Goal: Task Accomplishment & Management: Use online tool/utility

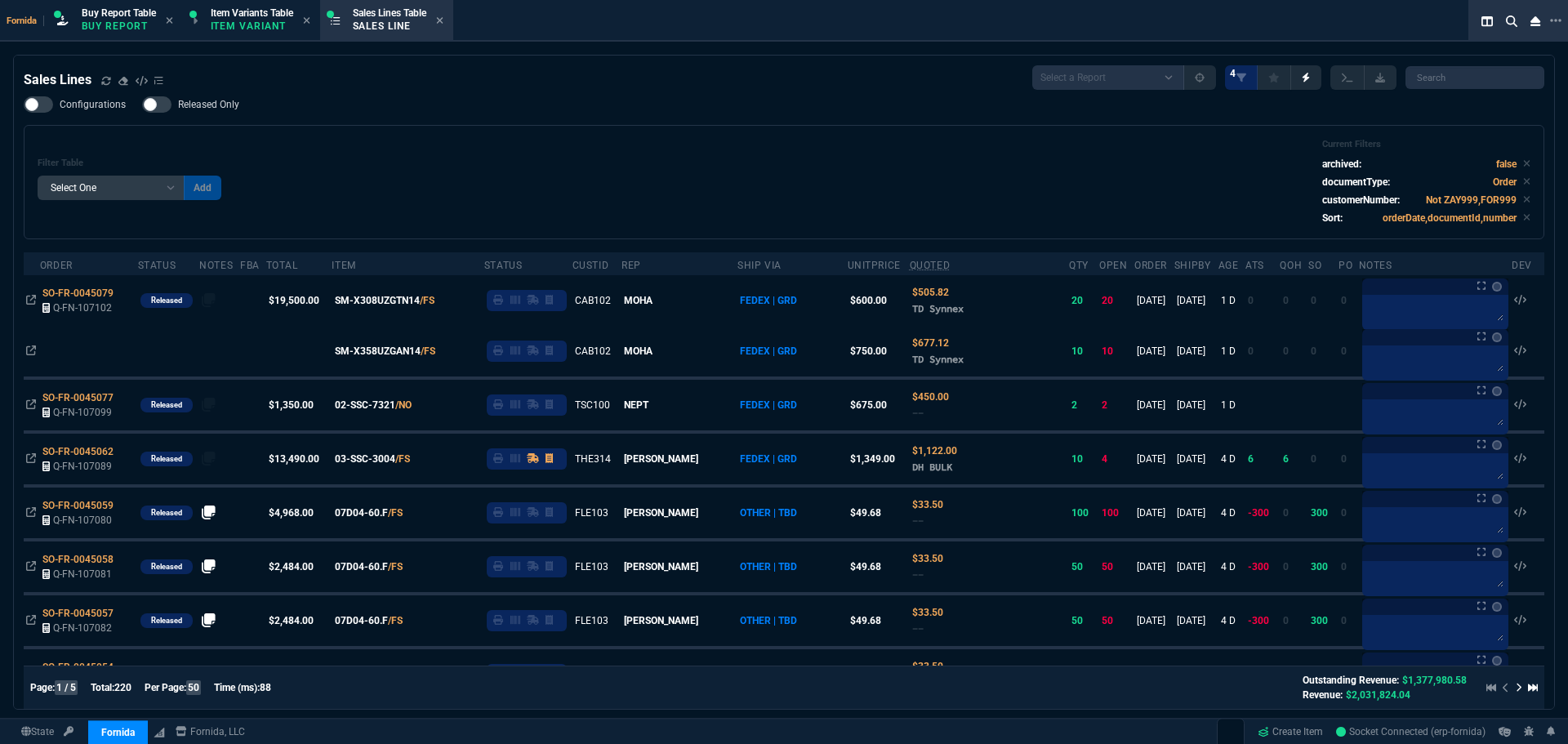
select select "1: BROV"
select select
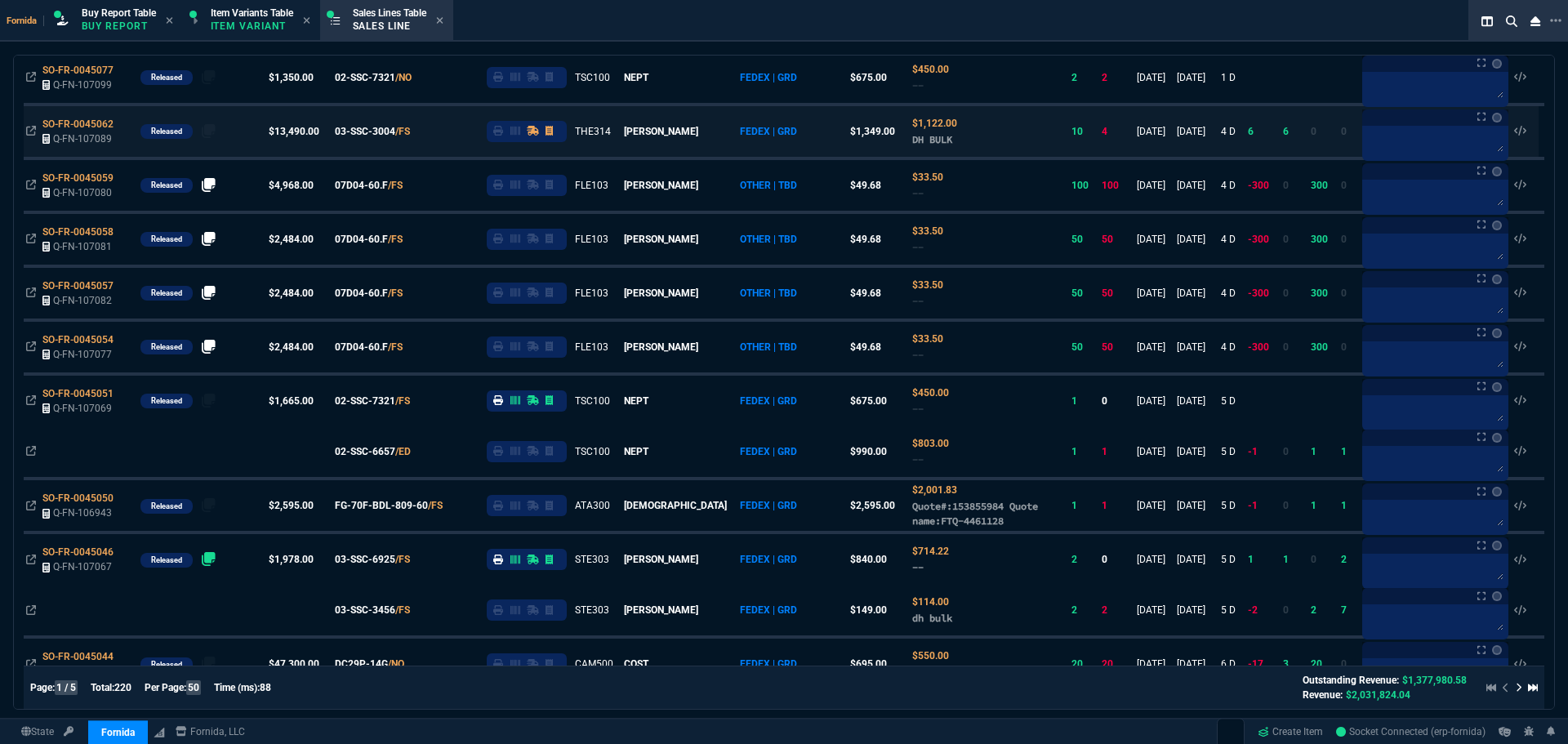
scroll to position [163, 0]
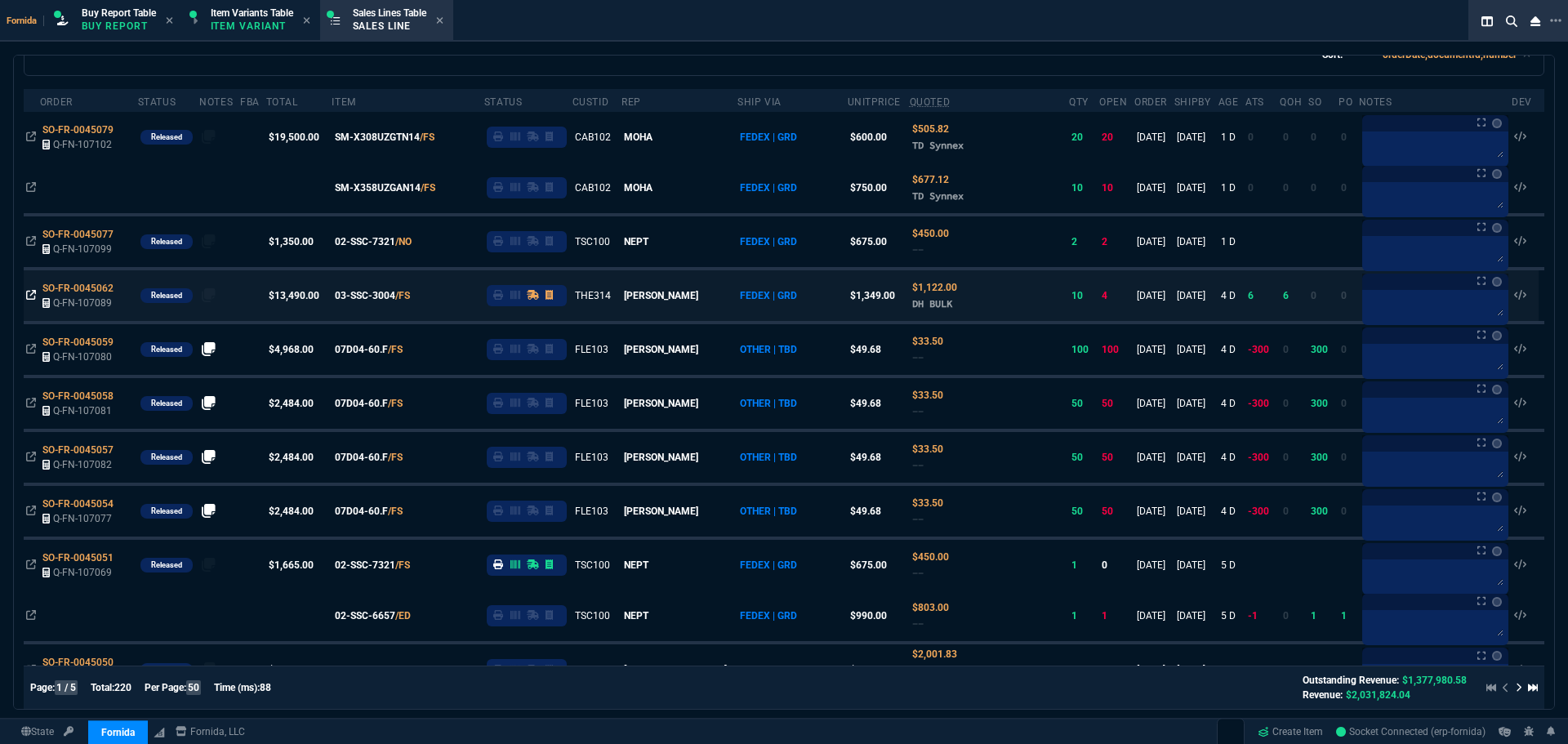
click at [33, 293] on icon at bounding box center [31, 295] width 9 height 9
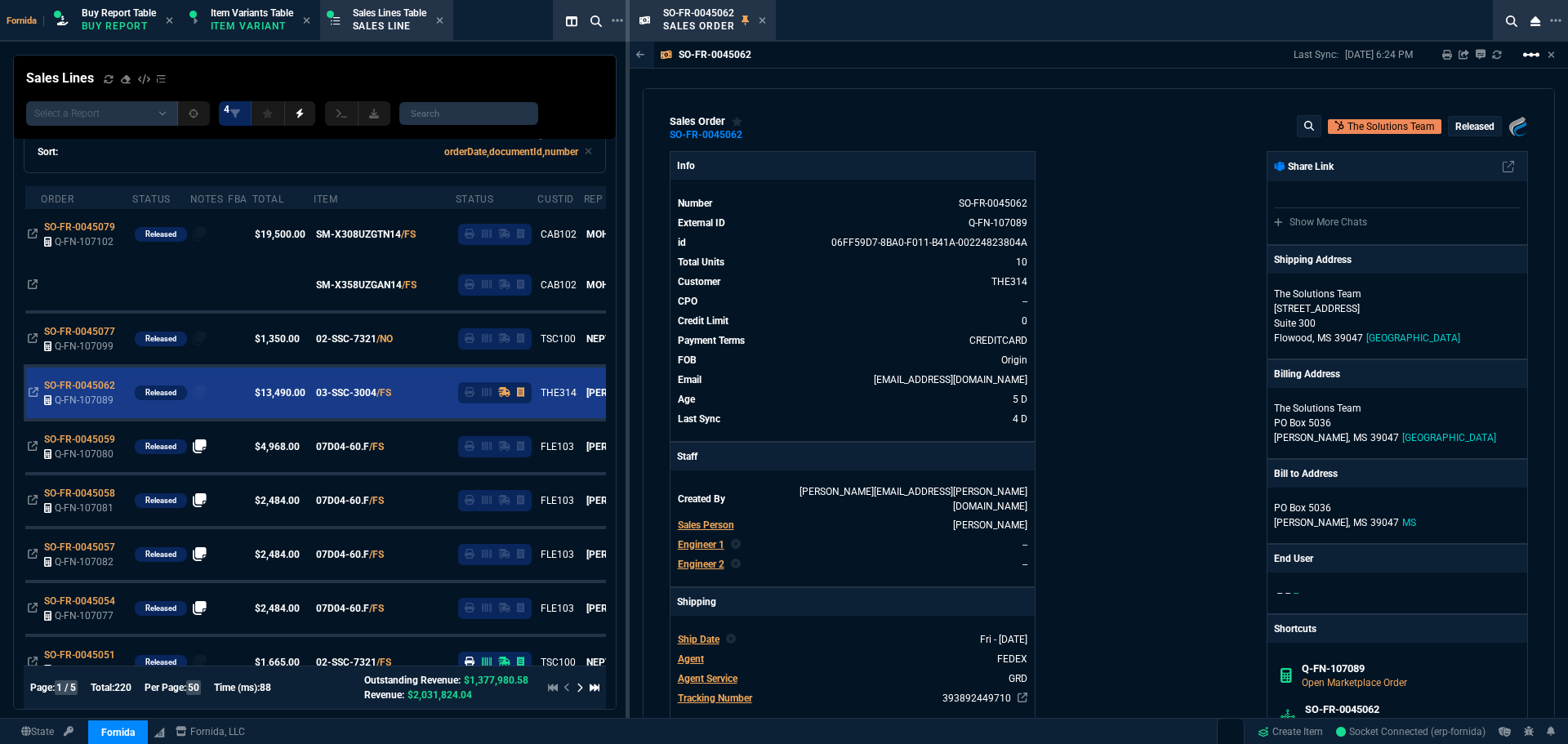
click at [1533, 58] on mat-icon "linear_scale" at bounding box center [1531, 55] width 20 height 20
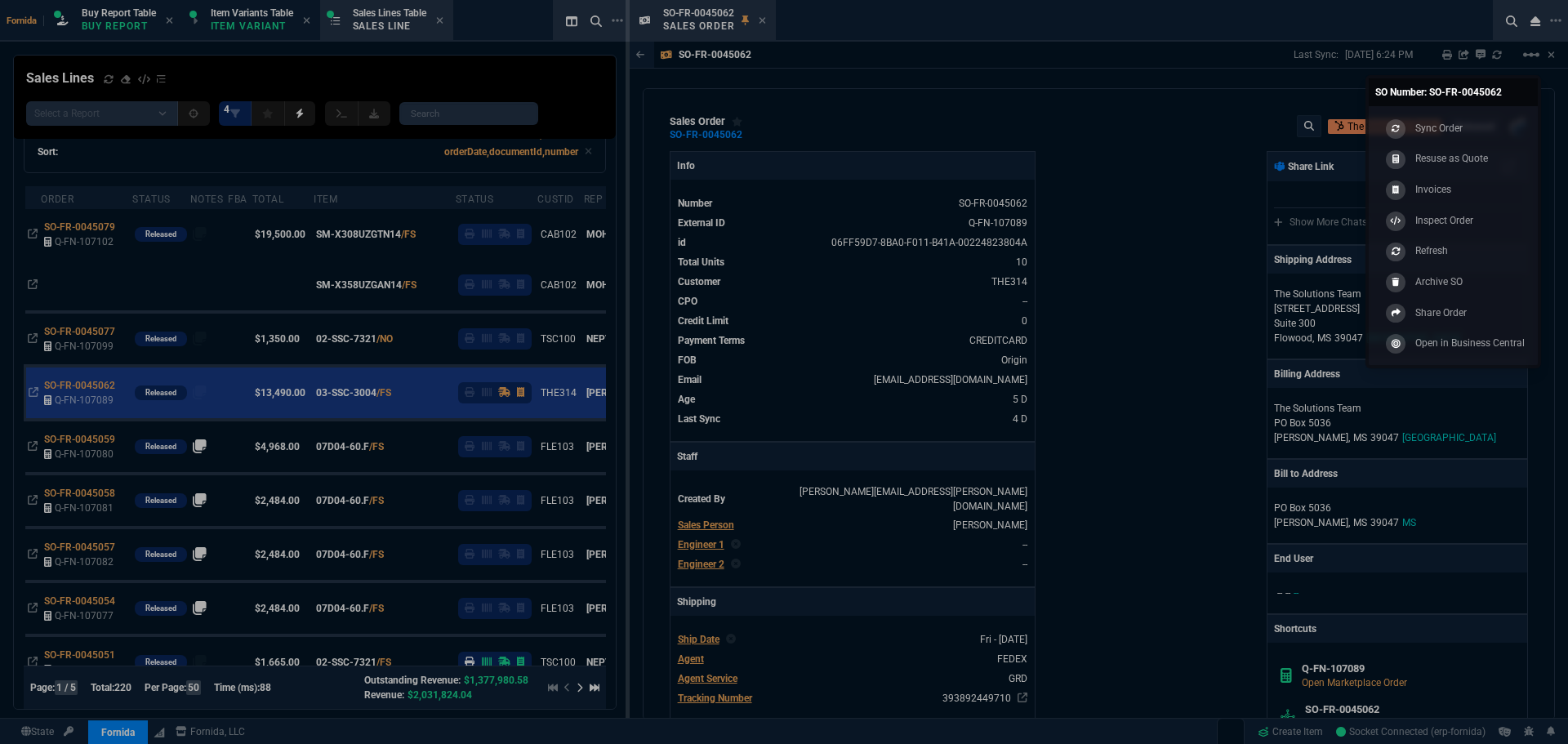
click at [1480, 120] on link "Sync Order" at bounding box center [1453, 127] width 156 height 31
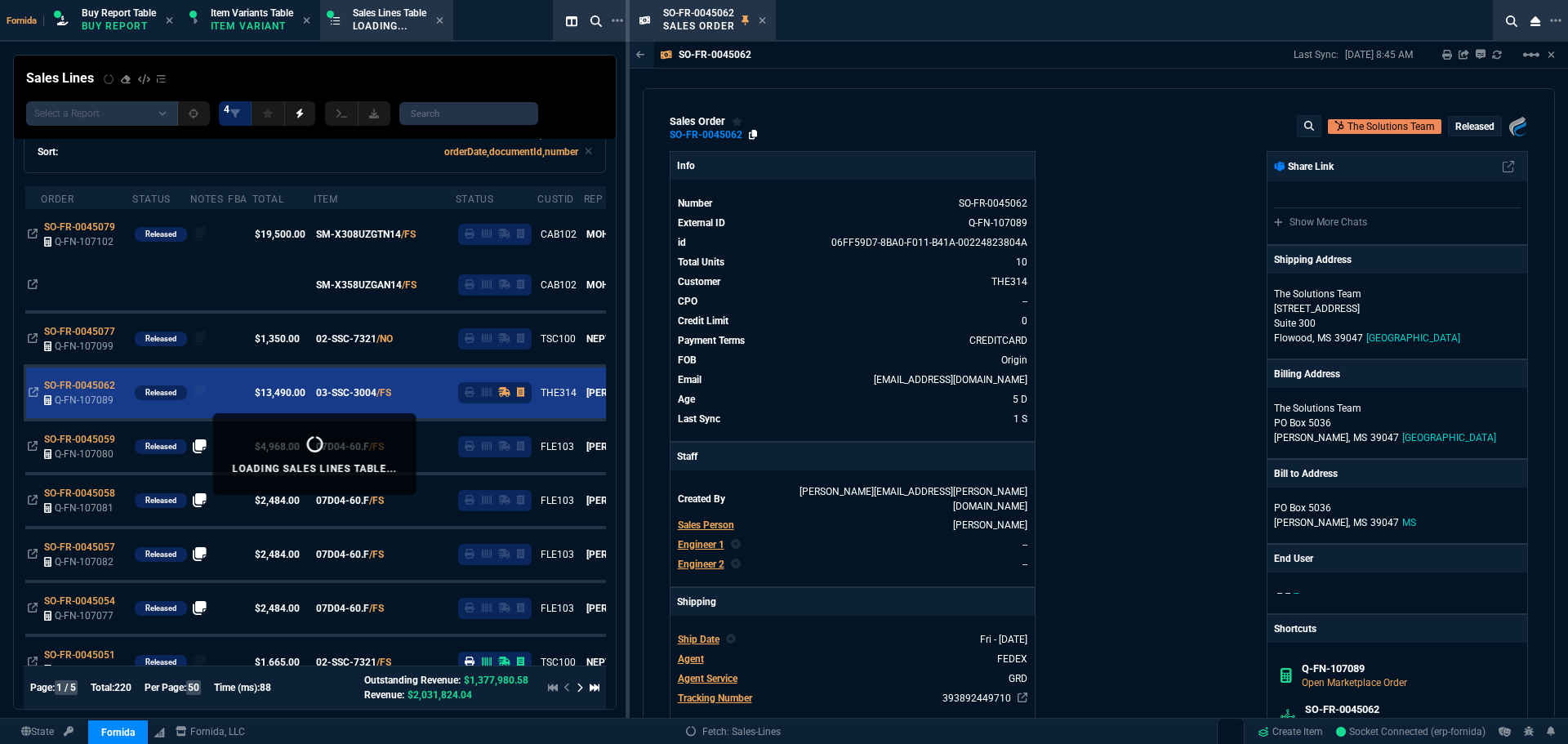
click at [749, 136] on icon at bounding box center [754, 134] width 9 height 9
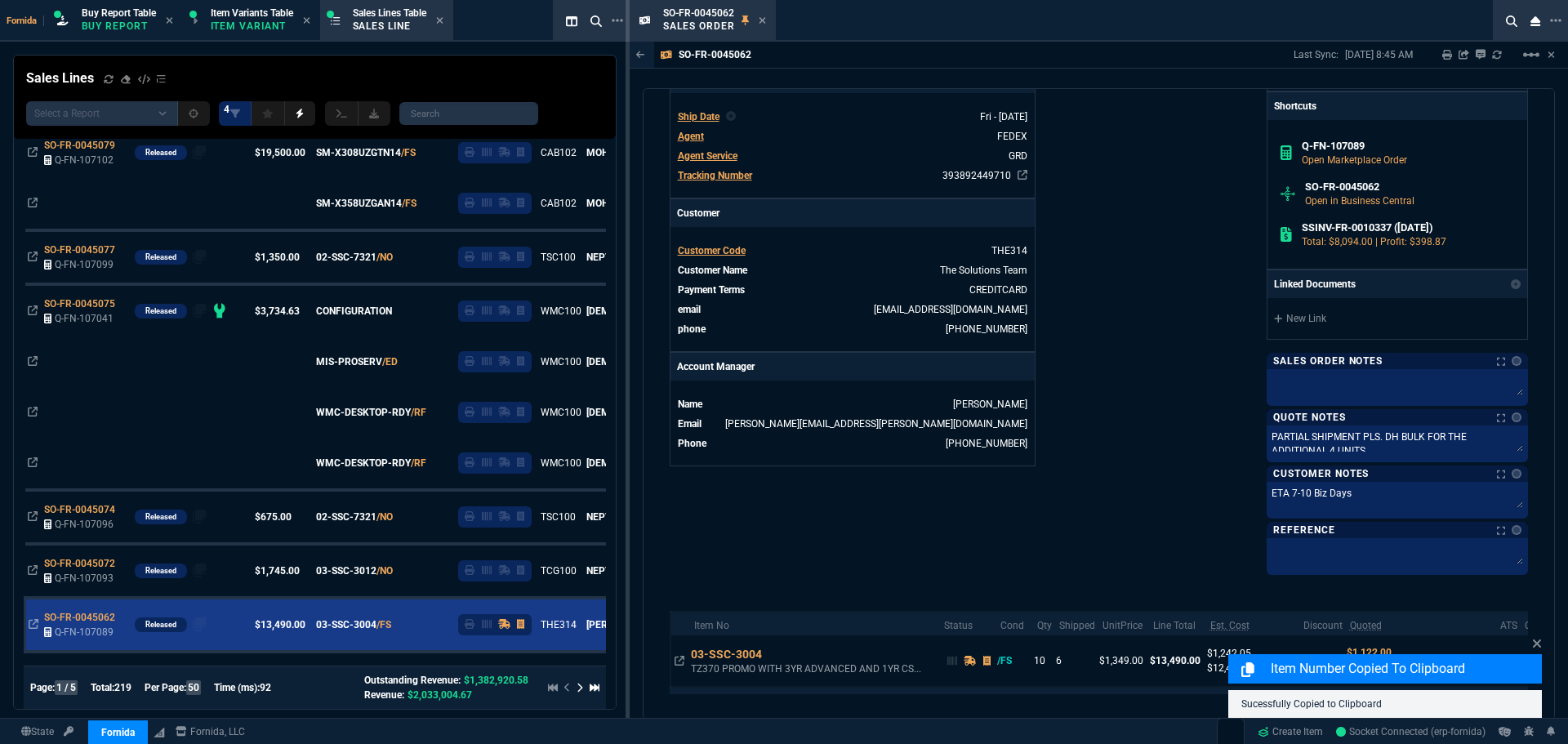
scroll to position [651, 0]
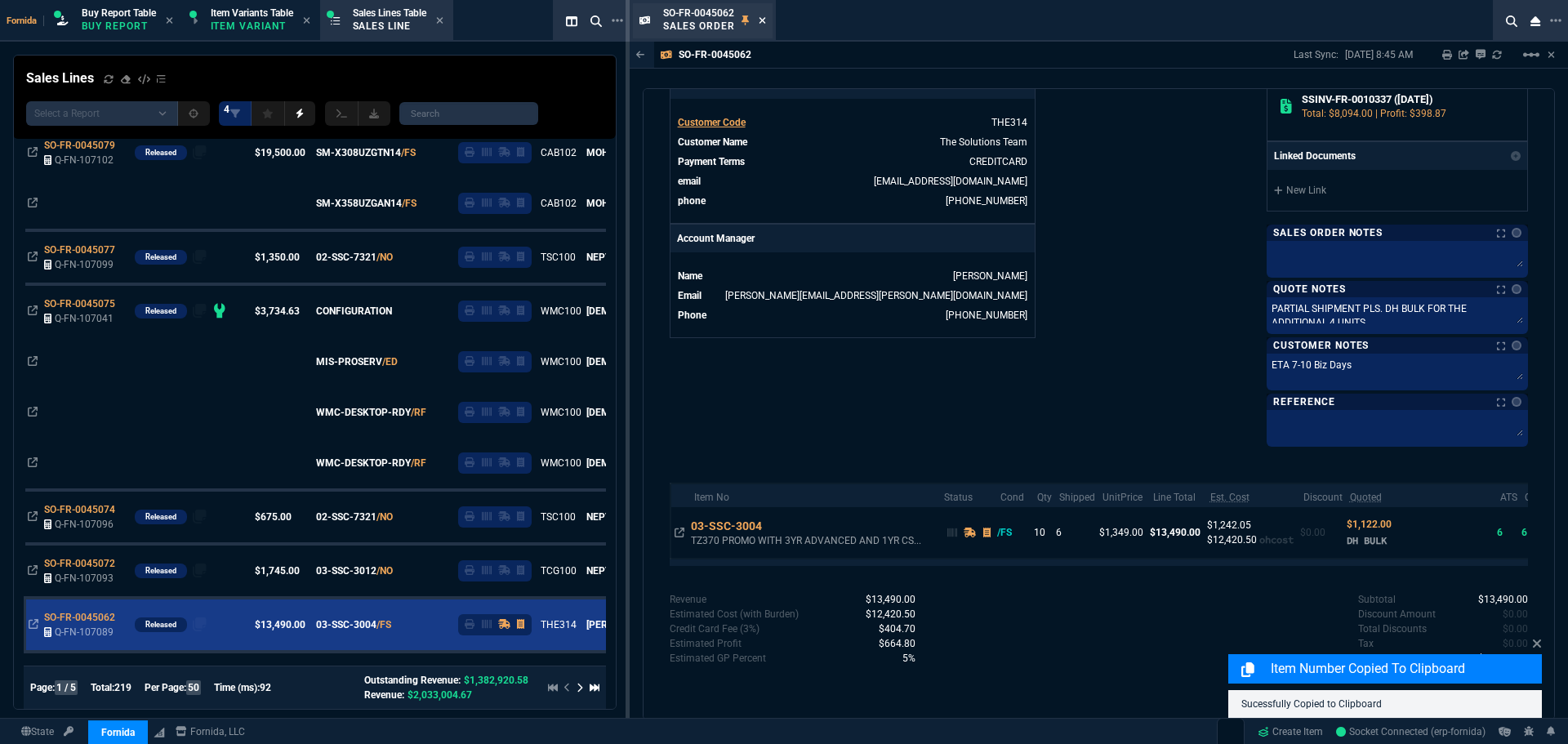
click at [761, 21] on icon at bounding box center [762, 20] width 8 height 9
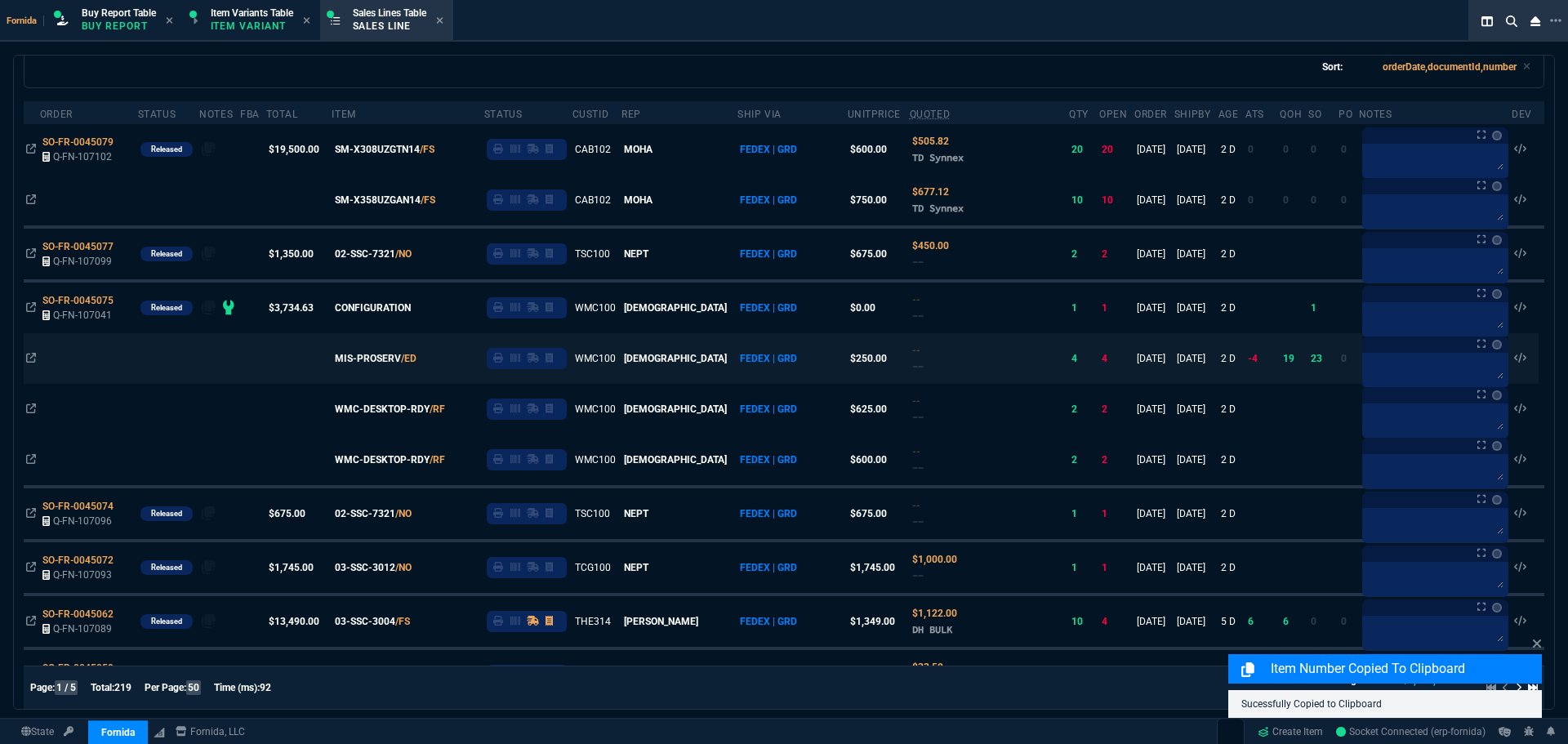
scroll to position [81, 0]
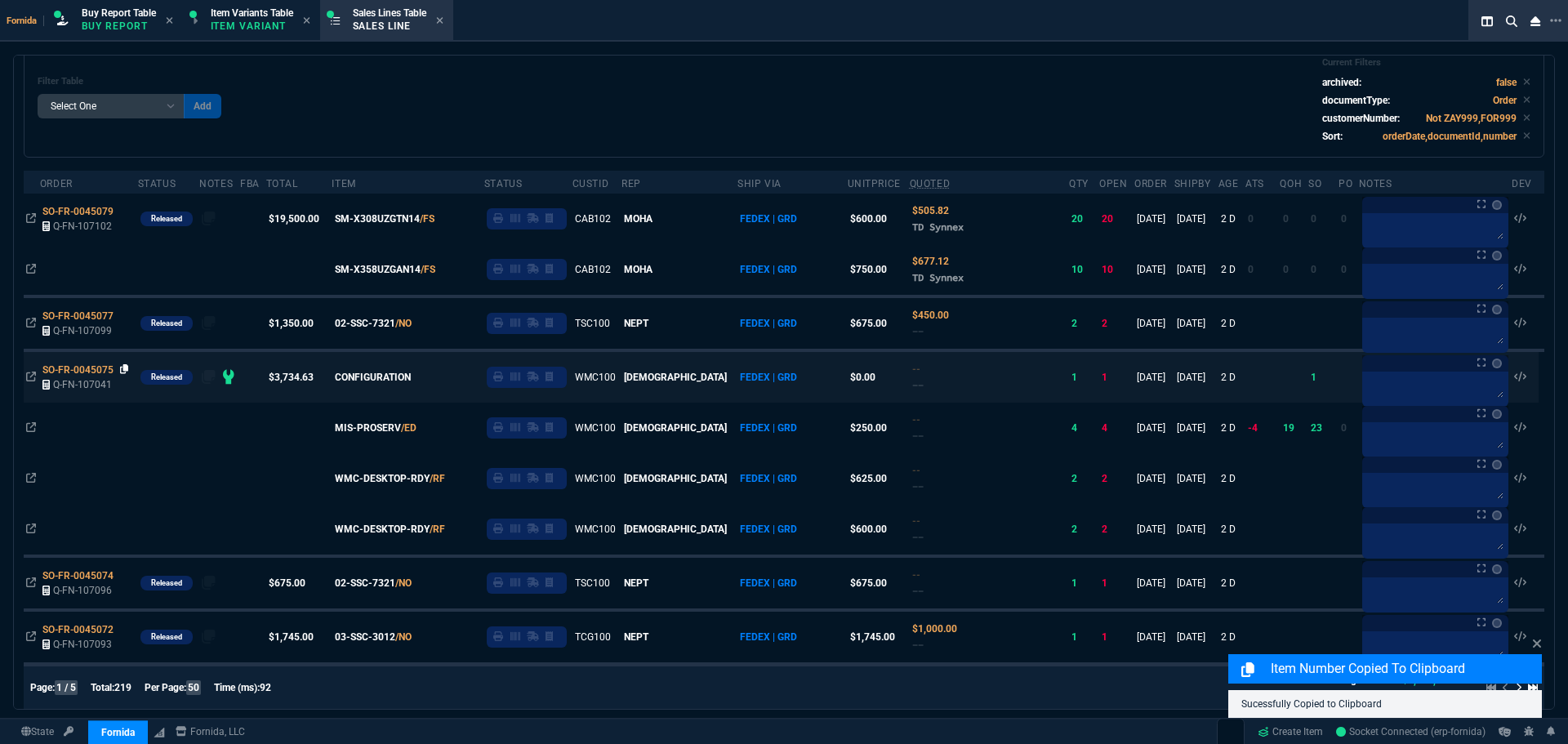
click at [123, 372] on icon at bounding box center [125, 369] width 9 height 9
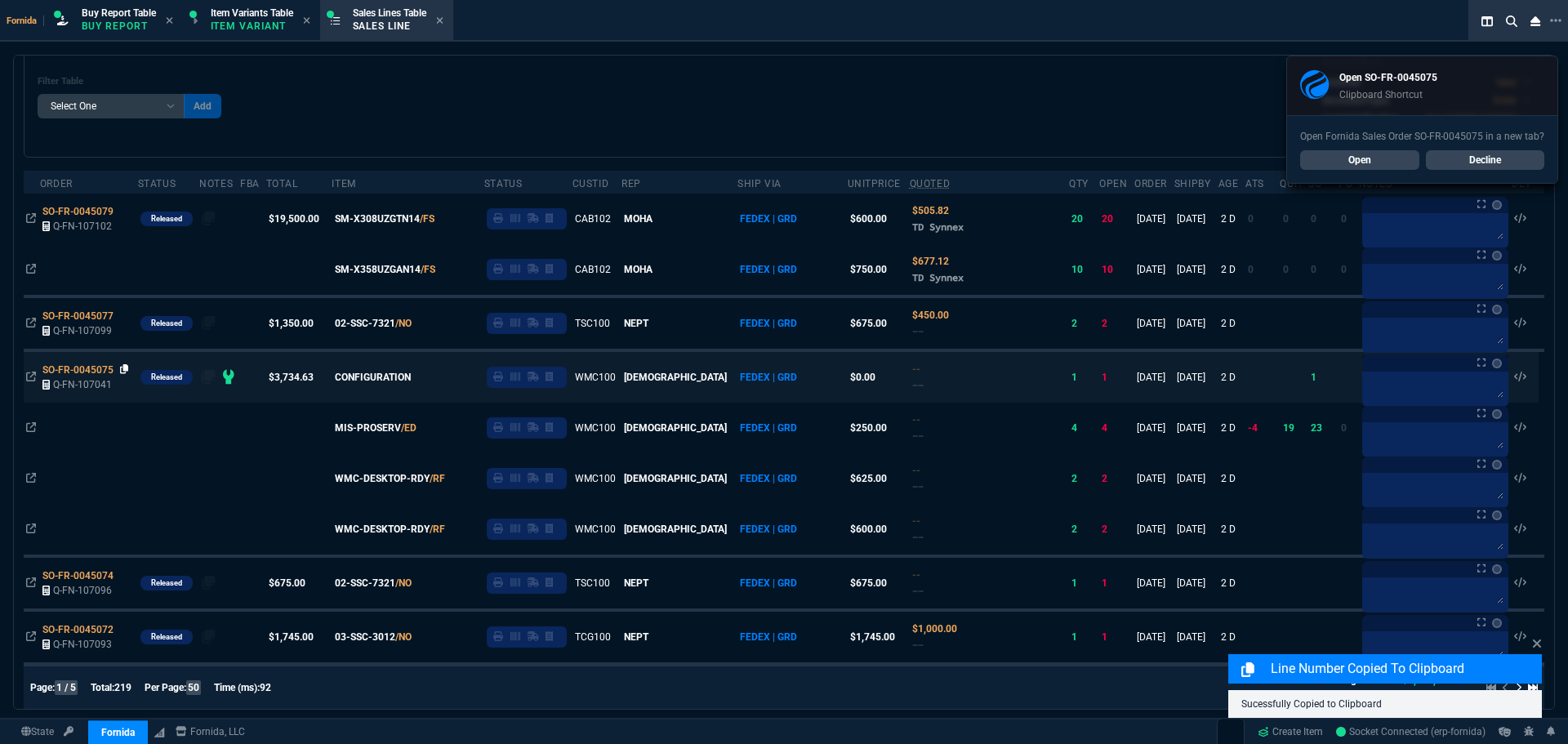
click at [124, 371] on icon at bounding box center [125, 369] width 9 height 9
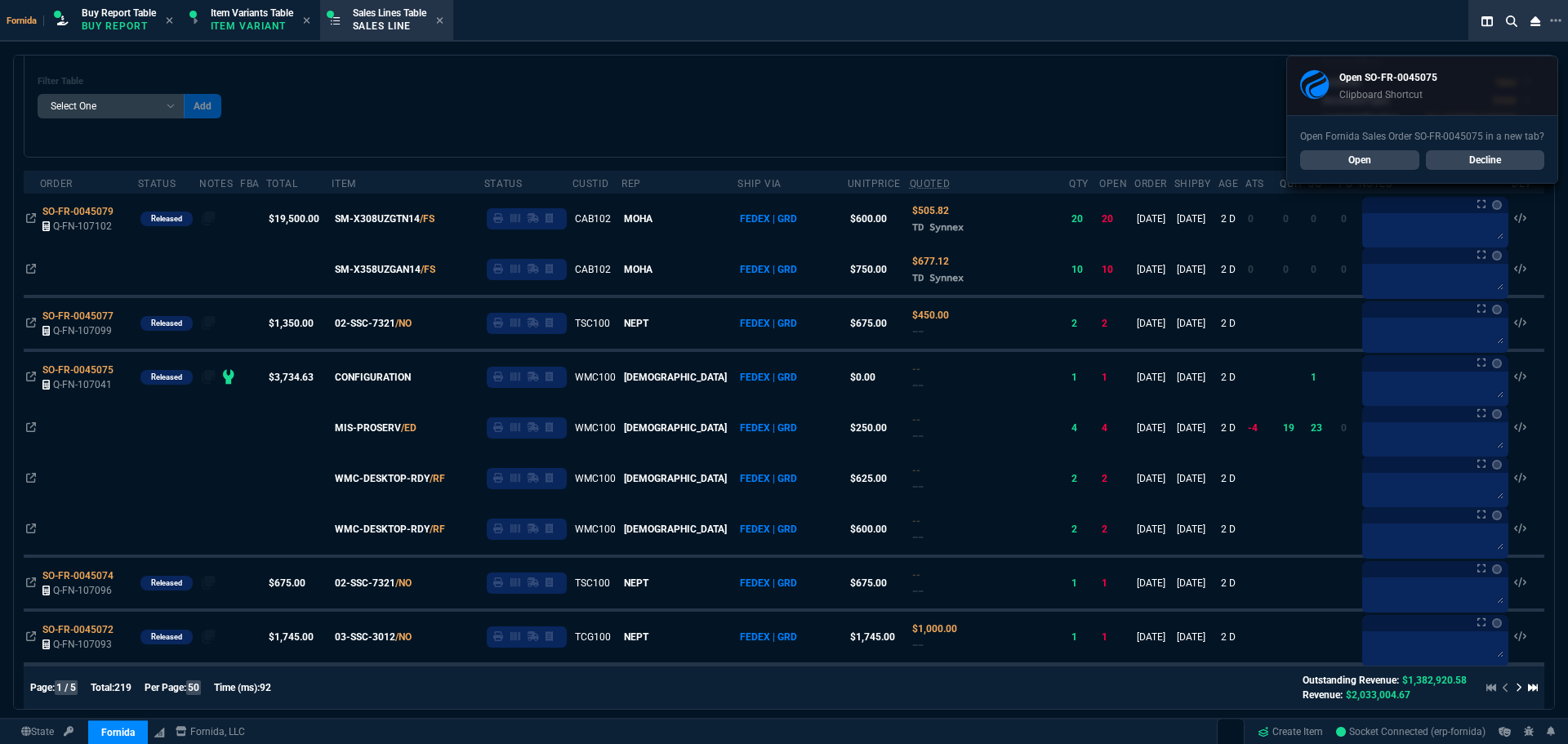
click at [528, 90] on div "Filter Table Select One Add Filter () Age () ATS () Cond (itemVariantCode) Cust…" at bounding box center [784, 101] width 1492 height 87
click at [111, 16] on span "Buy Report Table" at bounding box center [118, 13] width 75 height 11
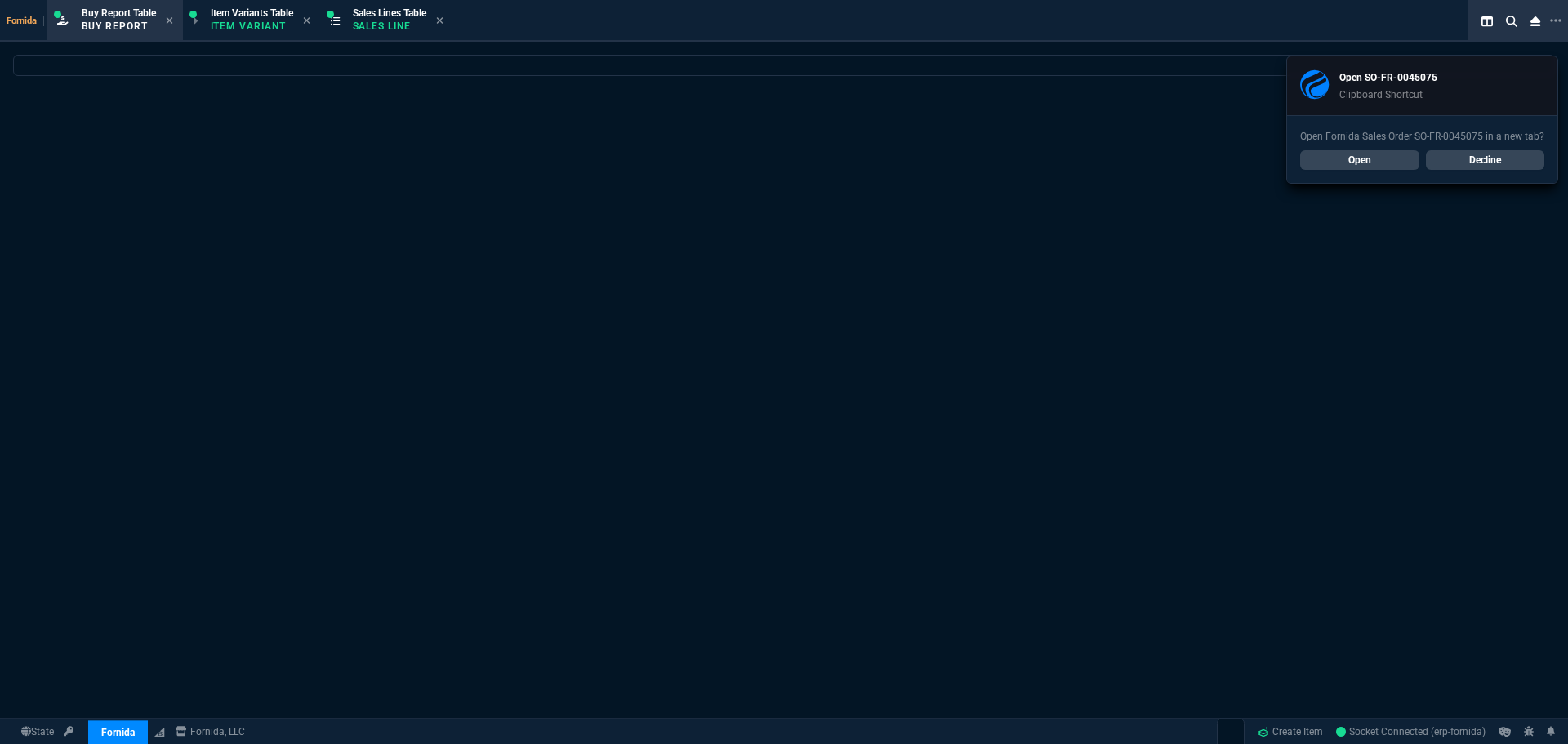
scroll to position [0, 0]
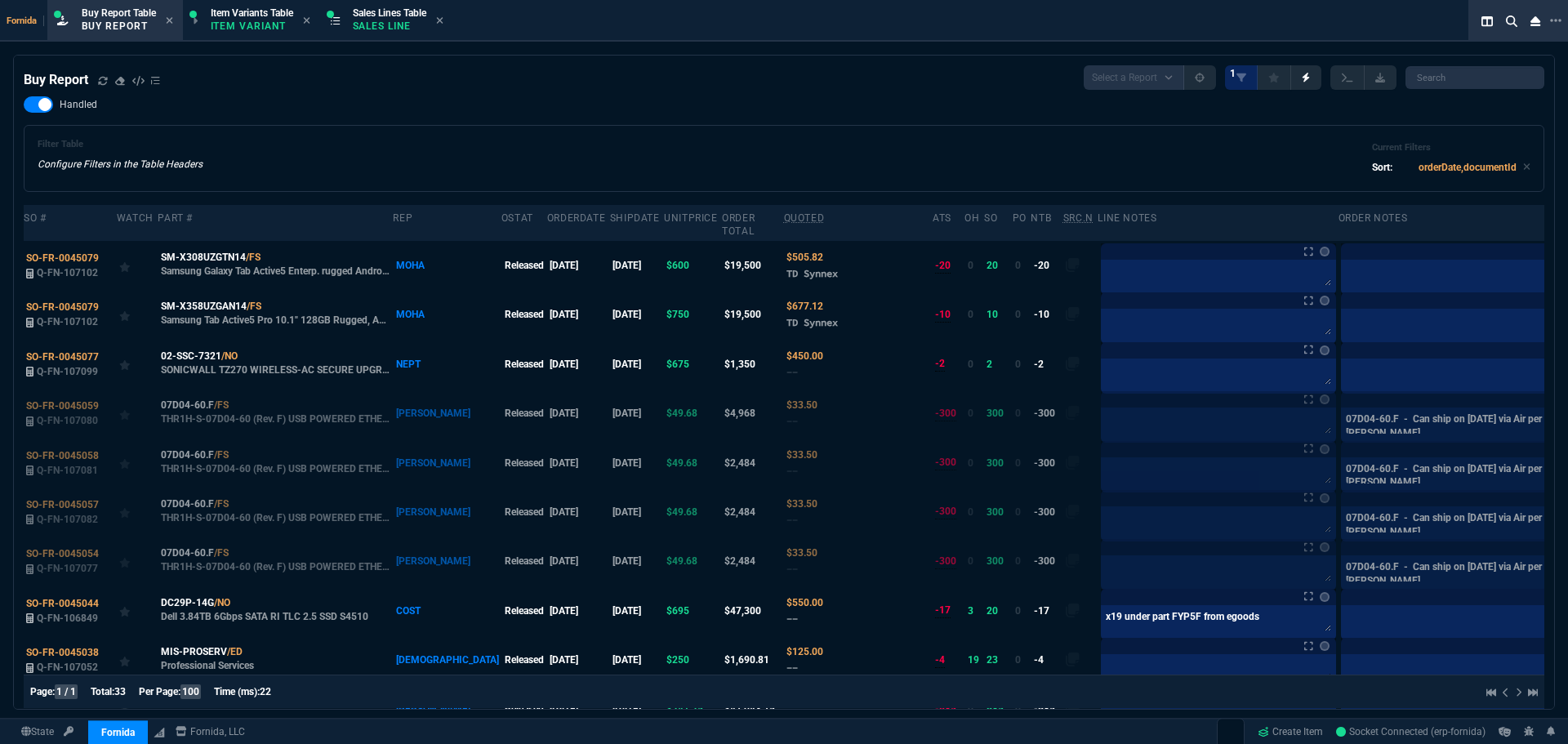
click at [561, 112] on div "Handled Filter Table Configure Filters in the Table Headers Current Filters Sor…" at bounding box center [784, 144] width 1521 height 95
click at [84, 362] on span "SO-FR-0045077" at bounding box center [62, 357] width 73 height 11
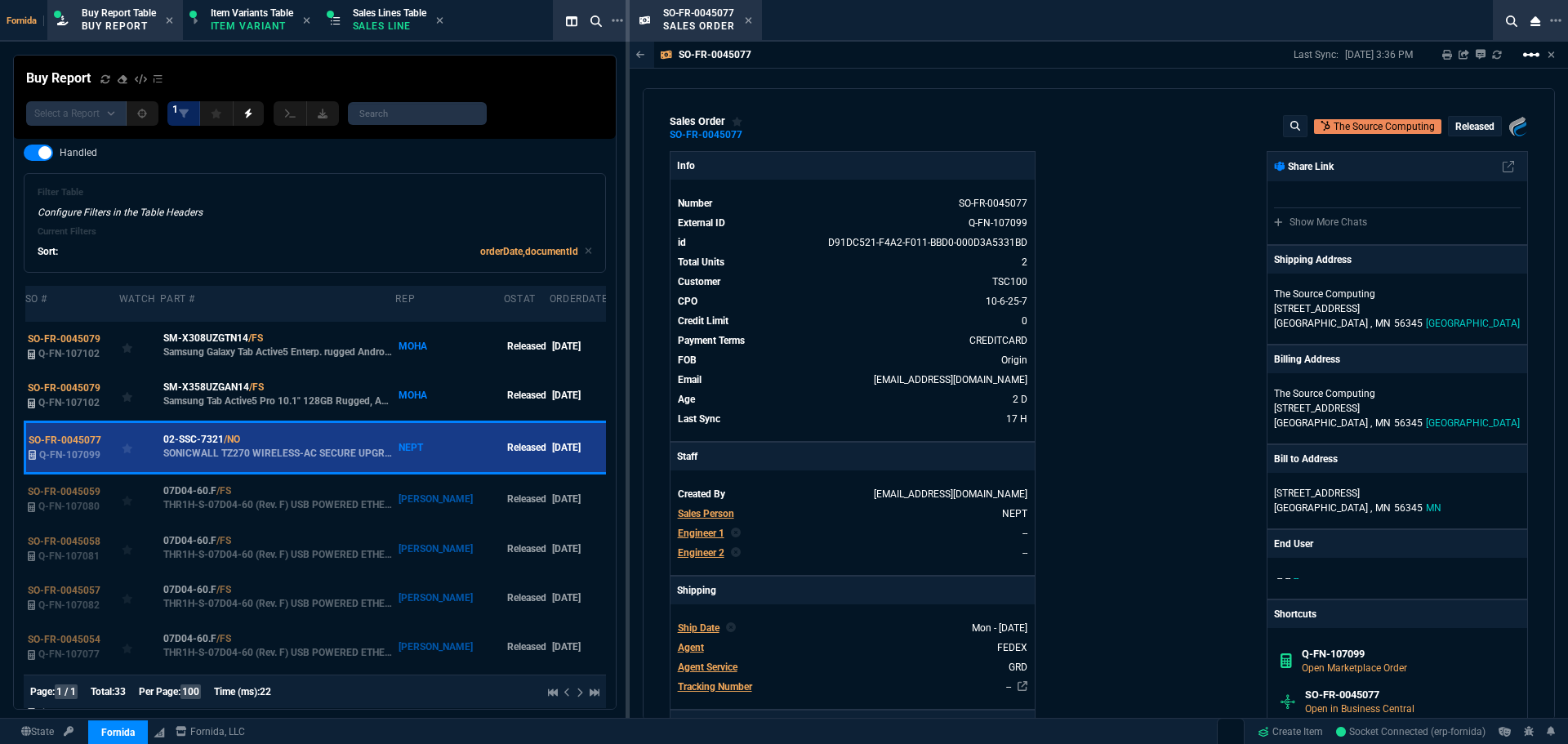
click at [1527, 52] on mat-icon "linear_scale" at bounding box center [1531, 55] width 20 height 20
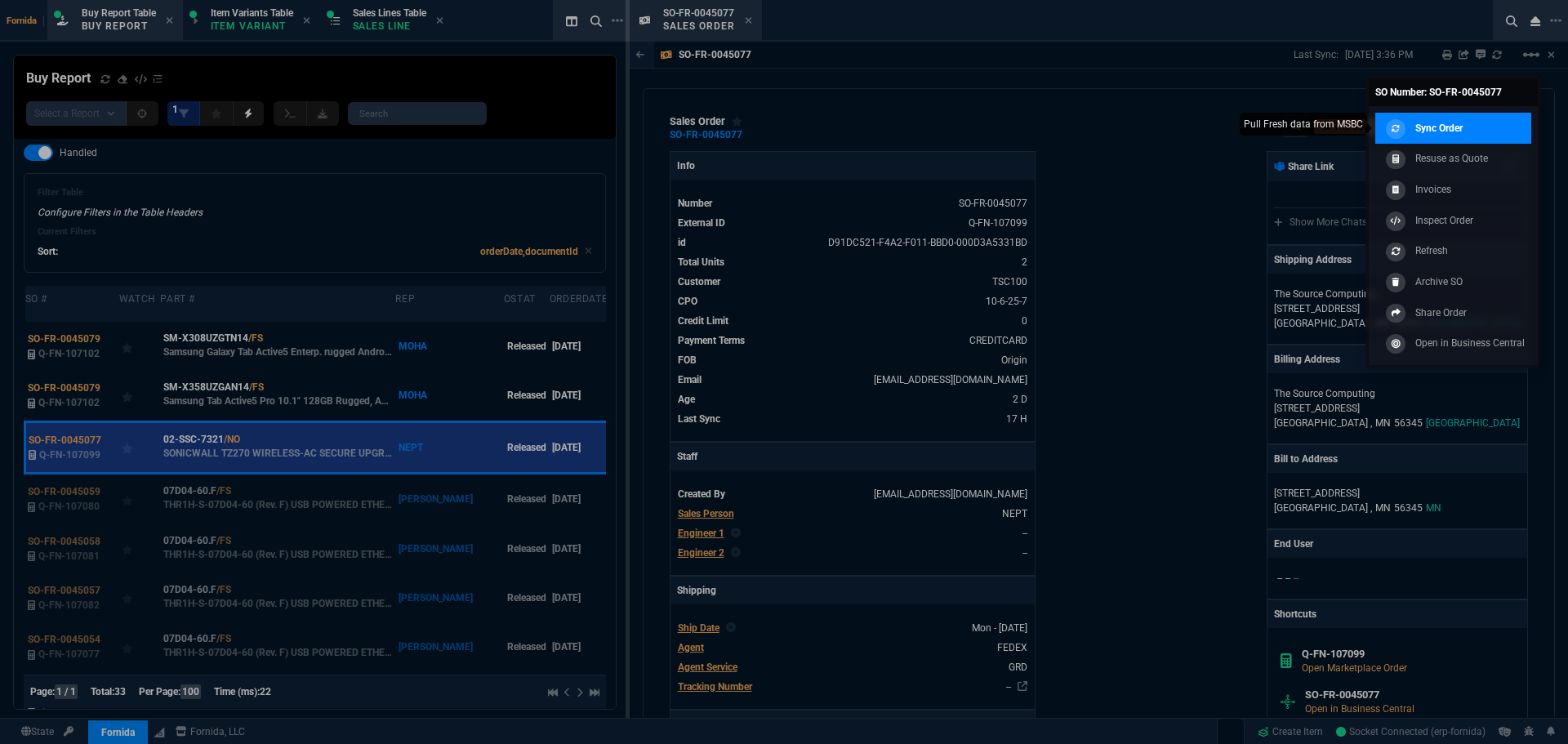
click at [1487, 115] on link "Sync Order" at bounding box center [1453, 127] width 156 height 31
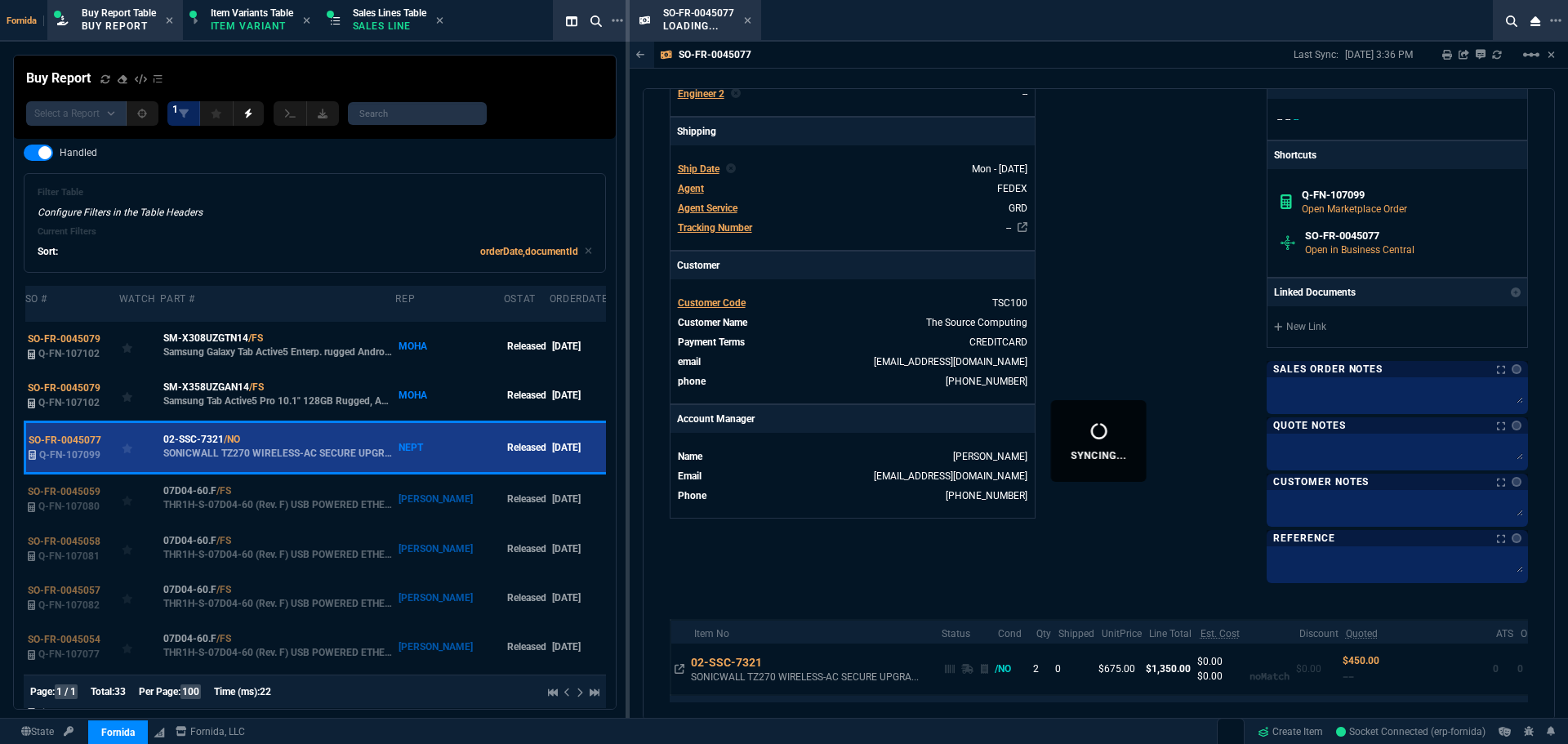
scroll to position [596, 0]
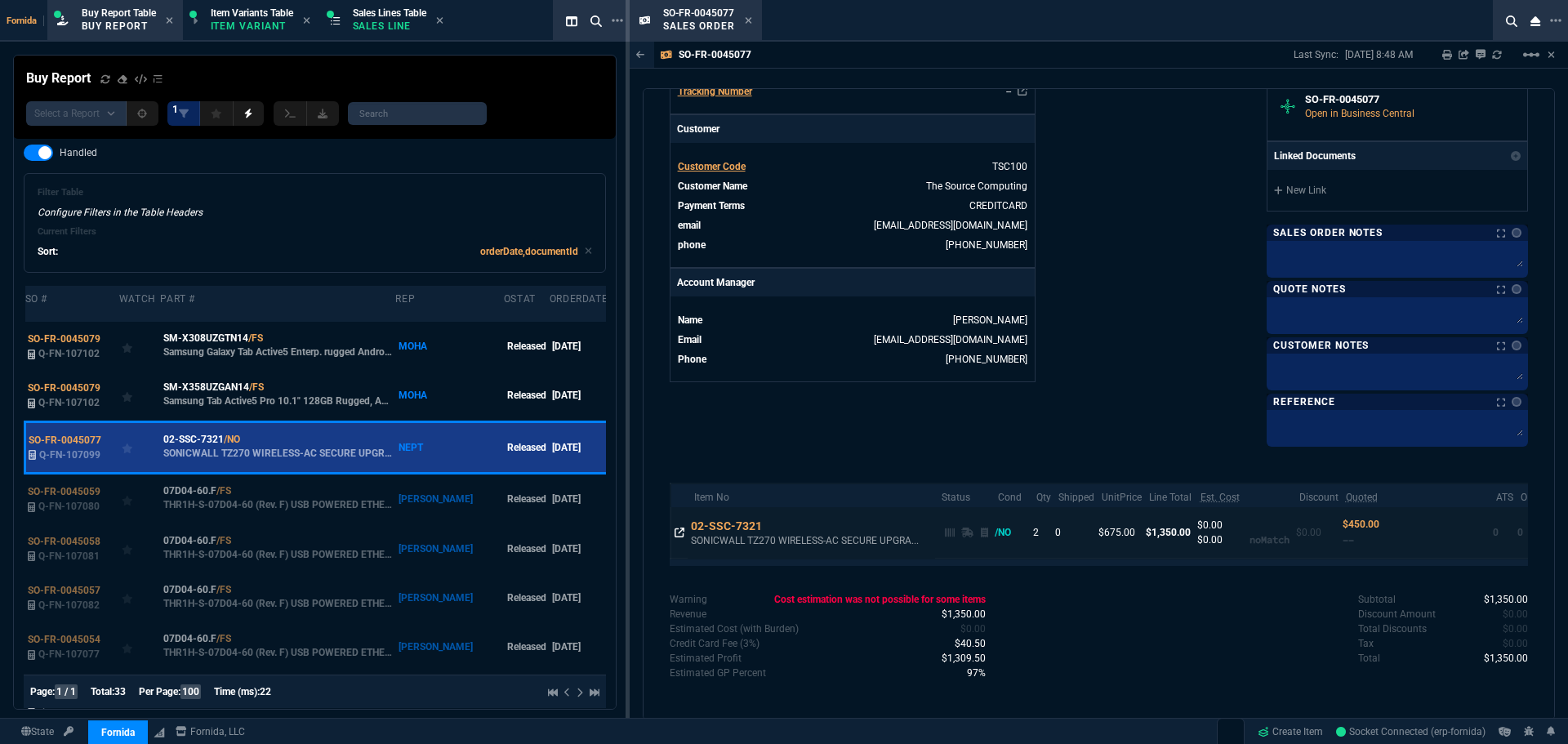
click at [677, 533] on icon at bounding box center [679, 533] width 9 height 9
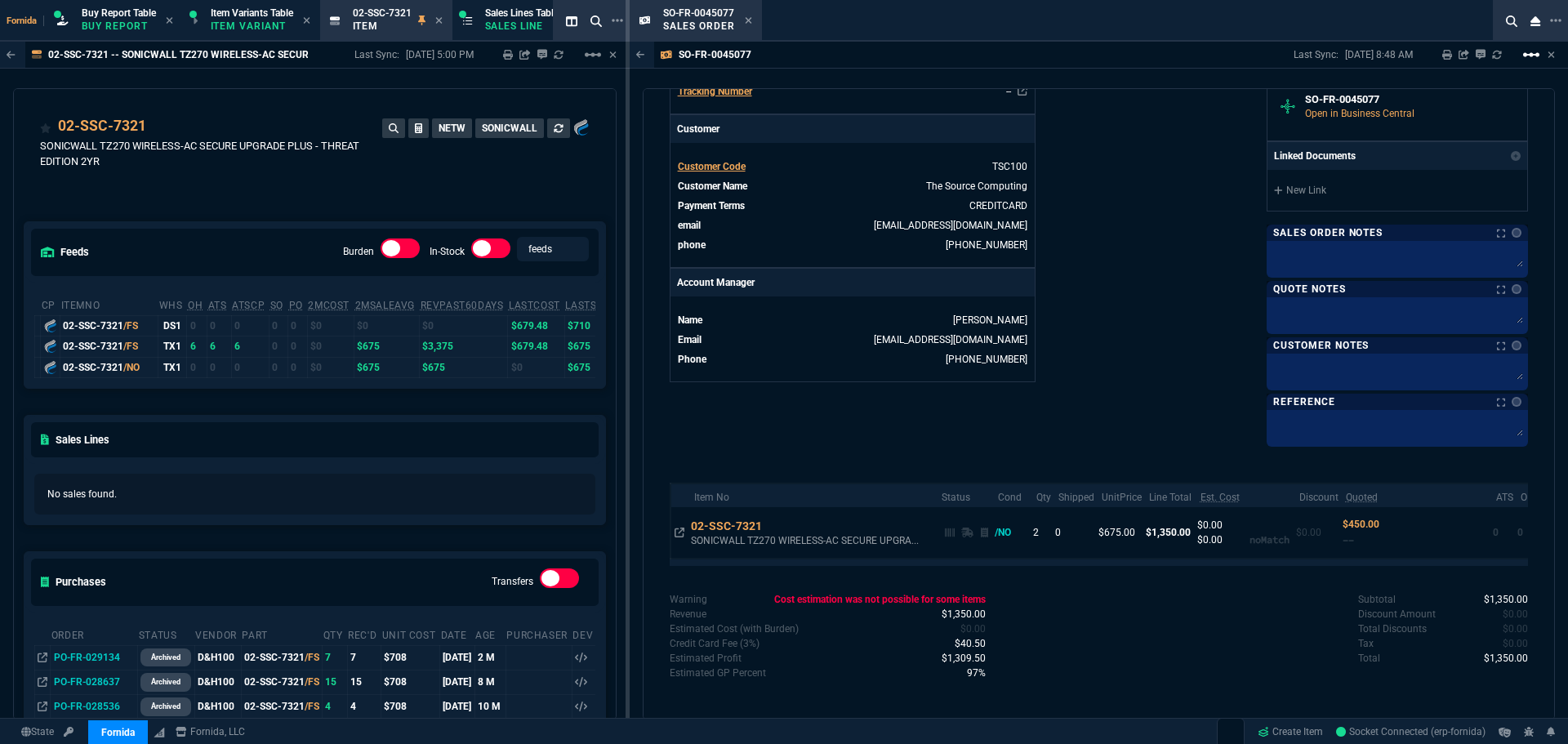
click at [1526, 55] on mat-icon "linear_scale" at bounding box center [1531, 55] width 20 height 20
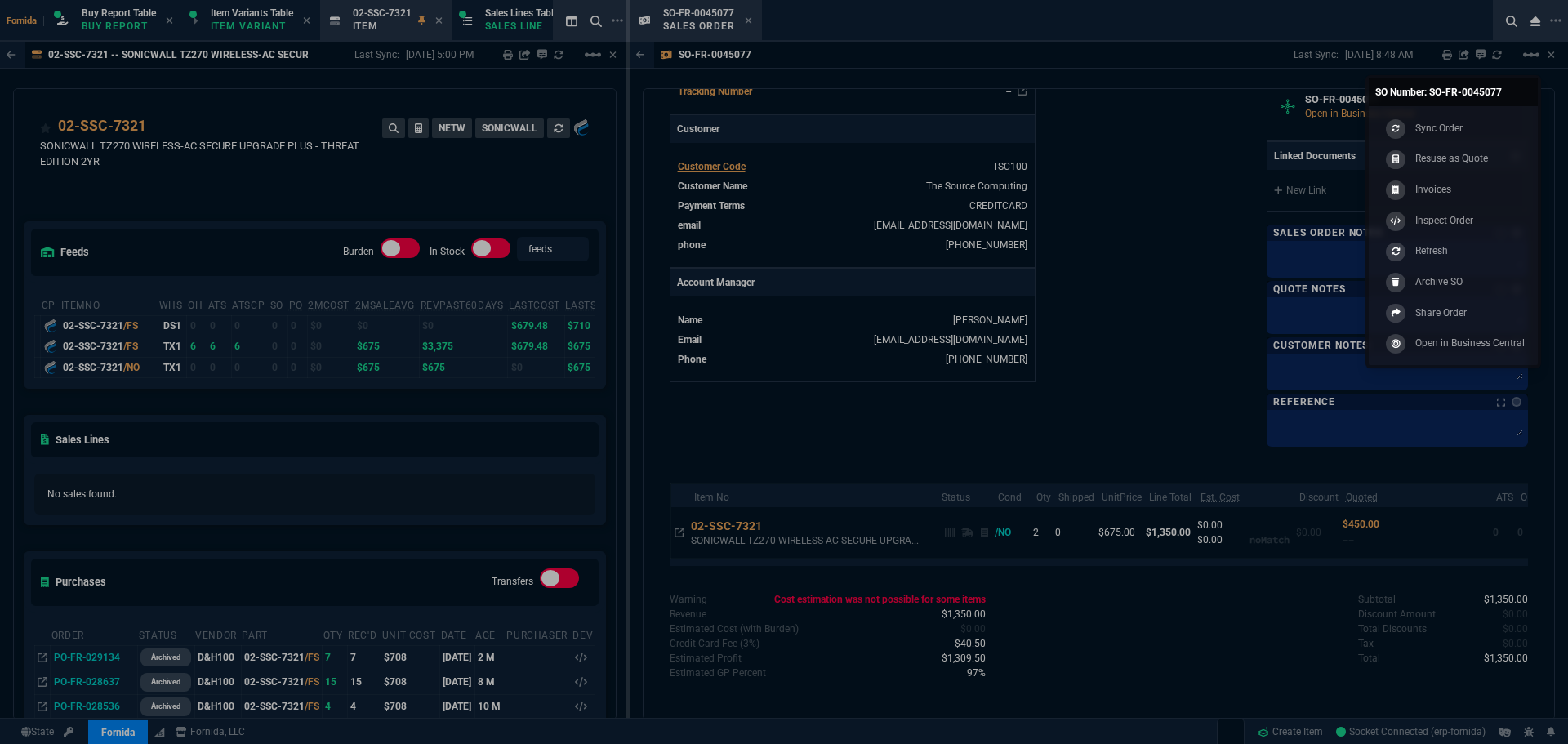
drag, startPoint x: 791, startPoint y: 36, endPoint x: 767, endPoint y: 34, distance: 24.1
click at [784, 35] on div at bounding box center [784, 372] width 1568 height 744
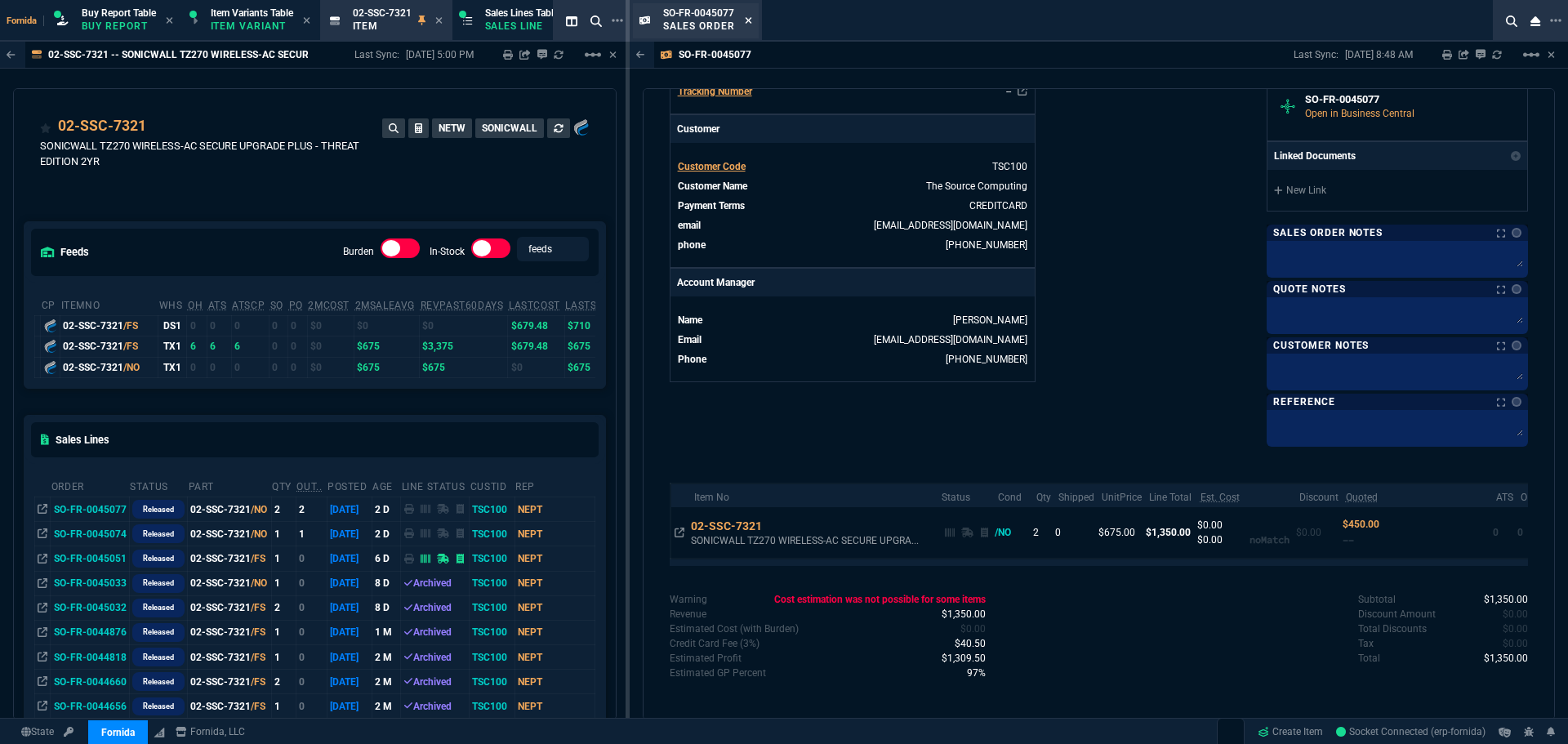
click at [746, 21] on icon at bounding box center [748, 20] width 8 height 9
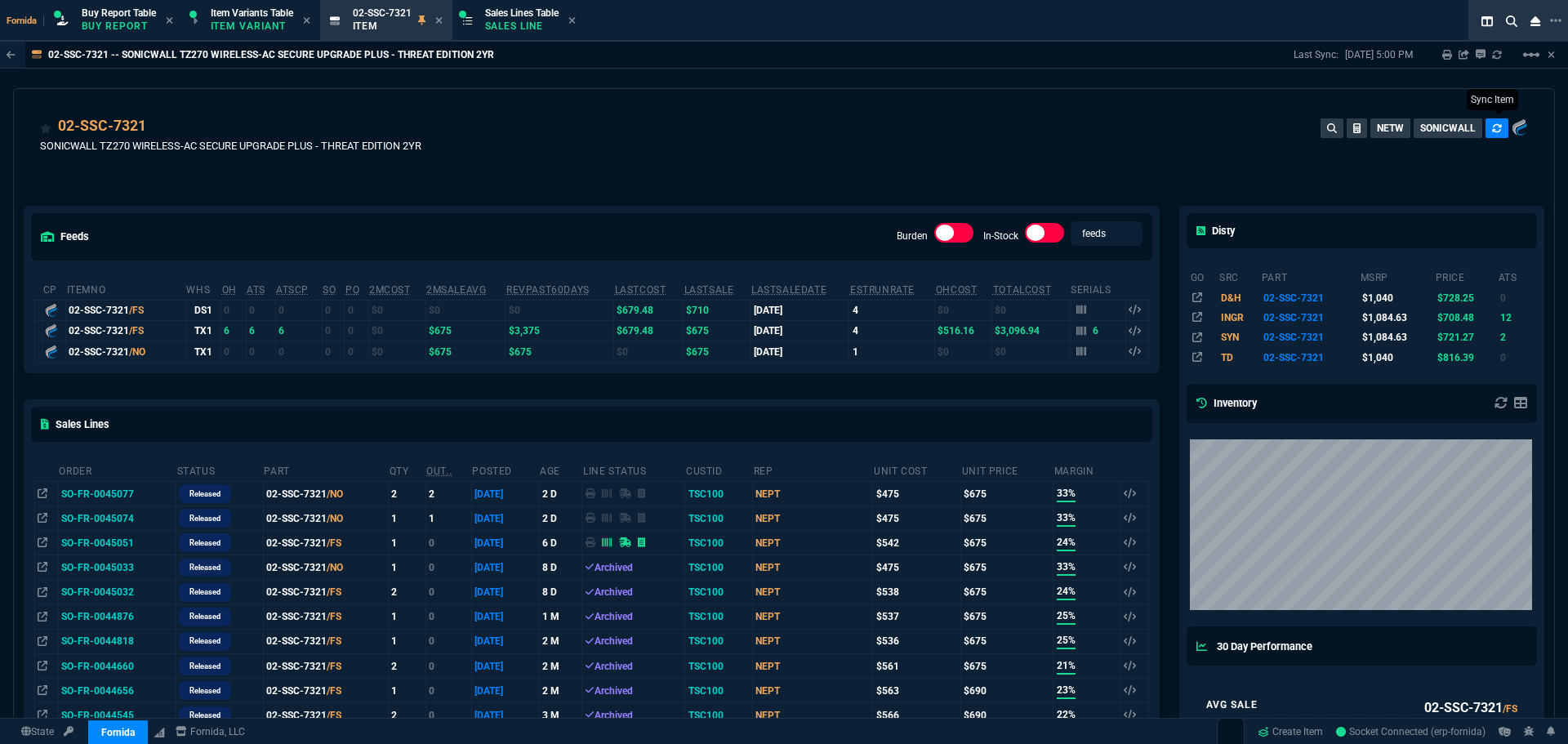
click at [1492, 126] on icon at bounding box center [1497, 127] width 9 height 8
click at [120, 17] on span "Buy Report Table" at bounding box center [118, 13] width 75 height 11
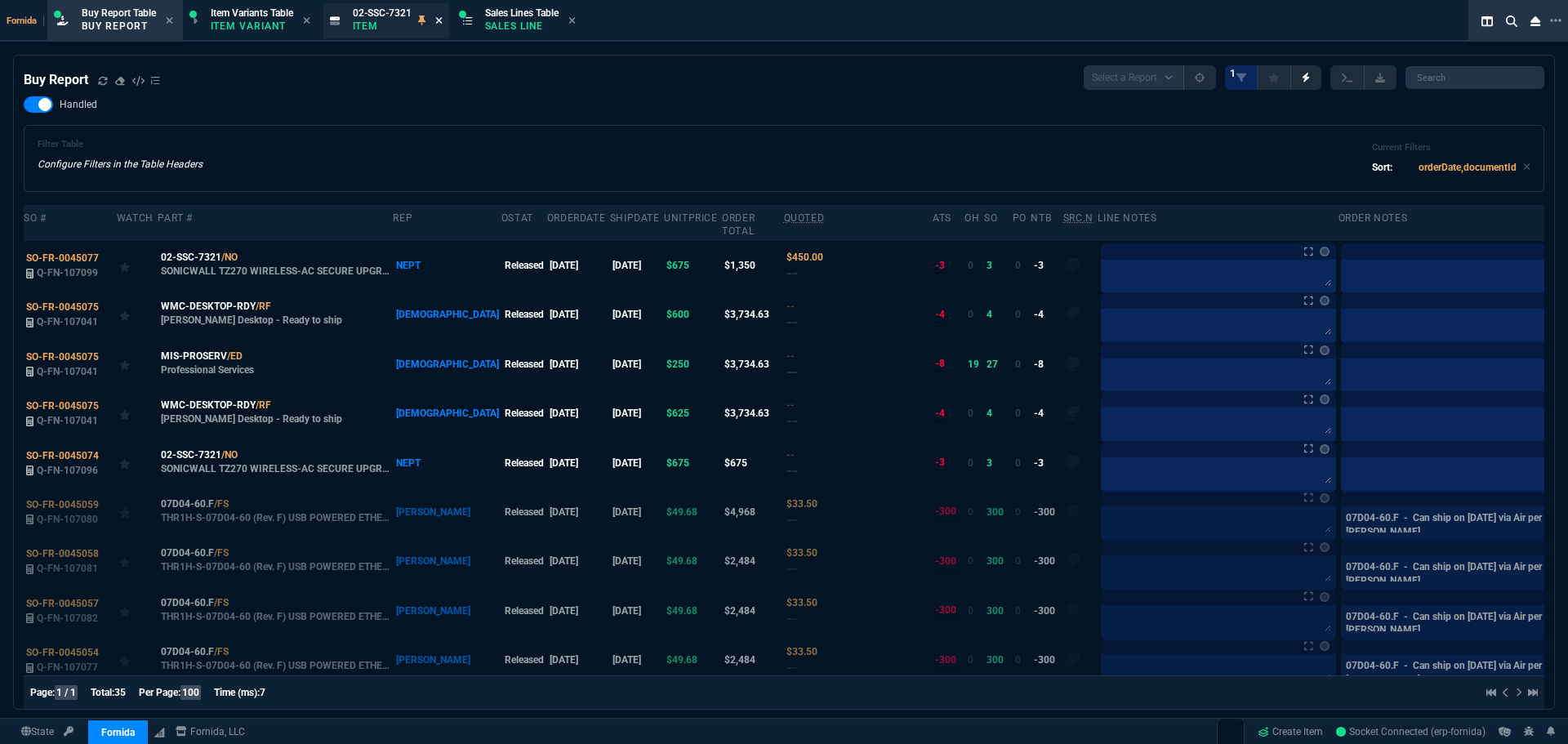
click at [441, 21] on icon at bounding box center [439, 20] width 8 height 9
click at [610, 99] on div "Handled Filter Table Configure Filters in the Table Headers Current Filters Sor…" at bounding box center [784, 144] width 1521 height 95
click at [1104, 480] on textarea at bounding box center [1219, 473] width 229 height 25
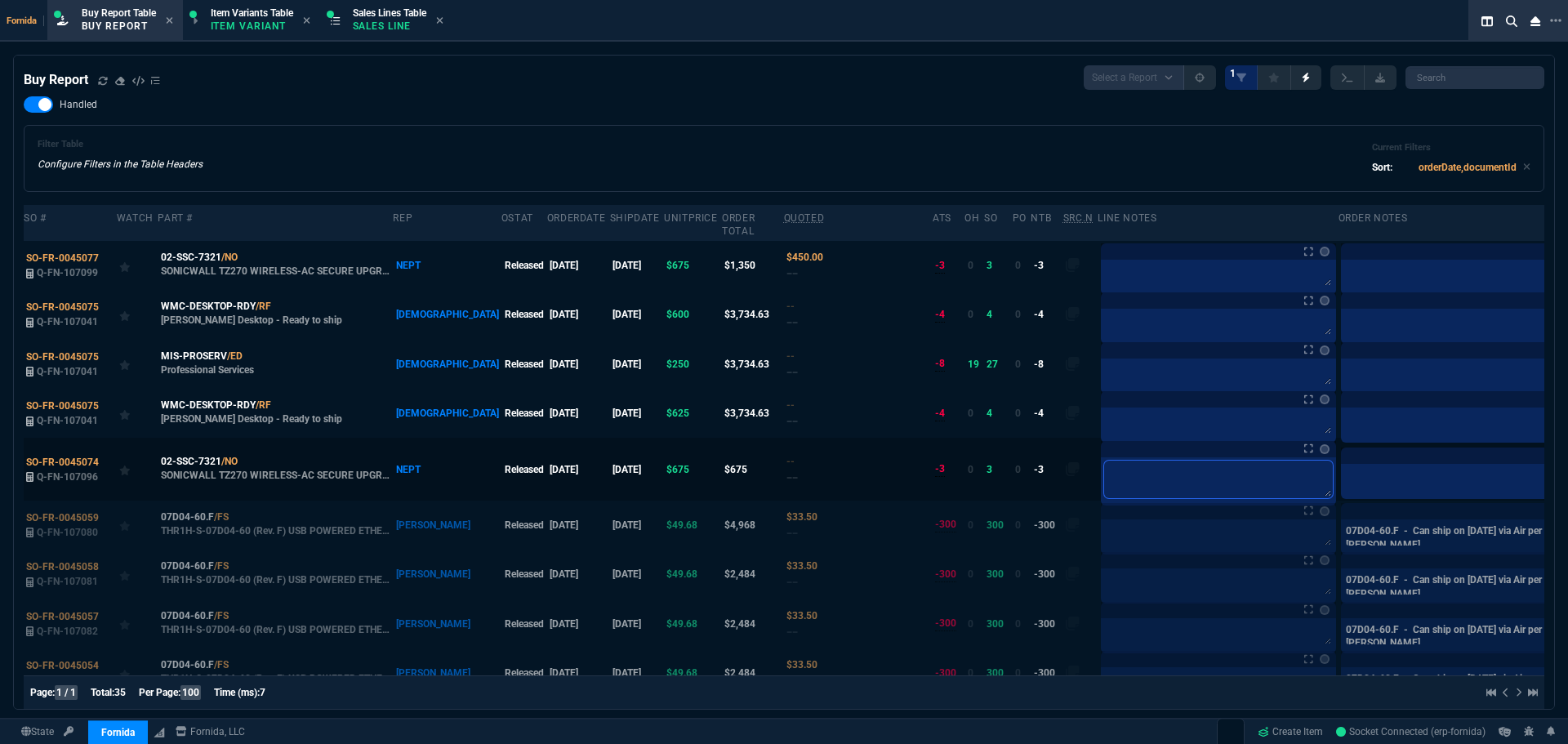
type textarea "/"
type textarea "/F"
type textarea "/FS"
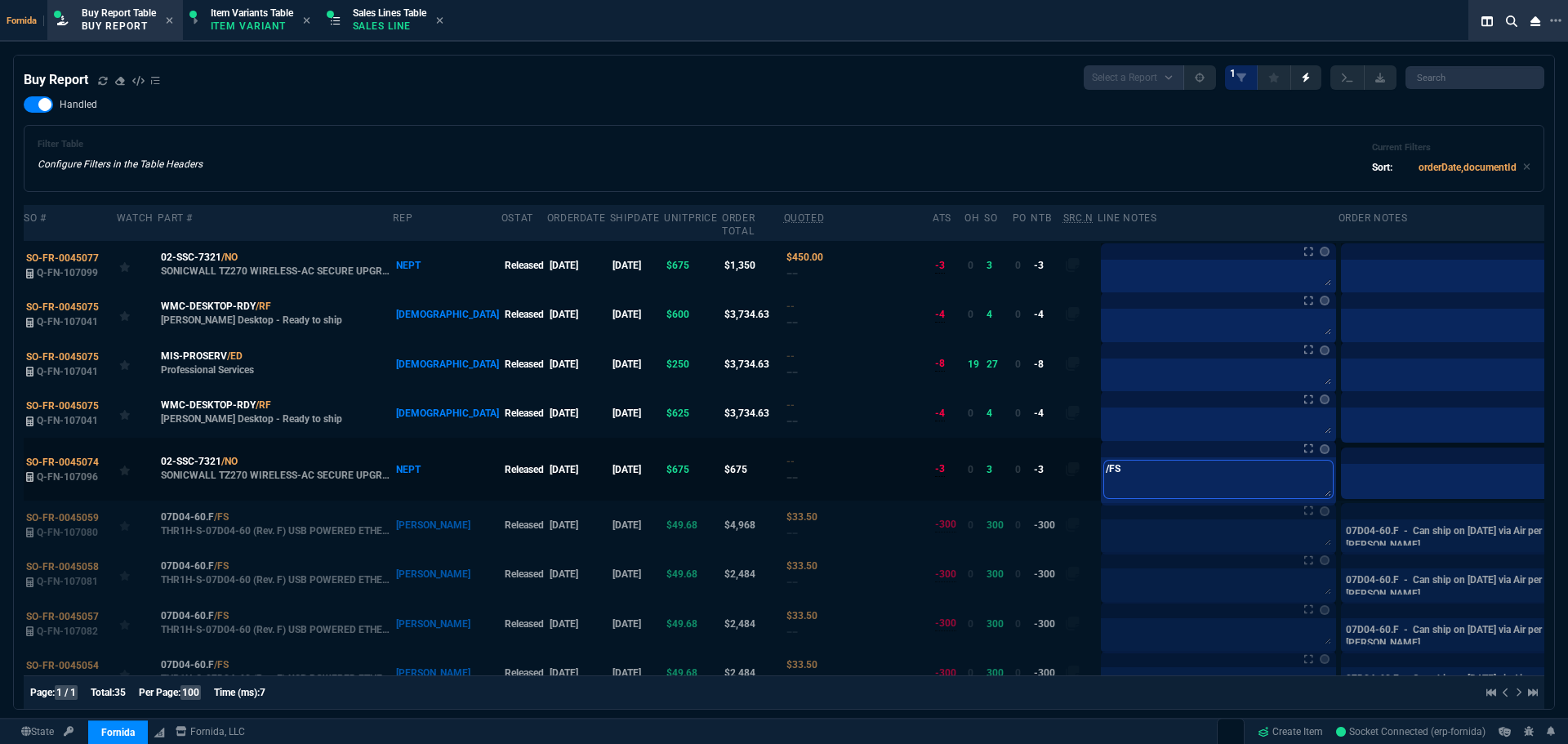
type textarea "/FS s"
type textarea "/FS st"
type textarea "/FS sto"
type textarea "/FS stoc"
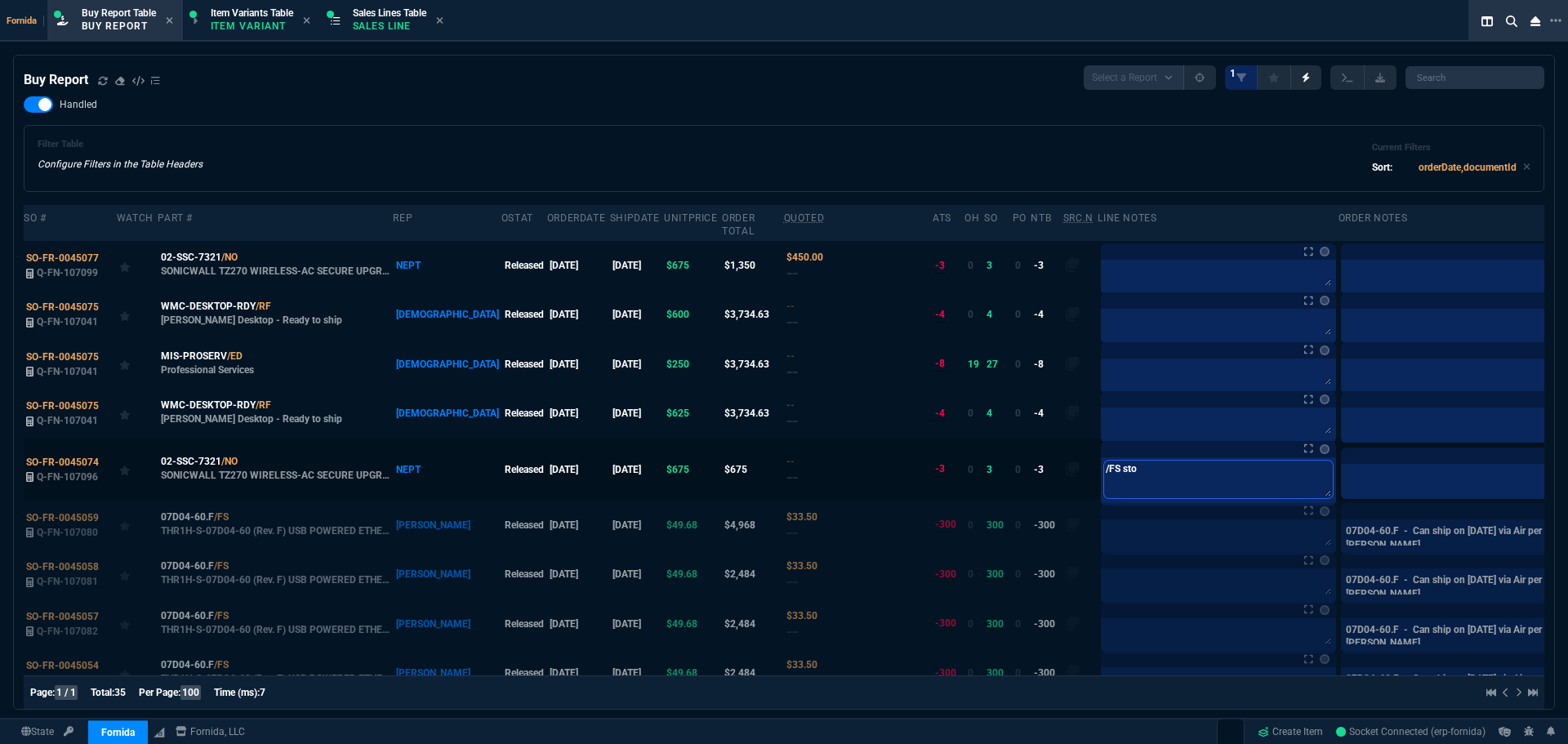
type textarea "/FS stoc"
type textarea "/FS stock"
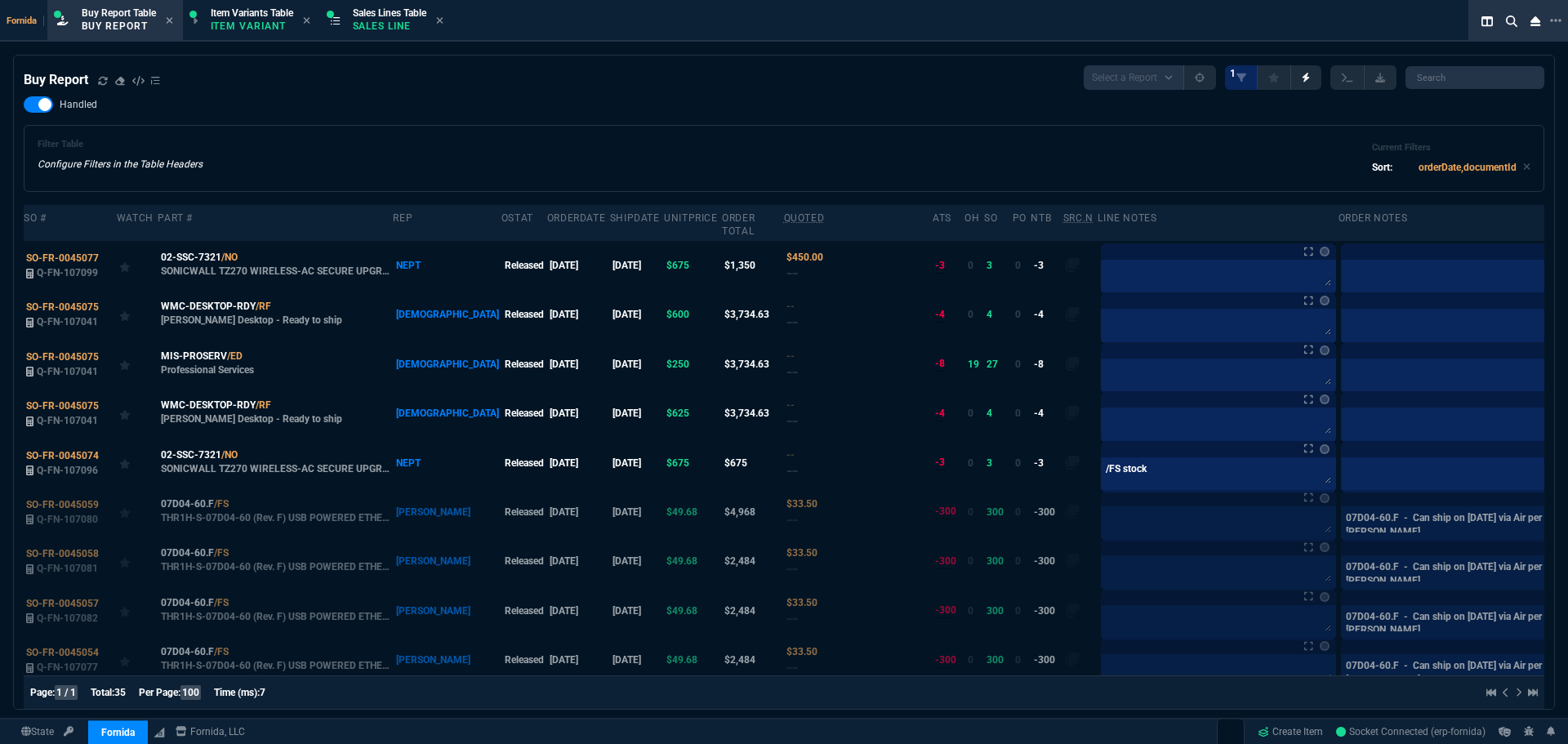
click at [784, 127] on div "Filter Table Configure Filters in the Table Headers Current Filters Sort: order…" at bounding box center [784, 158] width 1521 height 67
drag, startPoint x: 212, startPoint y: 409, endPoint x: 592, endPoint y: 360, distance: 383.1
click at [212, 409] on span "WMC-DESKTOP-RDY" at bounding box center [208, 405] width 94 height 15
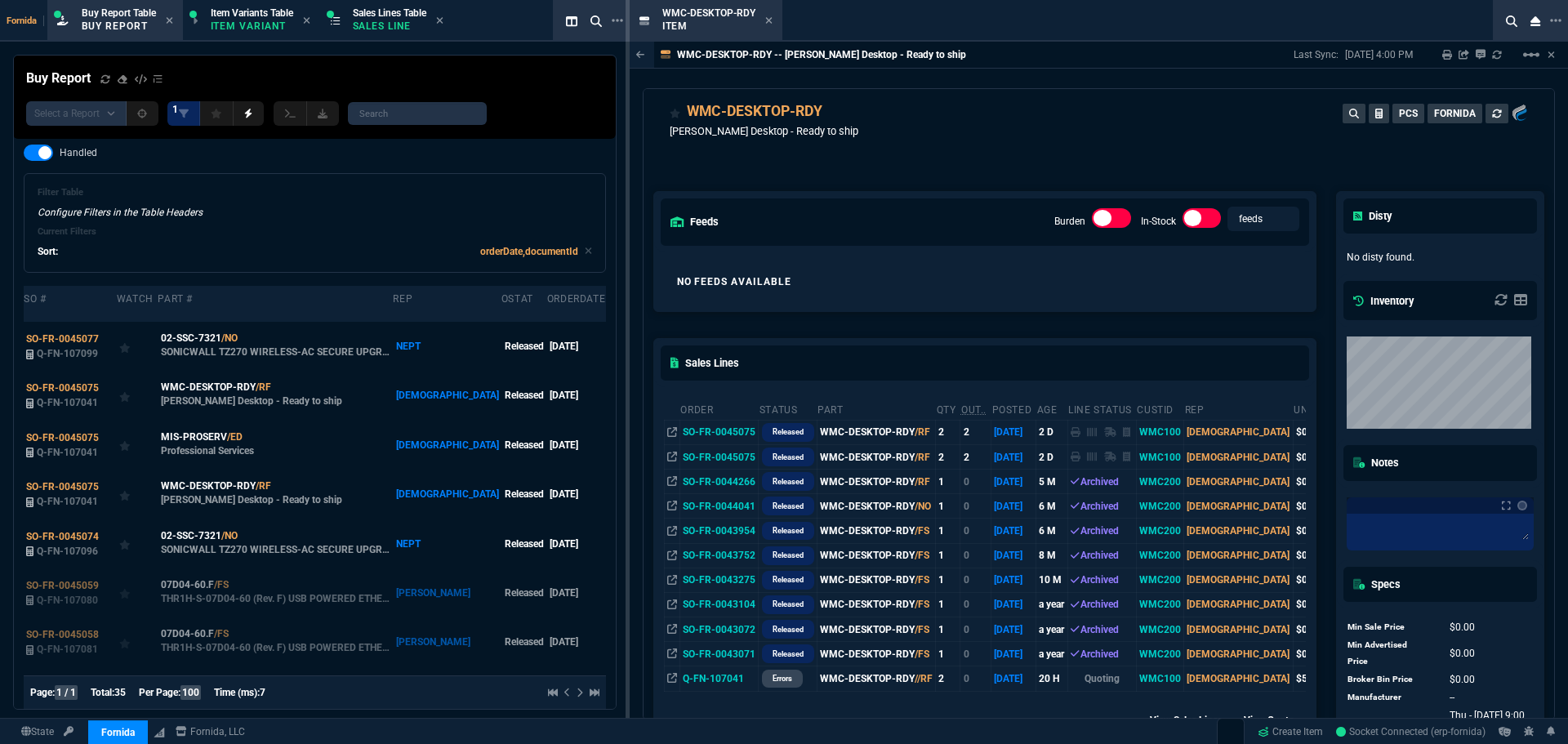
scroll to position [0, 0]
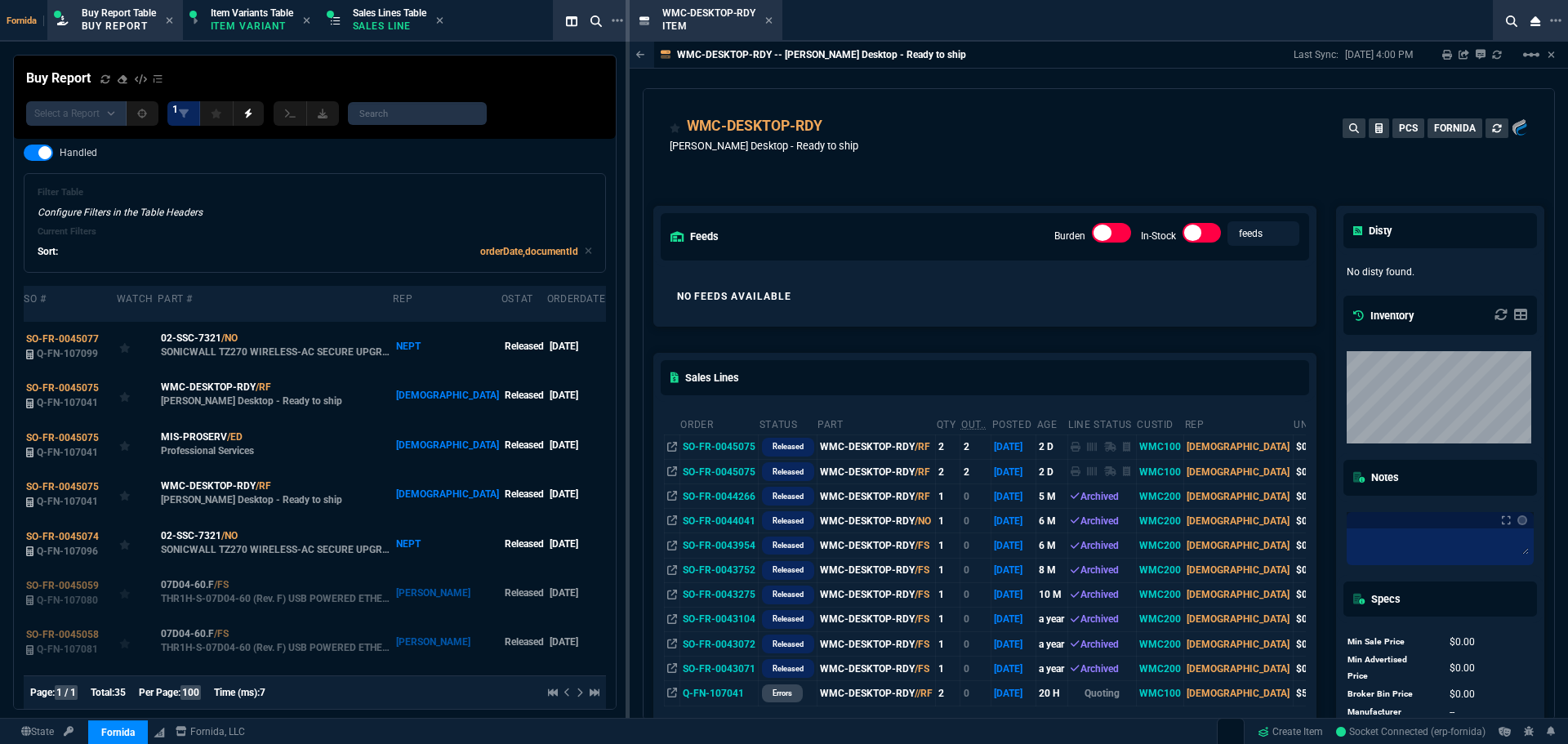
click at [769, 22] on icon at bounding box center [768, 20] width 7 height 7
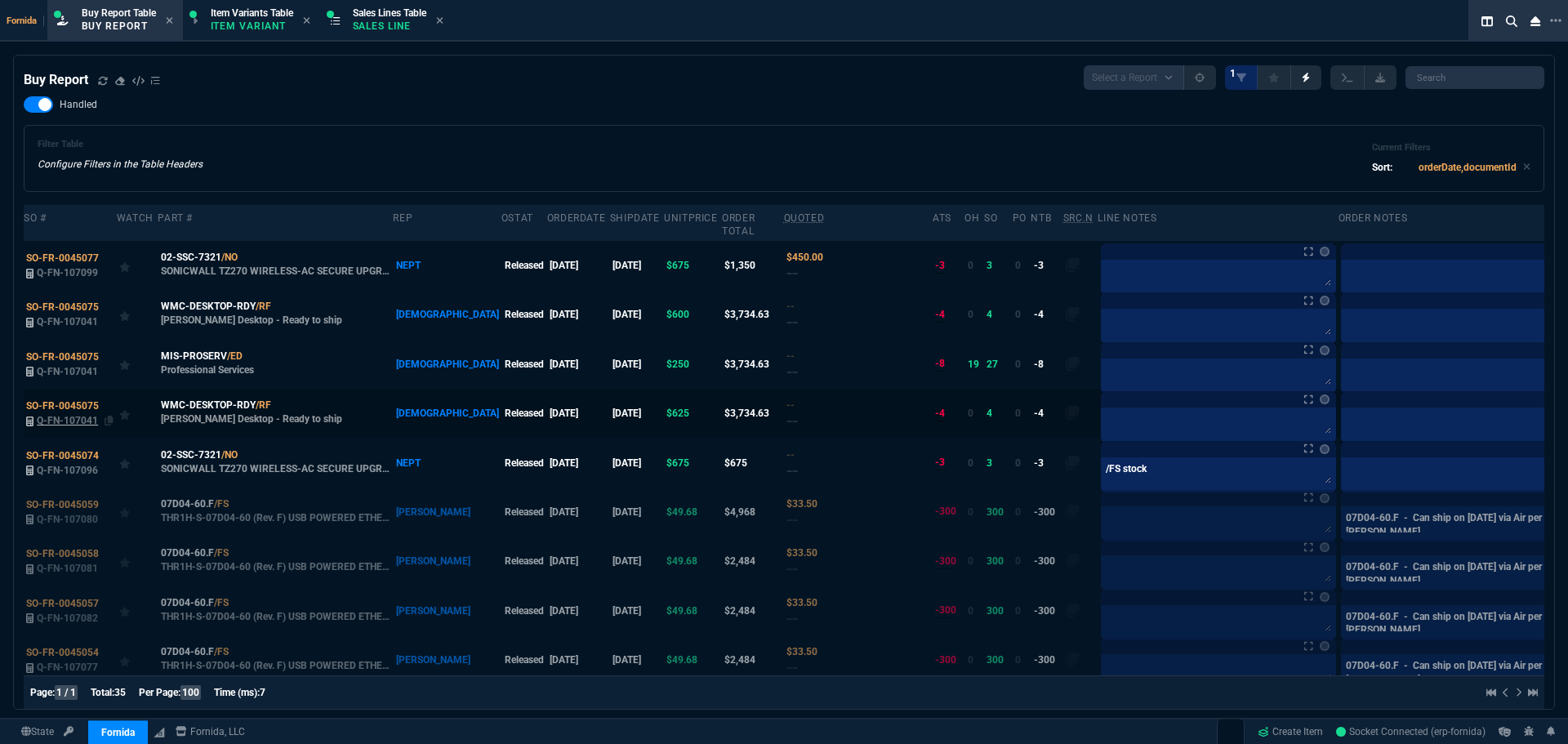
click at [81, 419] on span "Q-FN-107041" at bounding box center [67, 420] width 61 height 11
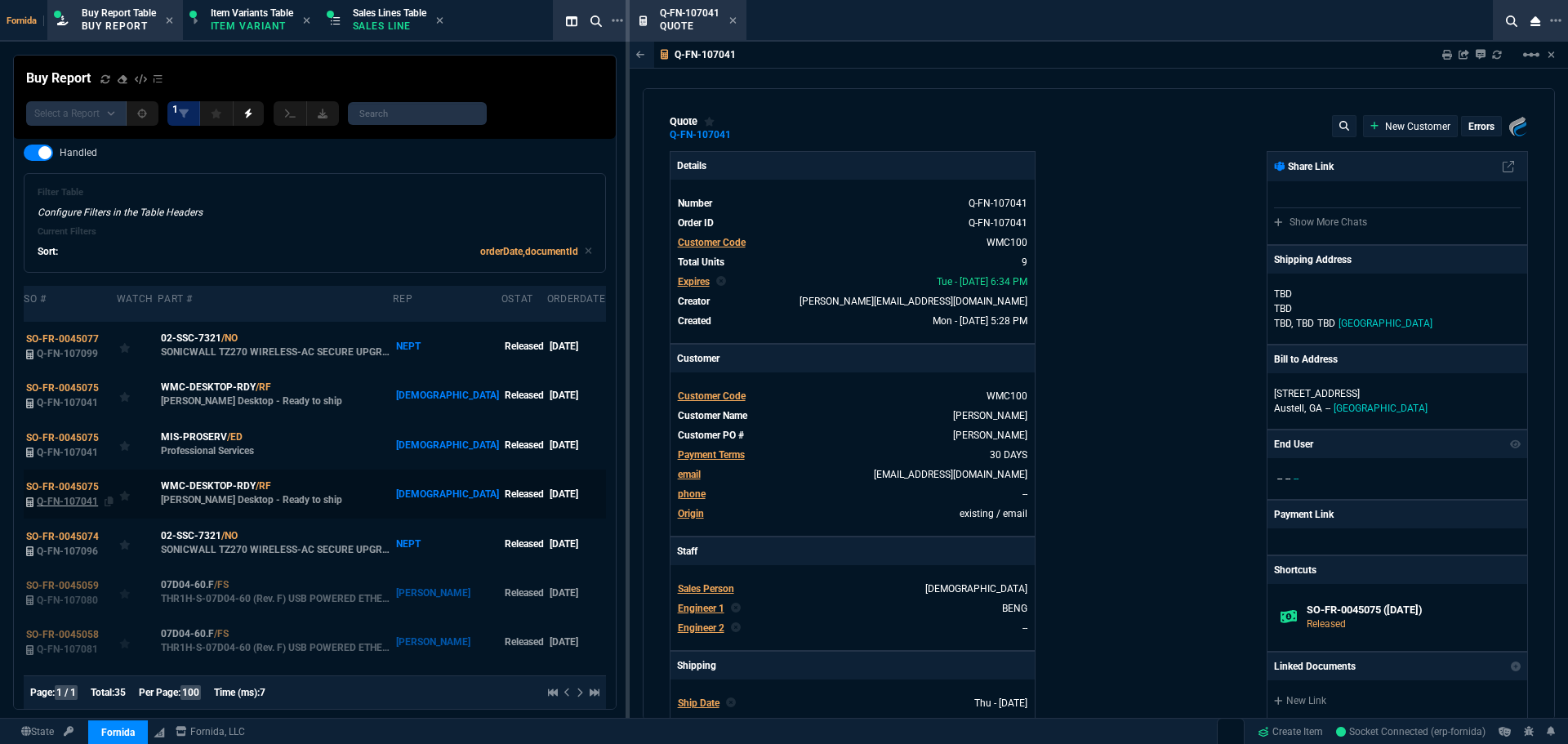
type input "0"
type input "17"
type input "100"
type input "20"
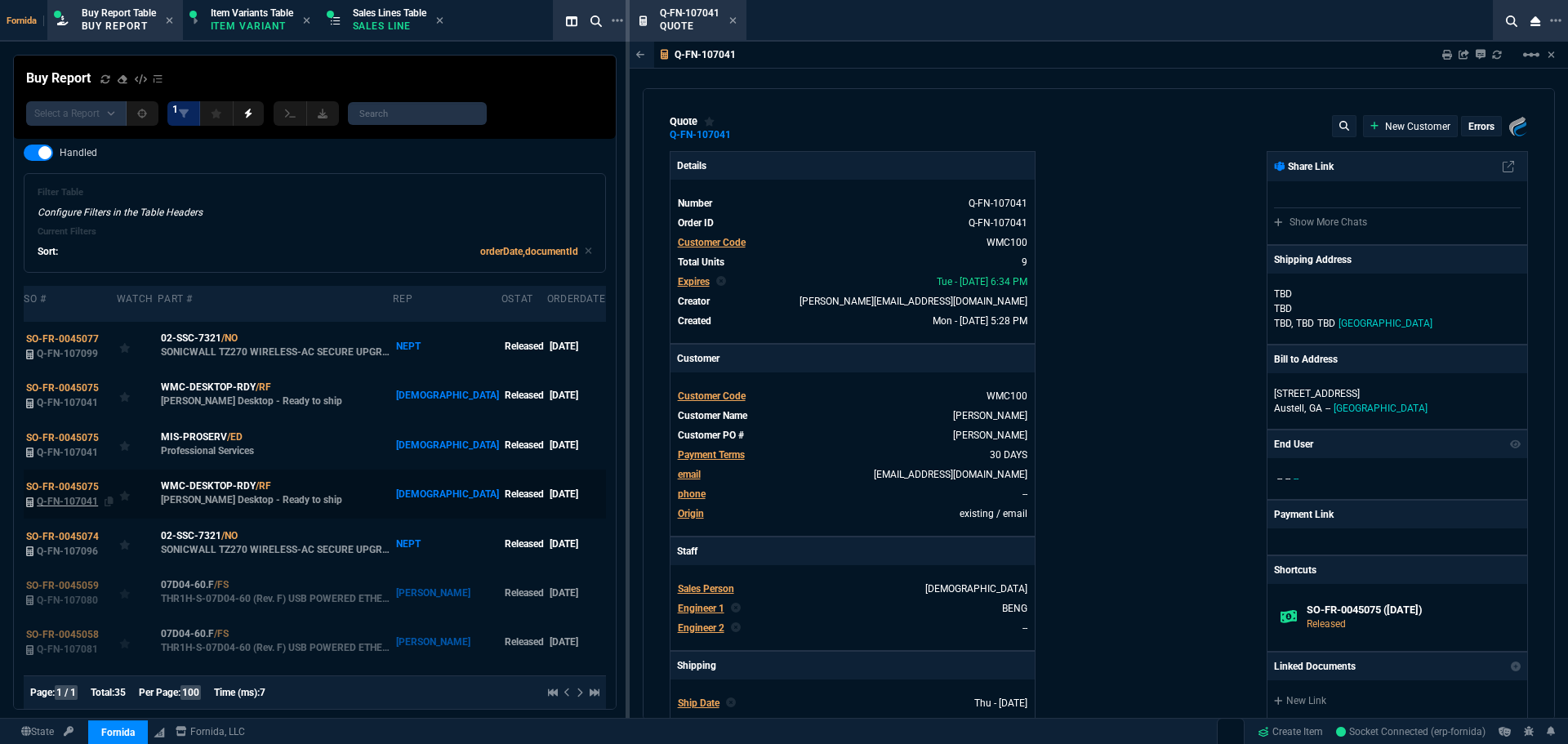
type input "125"
type input "40"
type input "100"
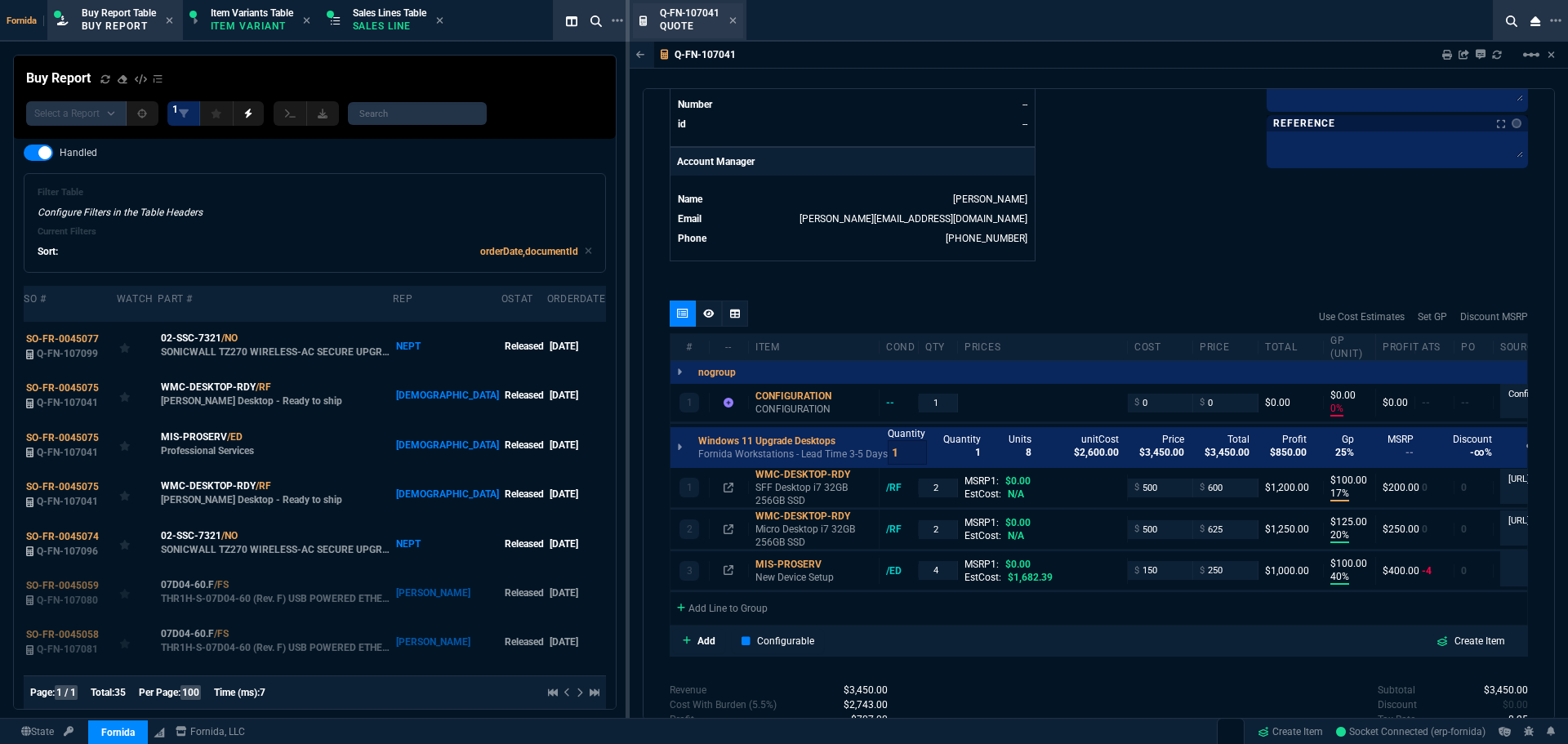
scroll to position [571, 0]
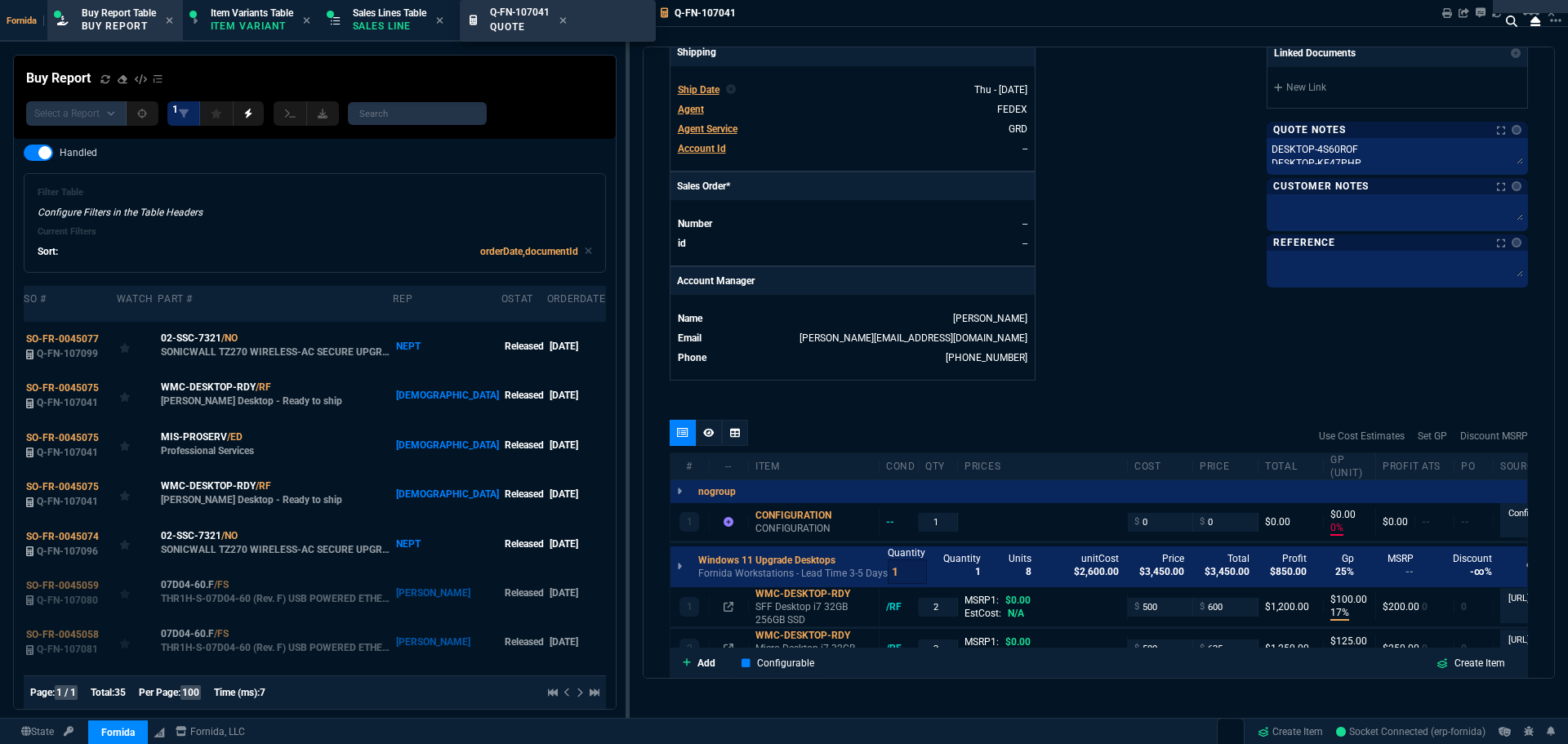
drag, startPoint x: 680, startPoint y: 11, endPoint x: 503, endPoint y: 15, distance: 177.0
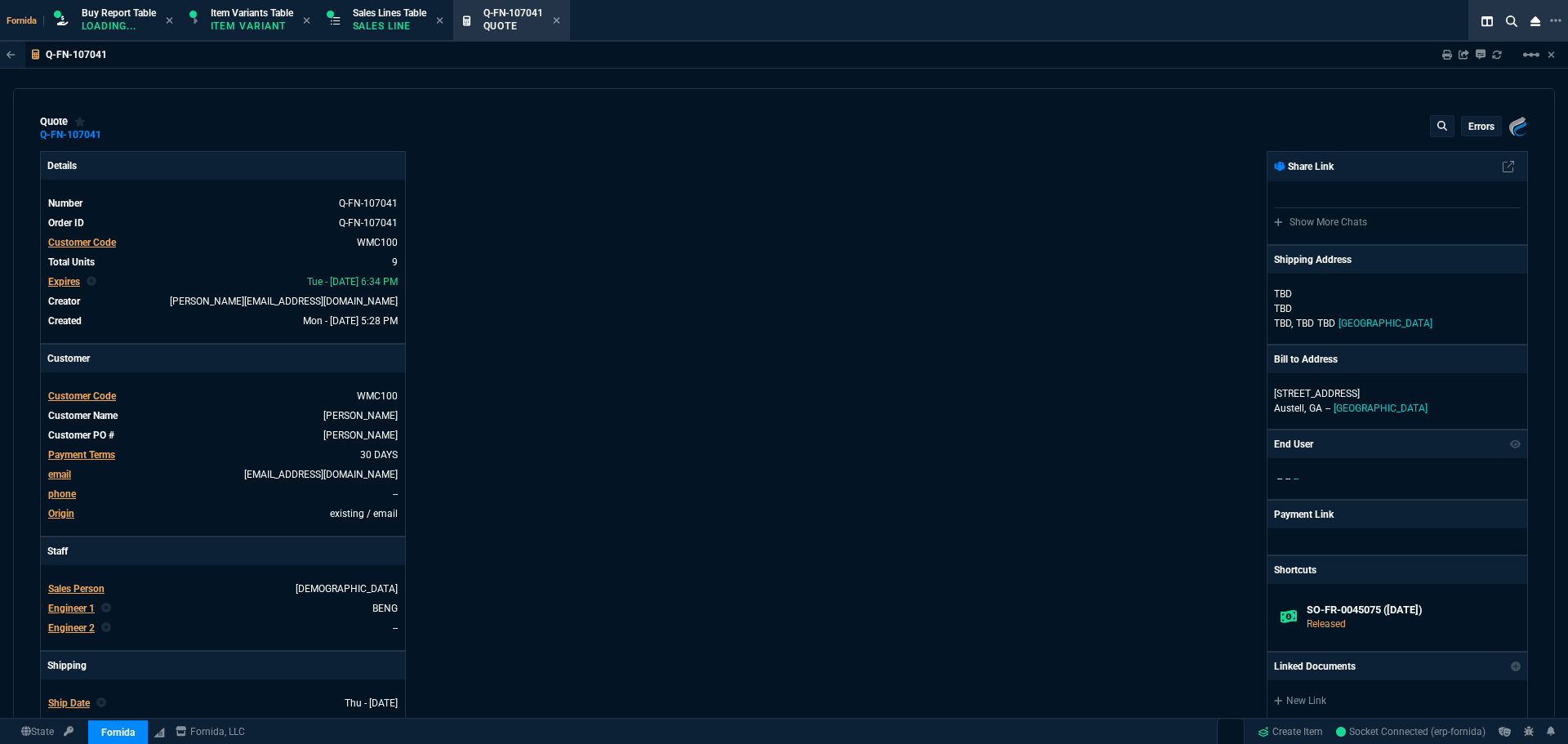
type input "0"
type input "17"
type input "100"
type input "20"
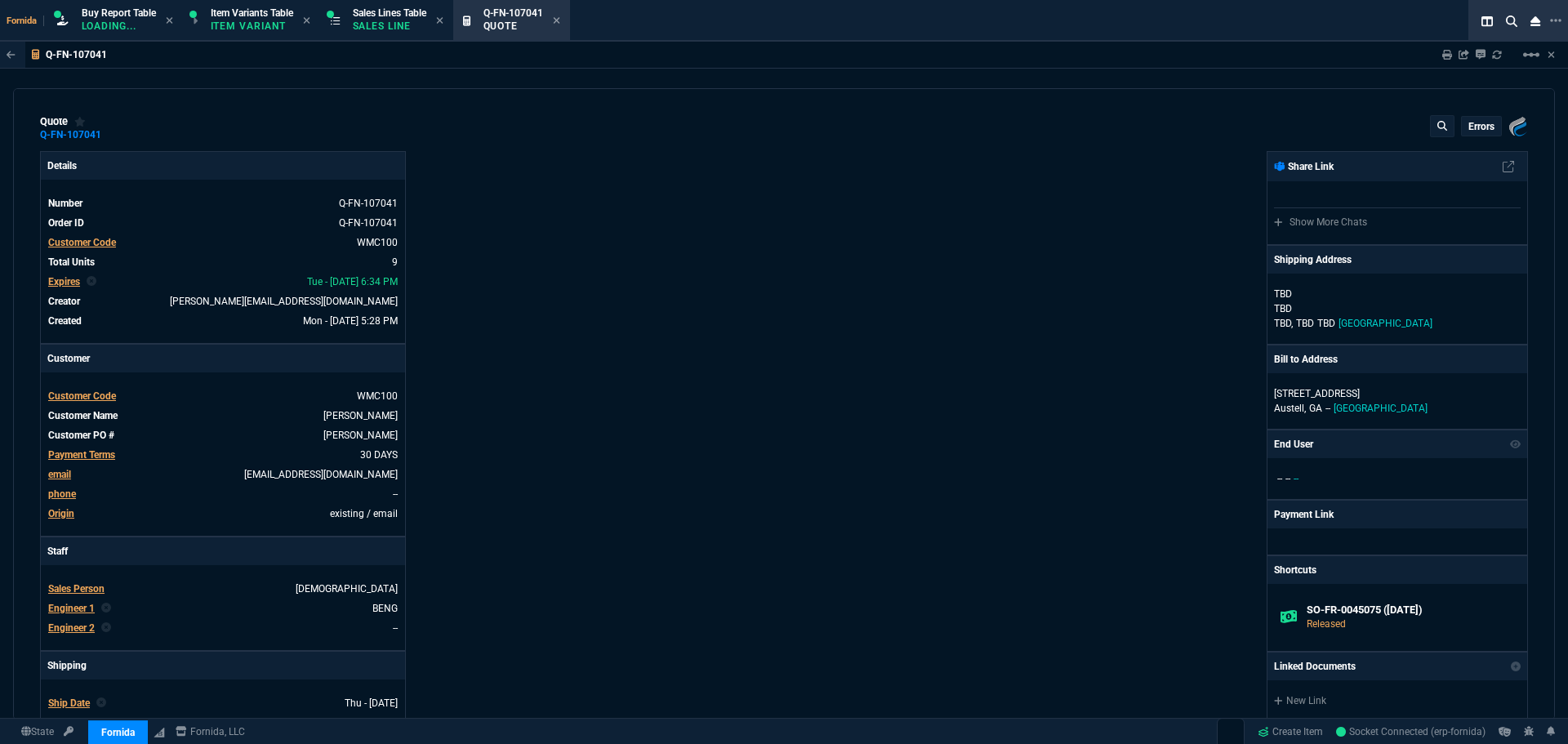
type input "125"
type input "40"
type input "100"
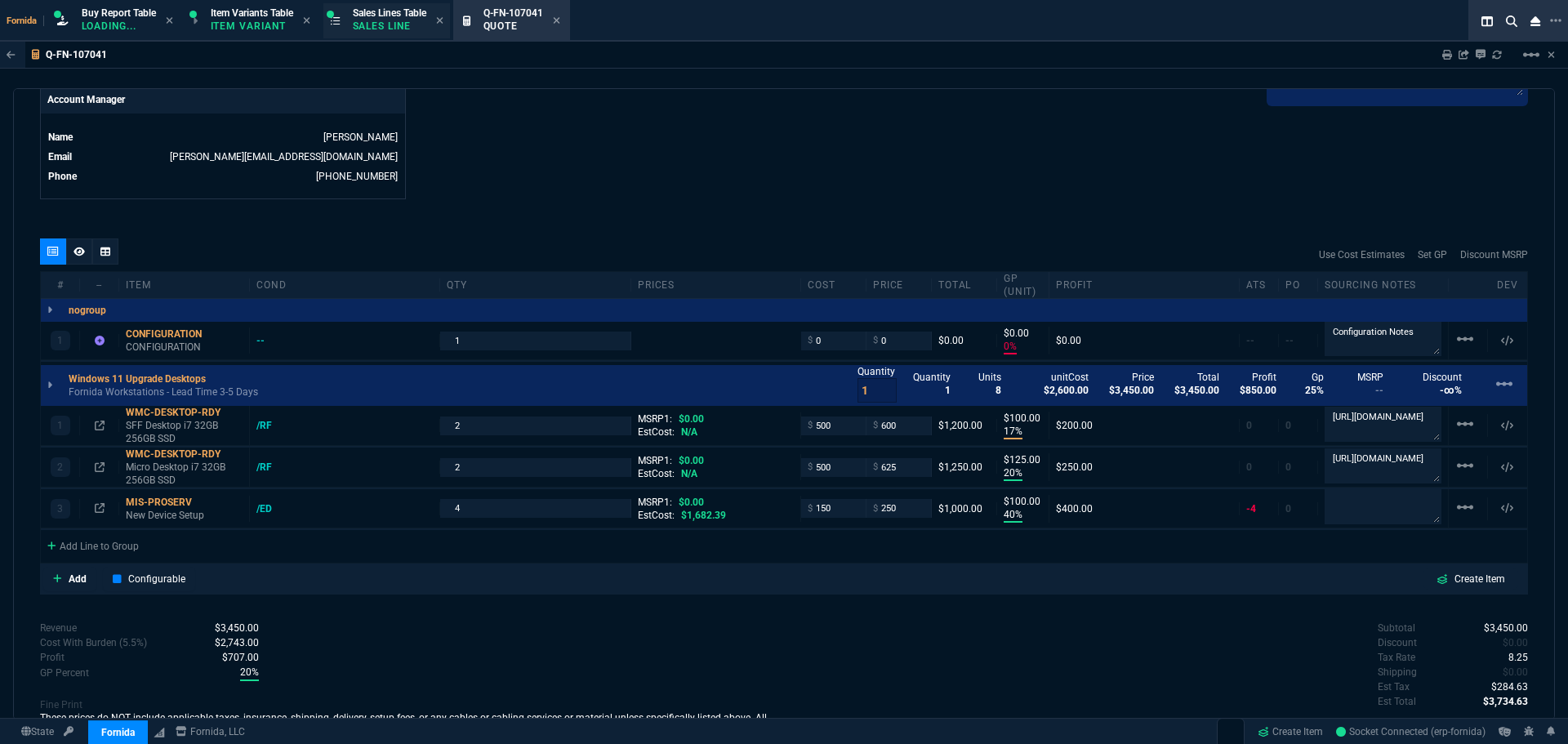
scroll to position [490, 0]
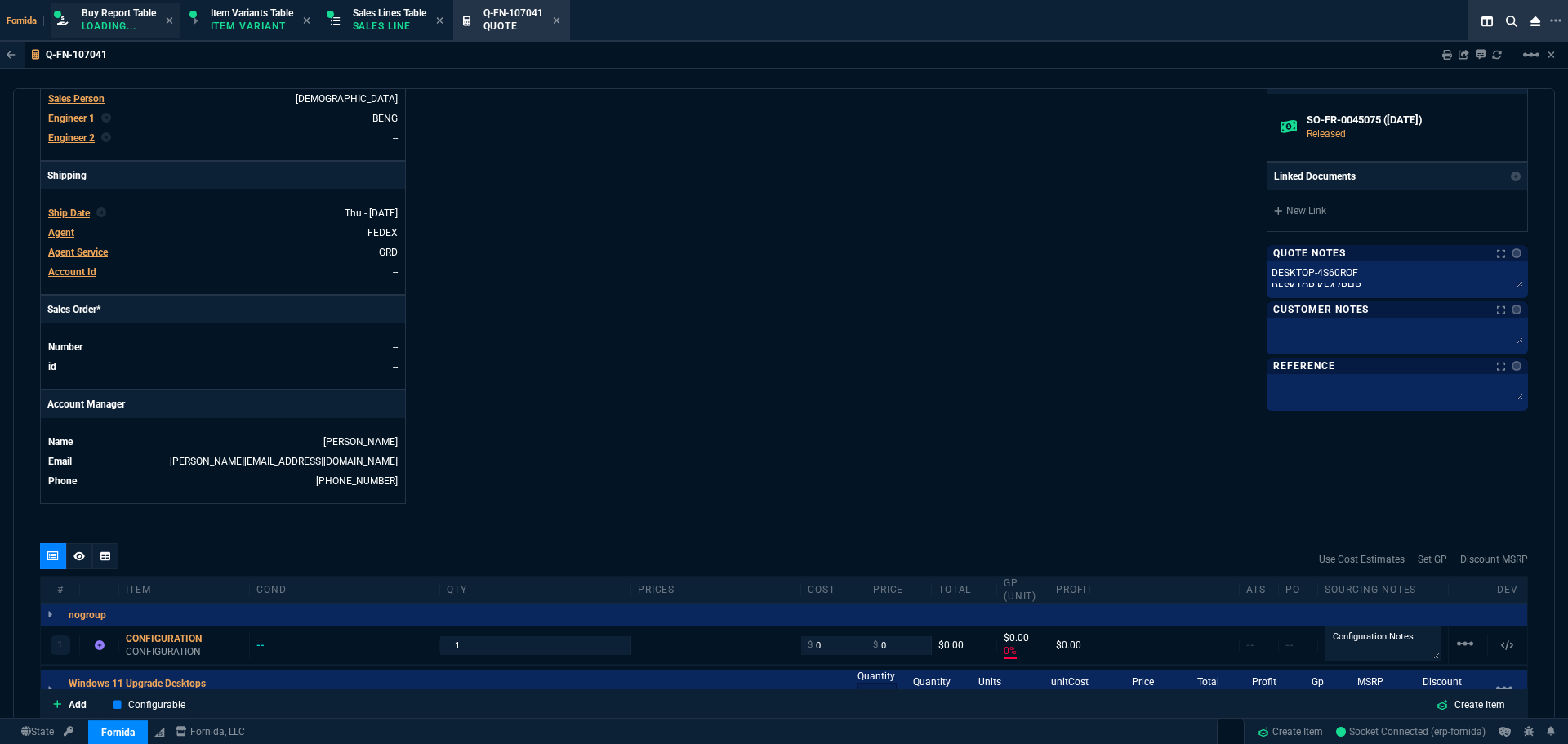
click at [128, 23] on p "Loading..." at bounding box center [118, 26] width 75 height 13
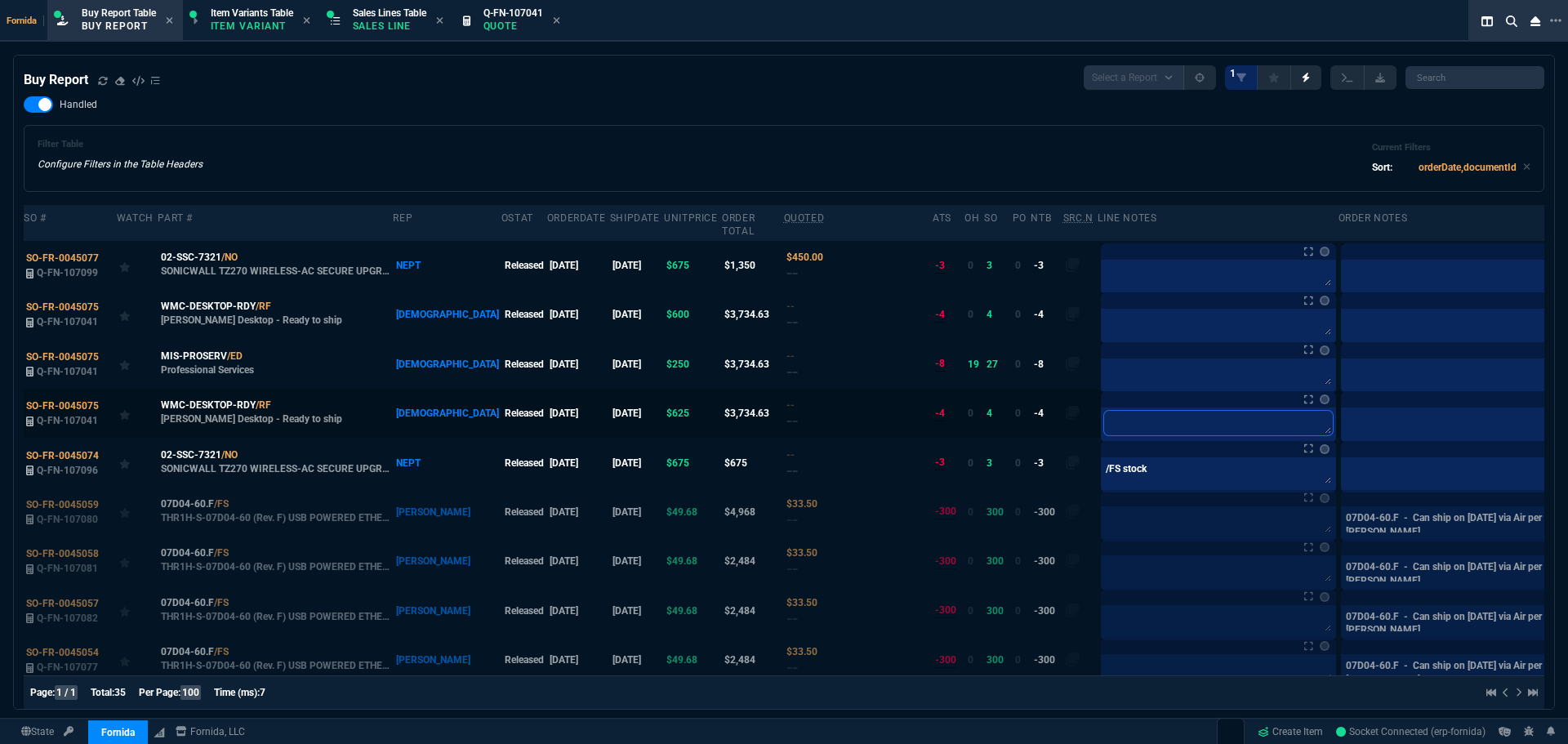
click at [1106, 420] on textarea at bounding box center [1219, 423] width 229 height 25
type textarea "B"
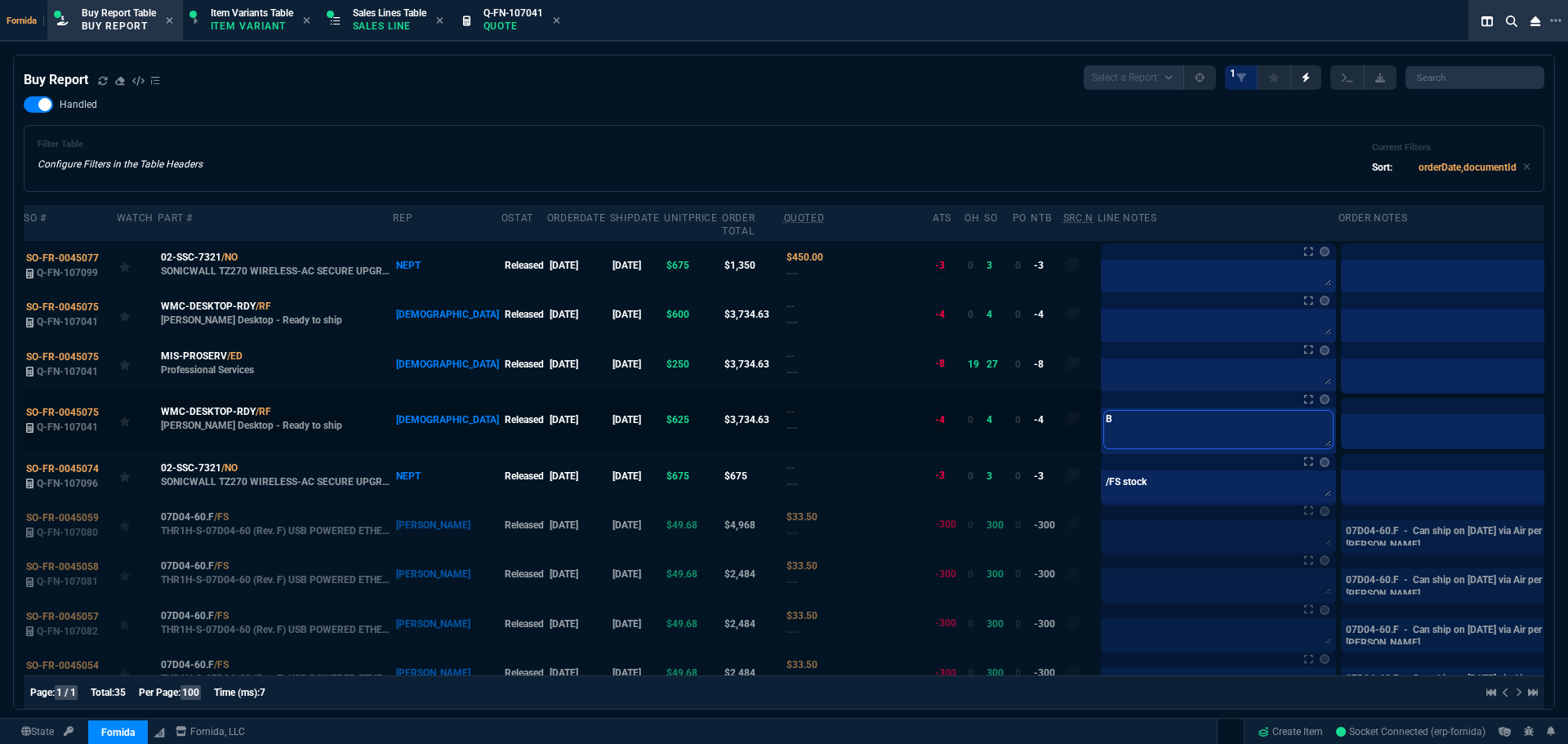
type textarea "B"
type textarea "B B"
type textarea "B Bu"
type textarea "B Buy"
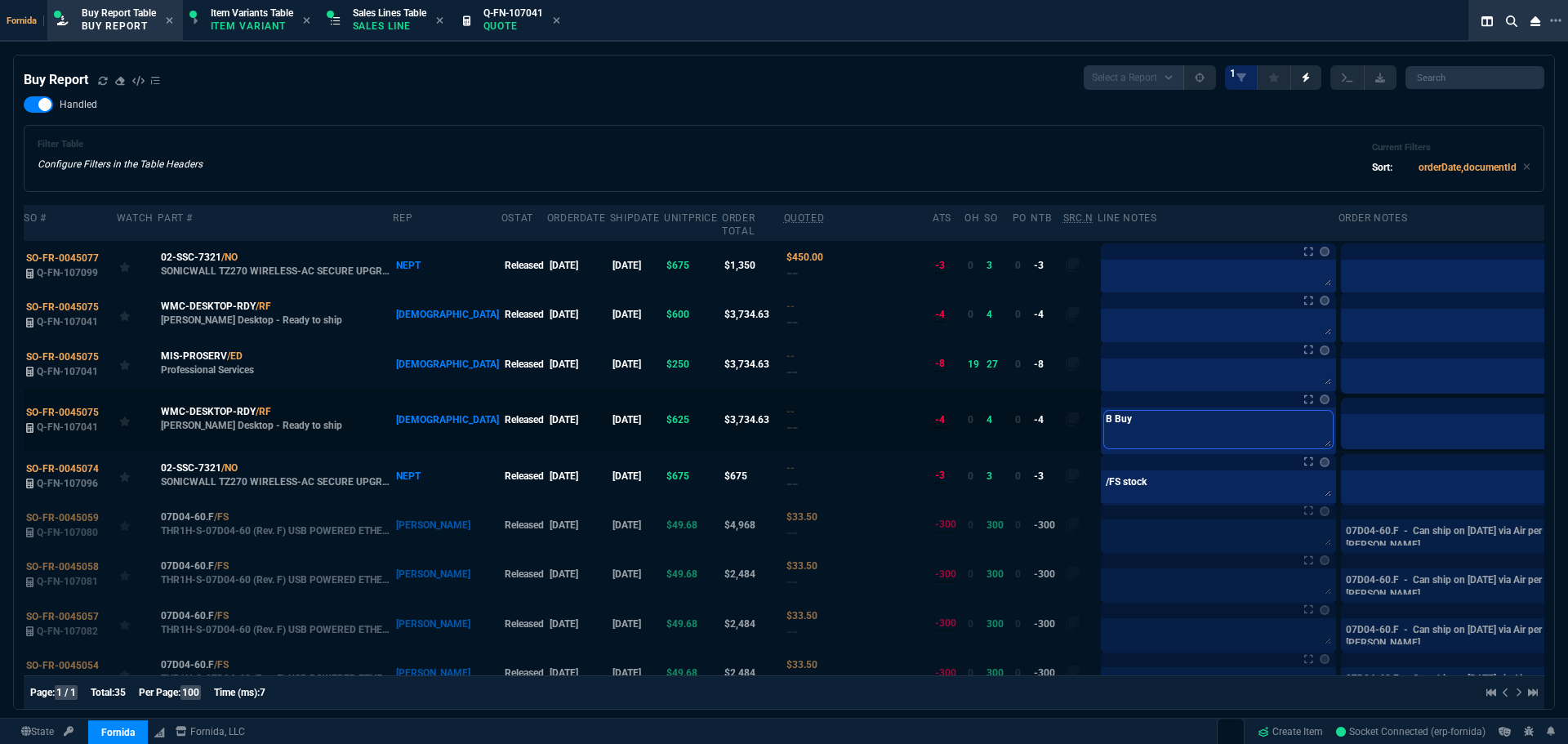
type textarea "B Buyi"
type textarea "B Buyin"
type textarea "B Buying"
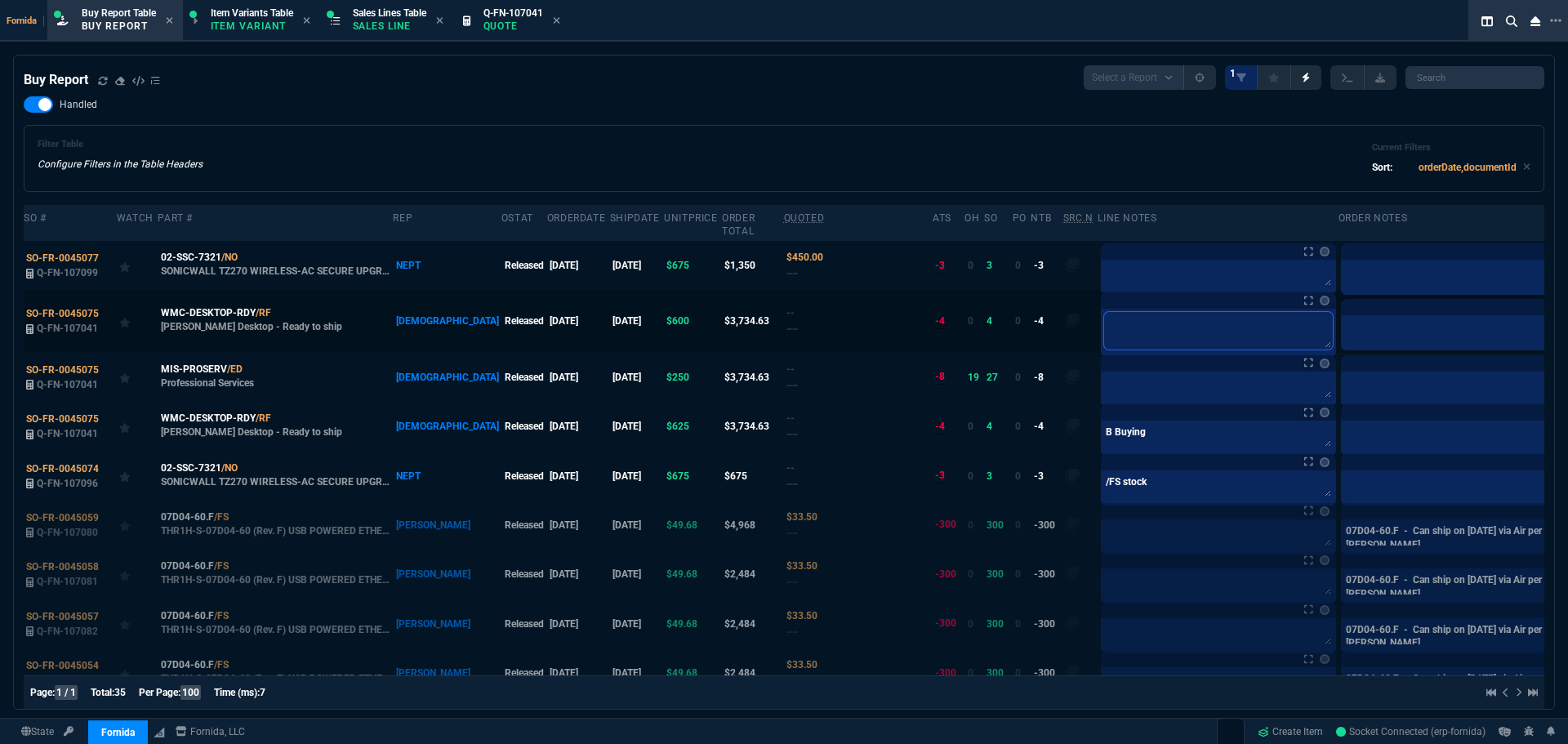
click at [1104, 331] on textarea at bounding box center [1219, 330] width 229 height 38
paste textarea "B Buying"
type textarea "B Buying"
click at [1104, 387] on textarea at bounding box center [1219, 387] width 229 height 25
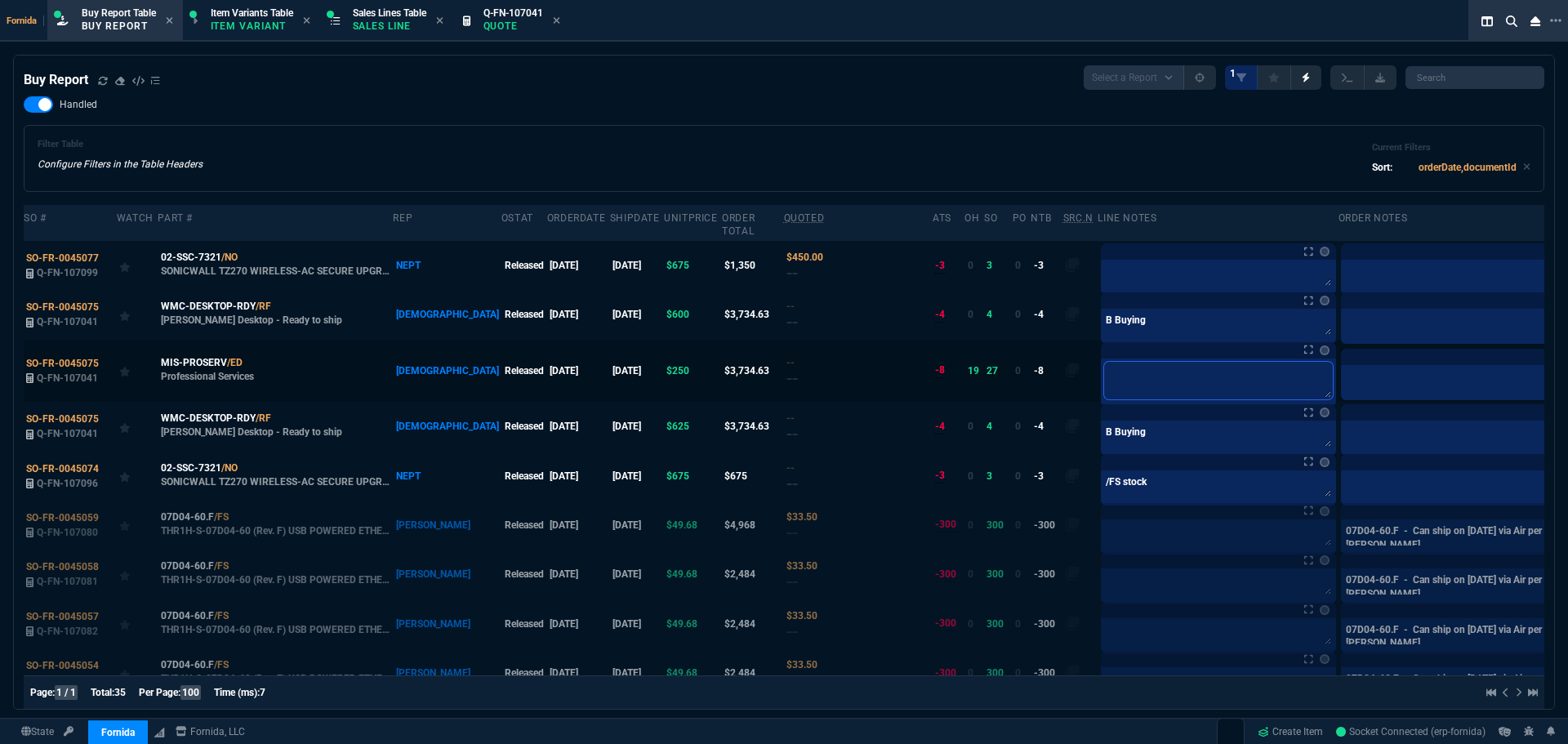
type textarea "S"
type textarea "Se"
type textarea "Ser"
type textarea "Serv"
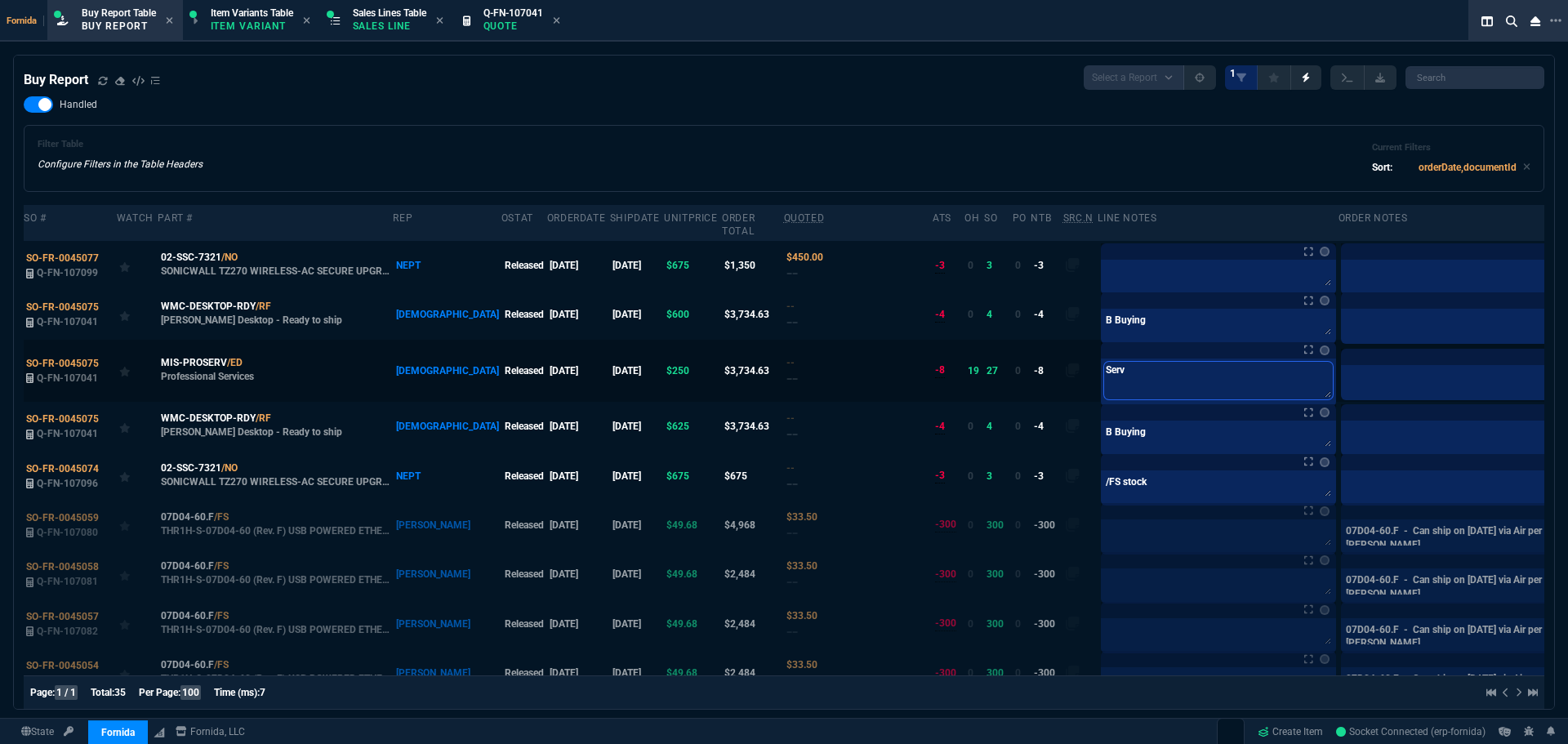
type textarea "Servi"
type textarea "Servic"
type textarea "Service"
type textarea "Services"
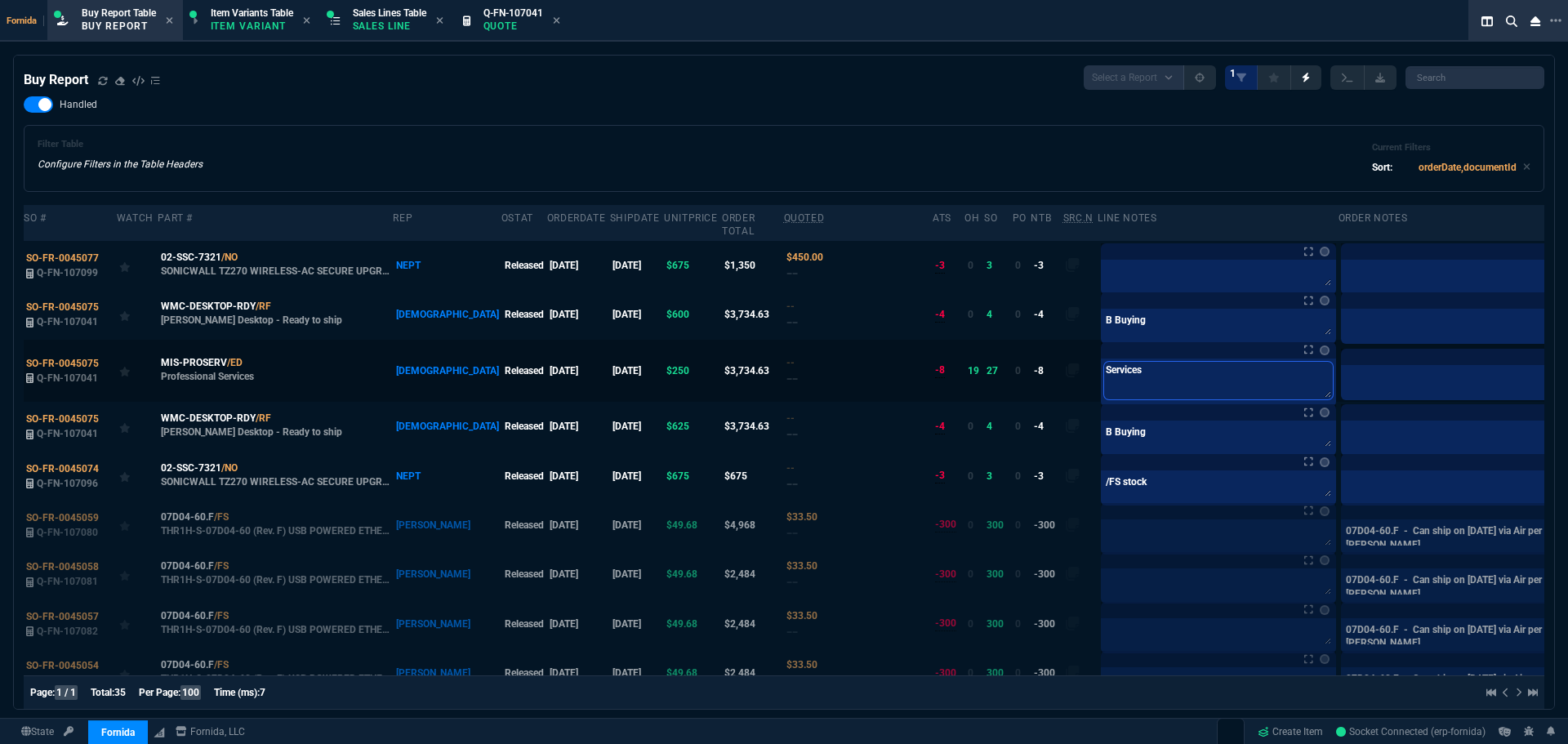
type textarea "Services"
click at [1567, 371] on label at bounding box center [1592, 370] width 18 height 18
click at [0, 0] on input "checkbox" at bounding box center [0, 0] width 0 height 0
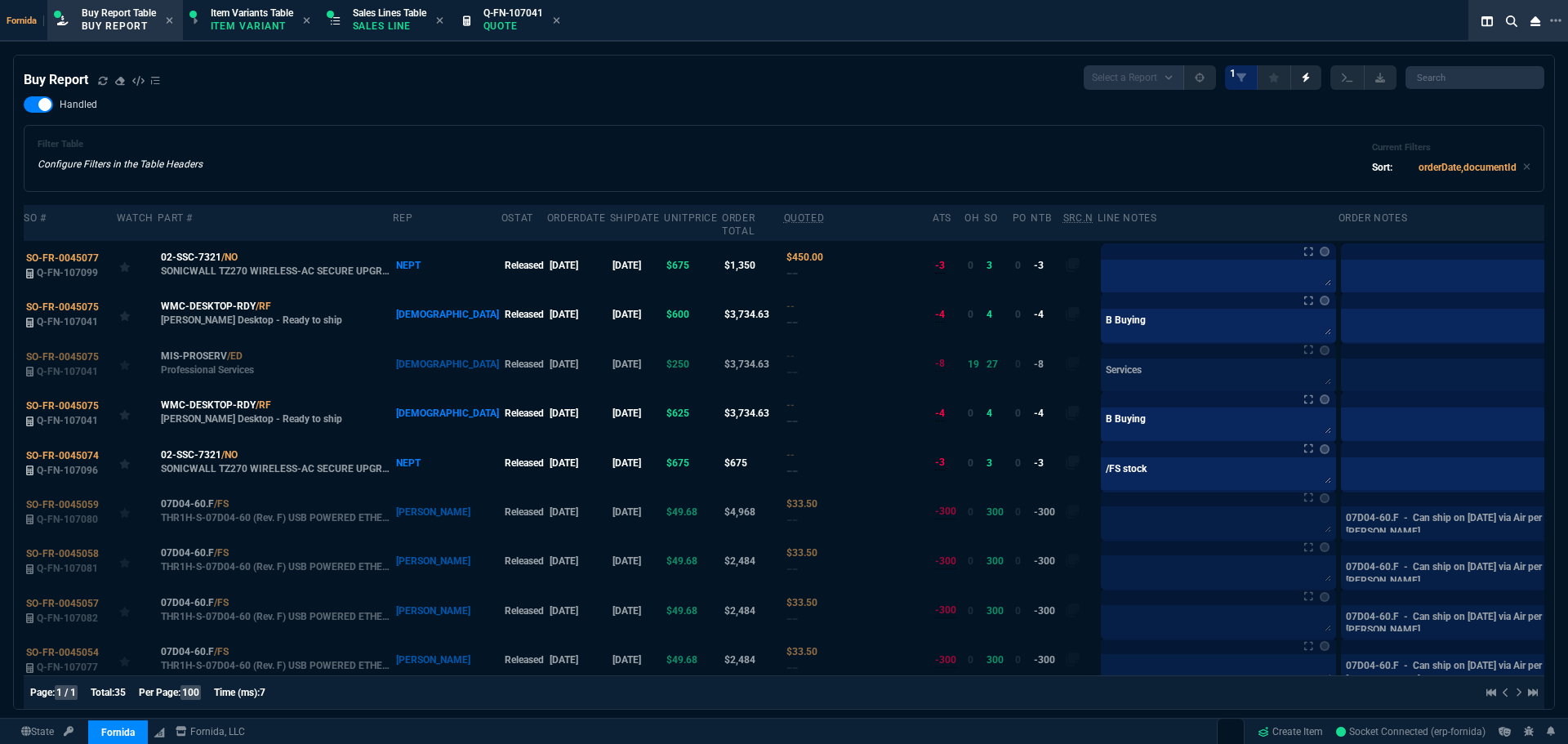
click at [829, 81] on div "Buy Report Select a Report Not Purchased 1" at bounding box center [784, 77] width 1521 height 25
drag, startPoint x: 213, startPoint y: 258, endPoint x: 520, endPoint y: 250, distance: 307.1
click at [213, 258] on span "02-SSC-7321" at bounding box center [191, 258] width 60 height 15
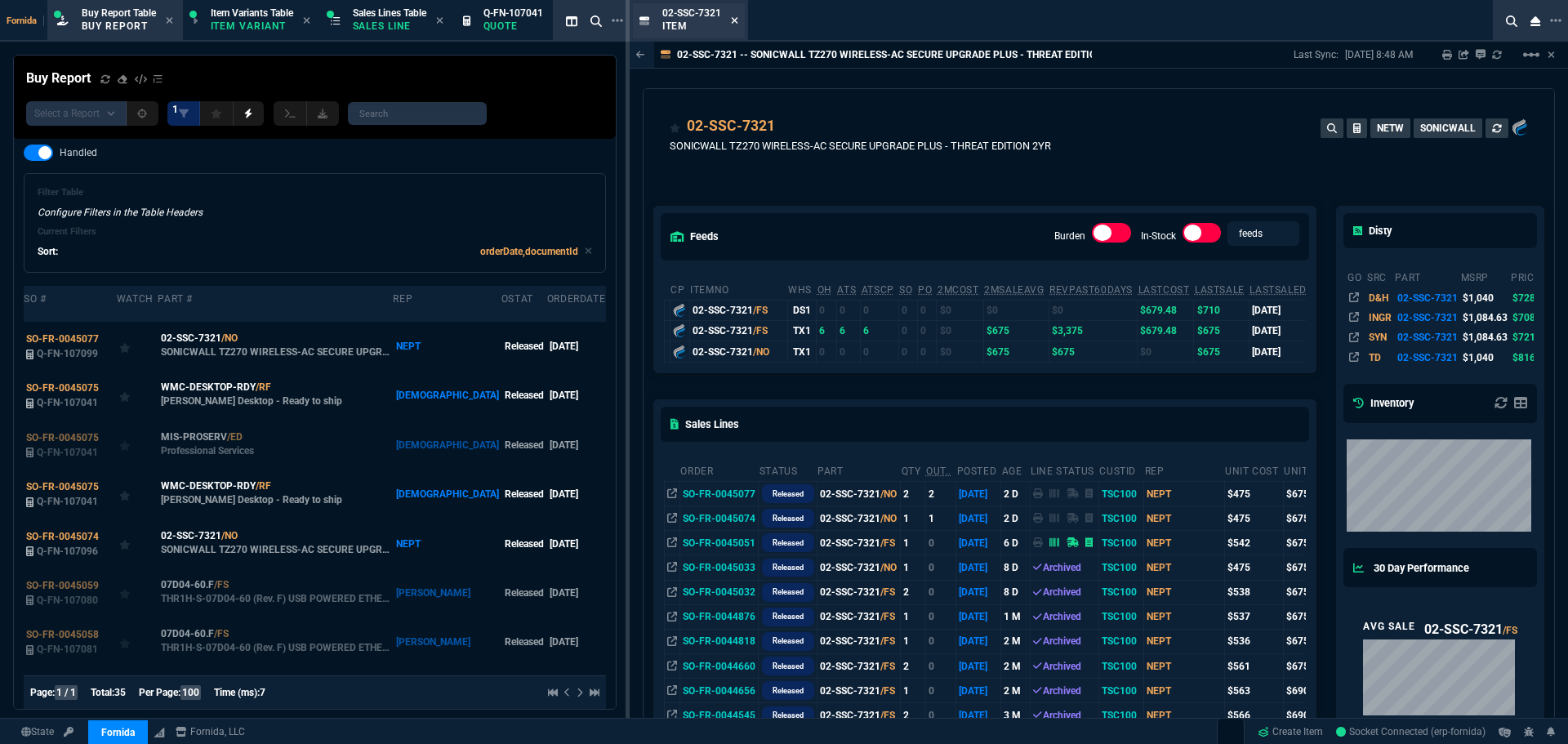
click at [736, 20] on icon at bounding box center [734, 20] width 7 height 7
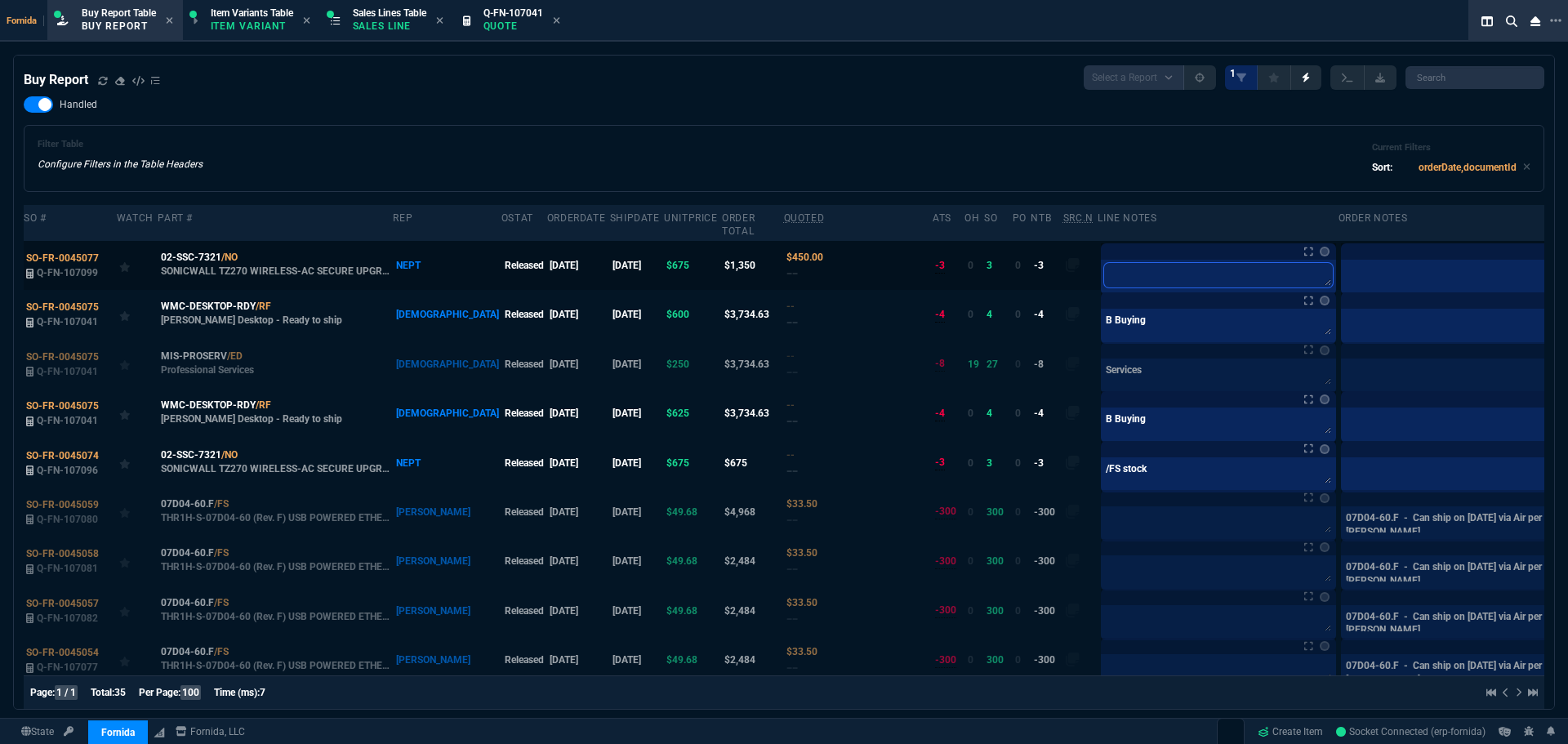
click at [1104, 271] on textarea at bounding box center [1219, 275] width 229 height 25
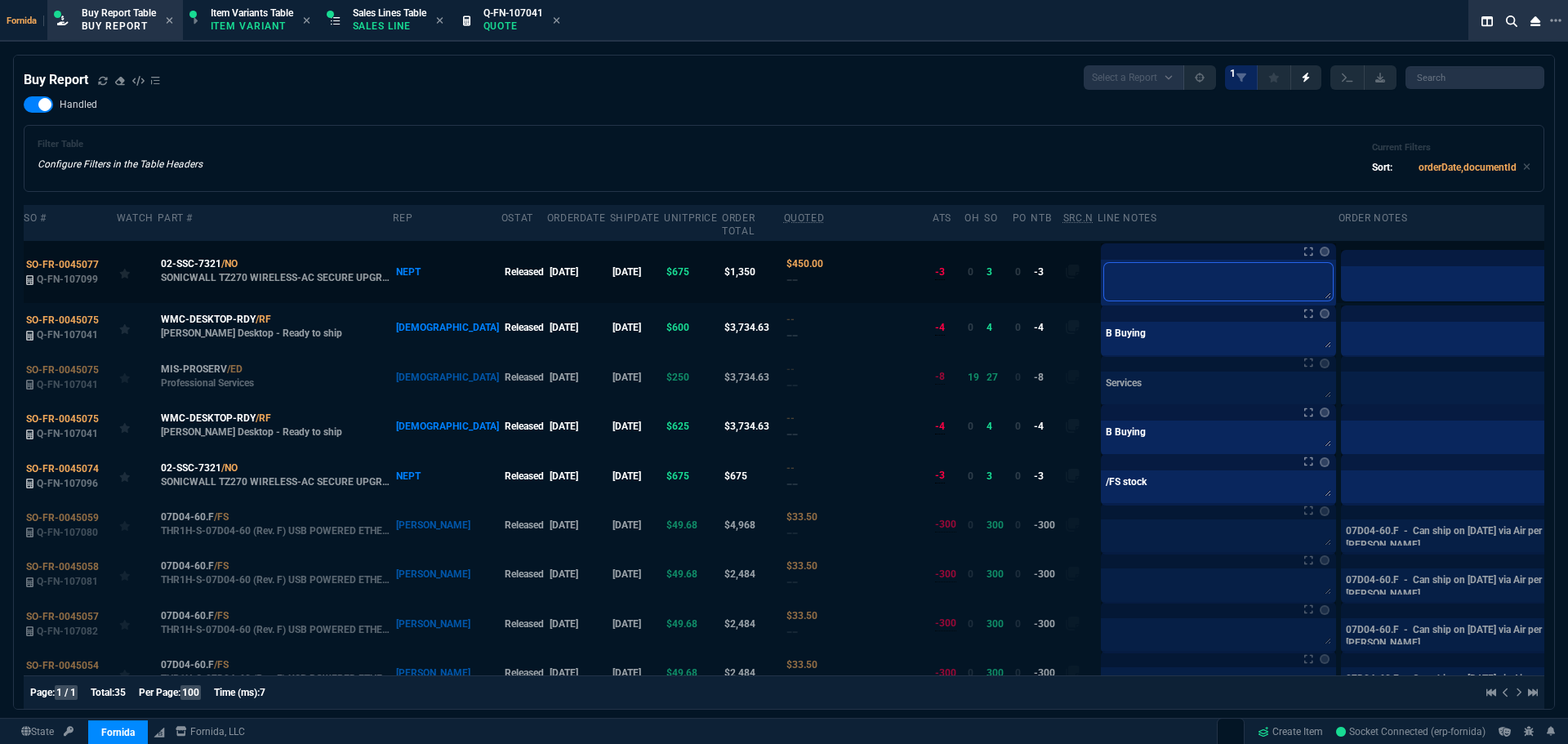
type textarea "/"
type textarea "/F"
type textarea "/FS"
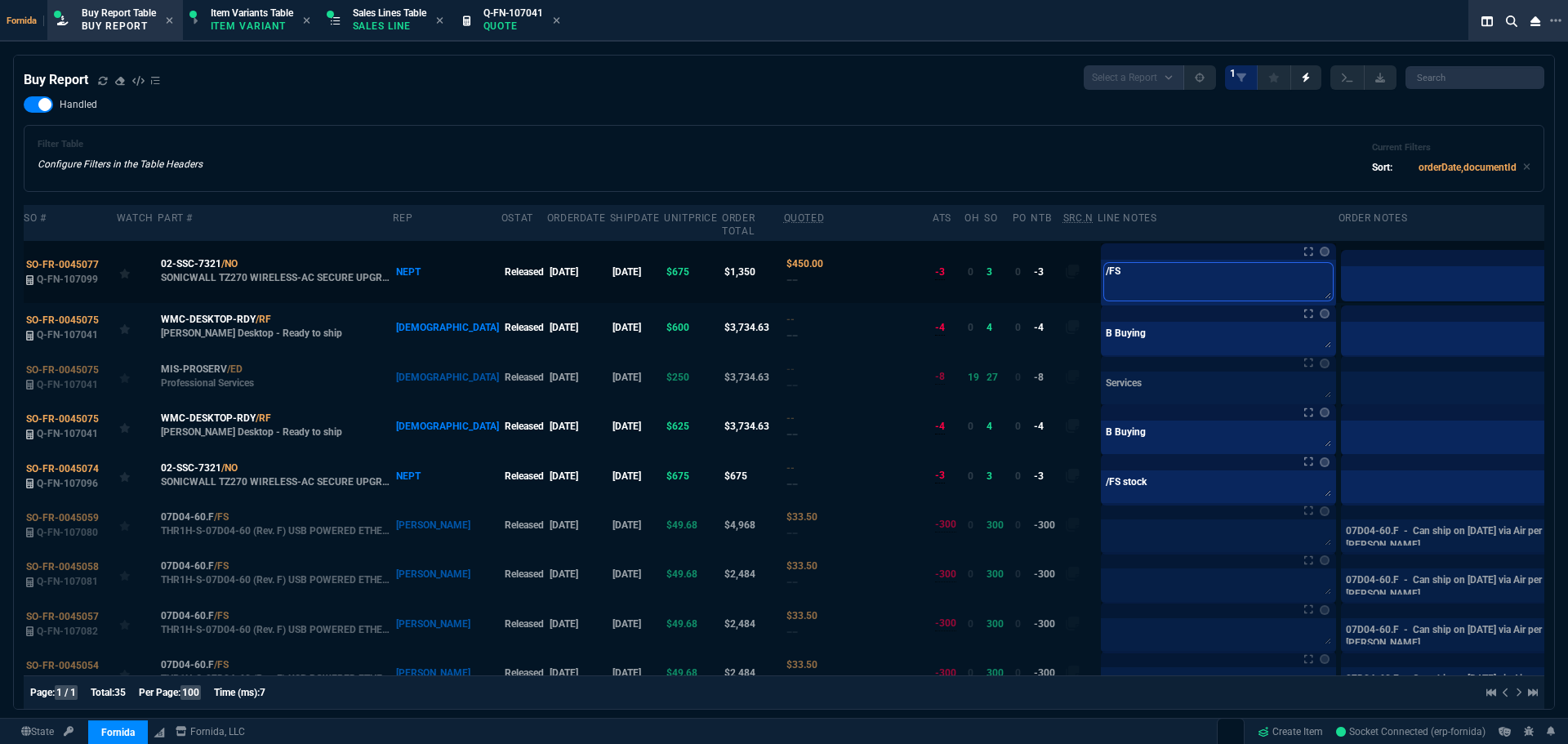
type textarea "/FS"
type textarea "/FS o"
type textarea "/FS oi"
type textarea "/FS oim"
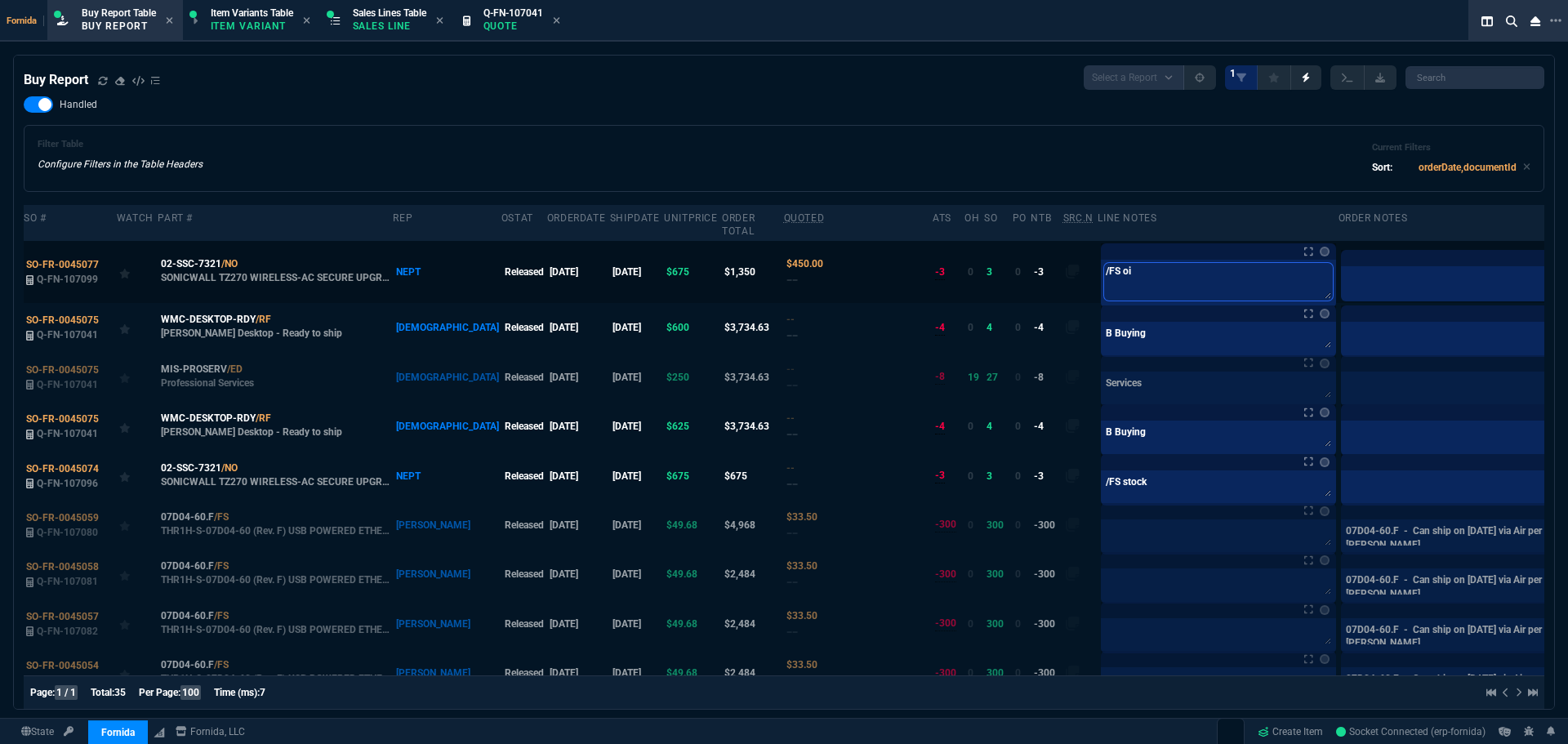
type textarea "/FS oim"
type textarea "/FS oim s"
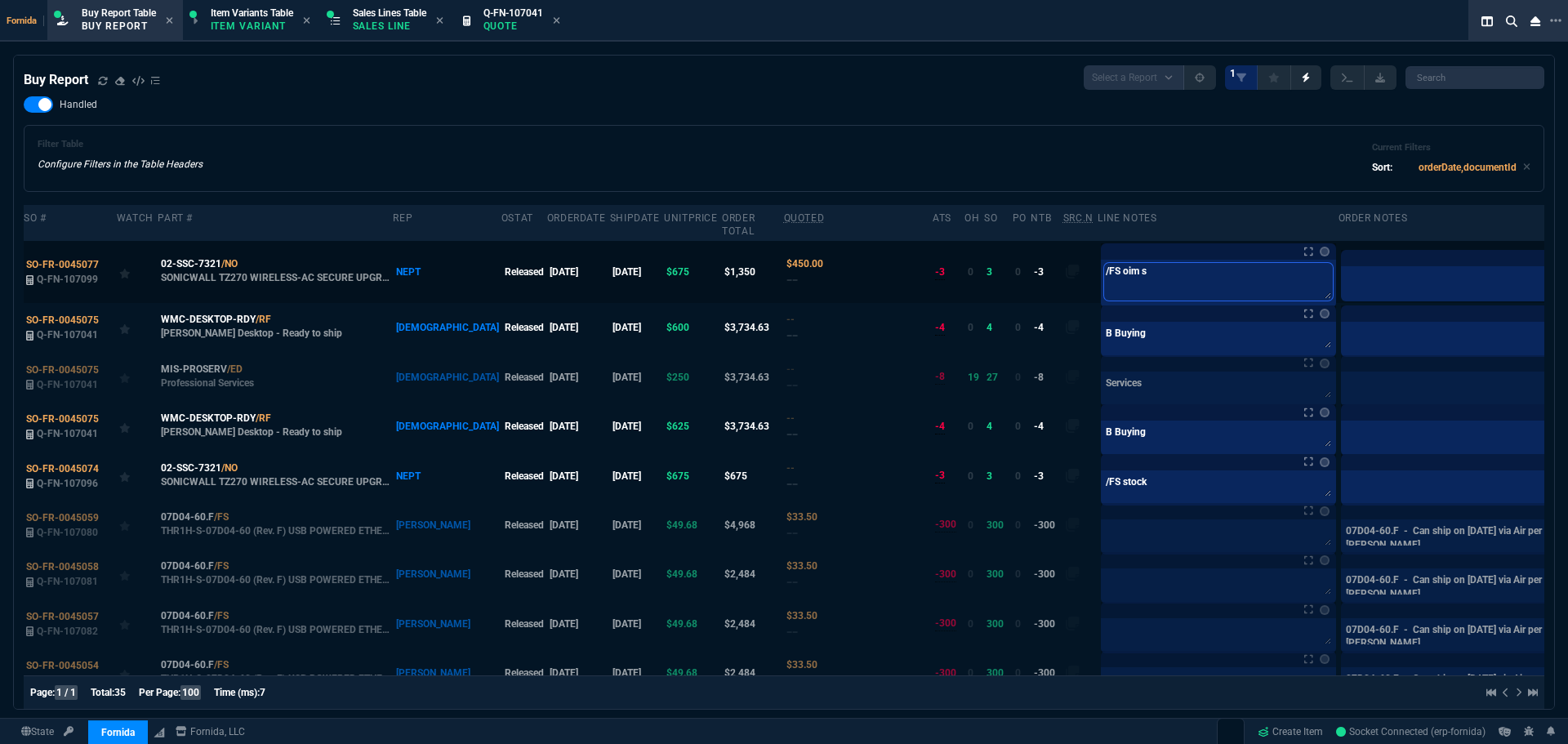
type textarea "/FS oim st"
type textarea "/FS oim stp"
type textarea "/FS oim stpc"
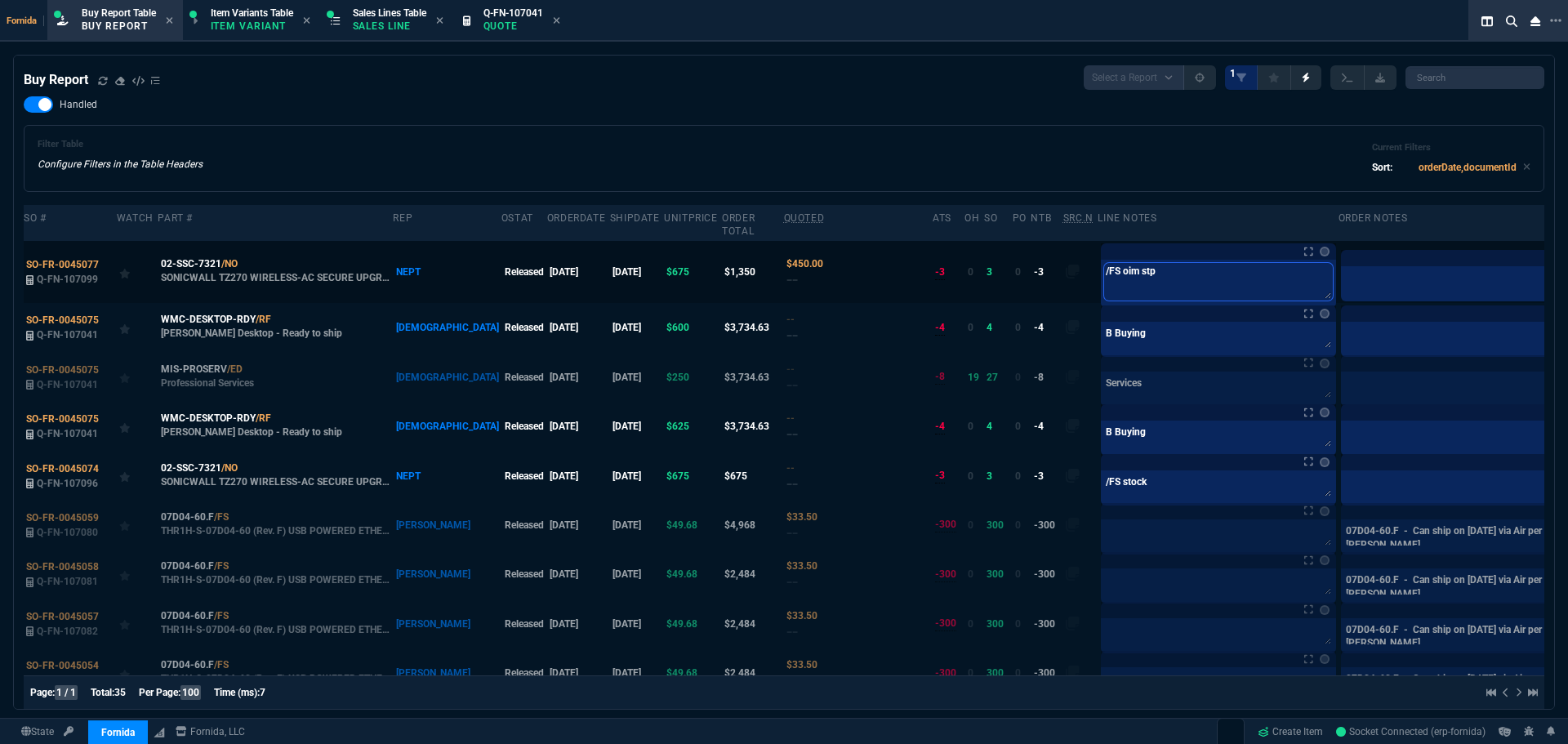
type textarea "/FS oim stpc"
type textarea "/FS oim stpcl"
click at [1104, 271] on textarea "/FS oim stpcl" at bounding box center [1219, 281] width 229 height 38
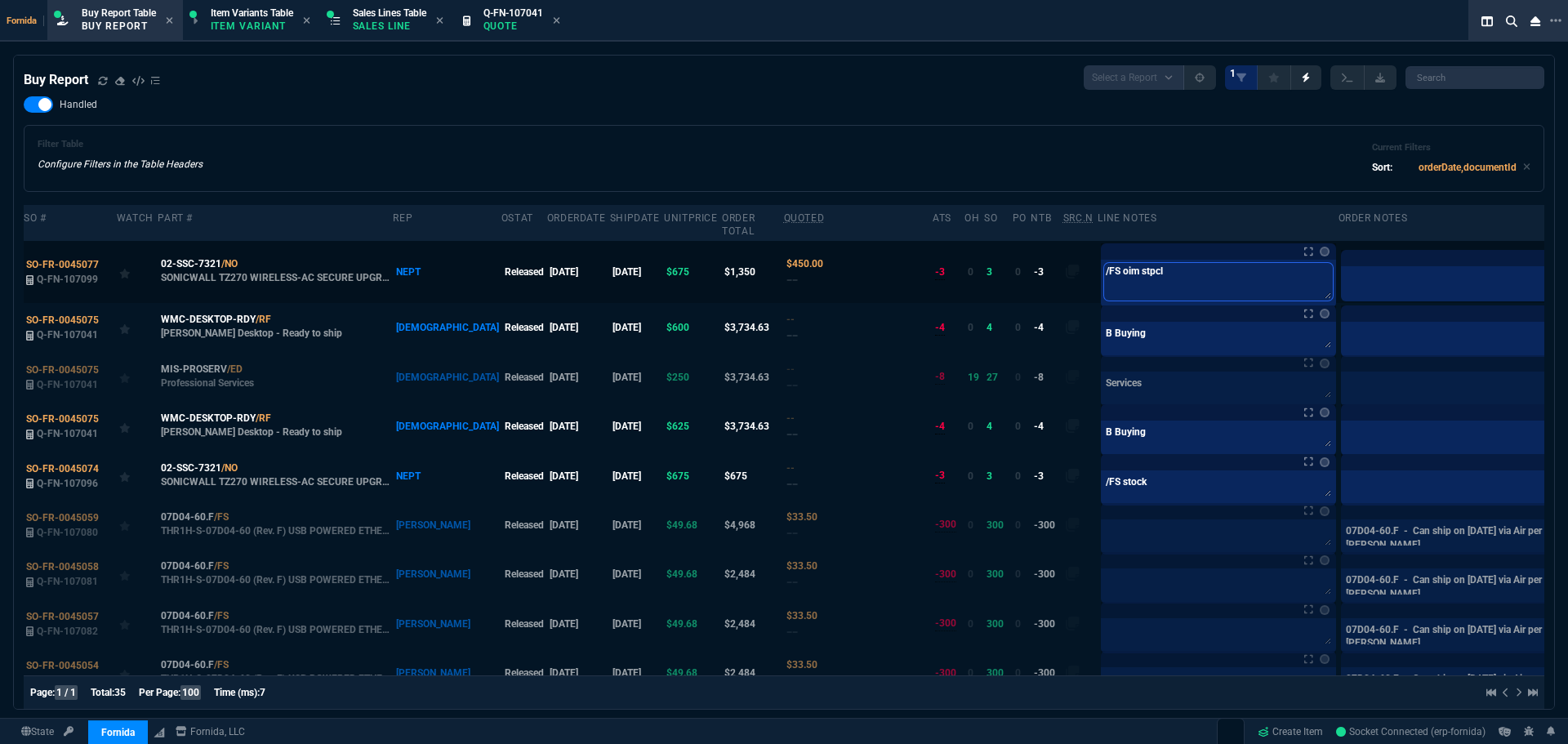
click at [1104, 271] on textarea "/FS oim stpcl" at bounding box center [1219, 281] width 229 height 38
click at [1104, 278] on textarea "/FS oim stpcl" at bounding box center [1219, 281] width 229 height 38
drag, startPoint x: 1095, startPoint y: 275, endPoint x: 1053, endPoint y: 276, distance: 42.0
click at [1104, 276] on textarea "/FS oim stpcl" at bounding box center [1219, 281] width 229 height 38
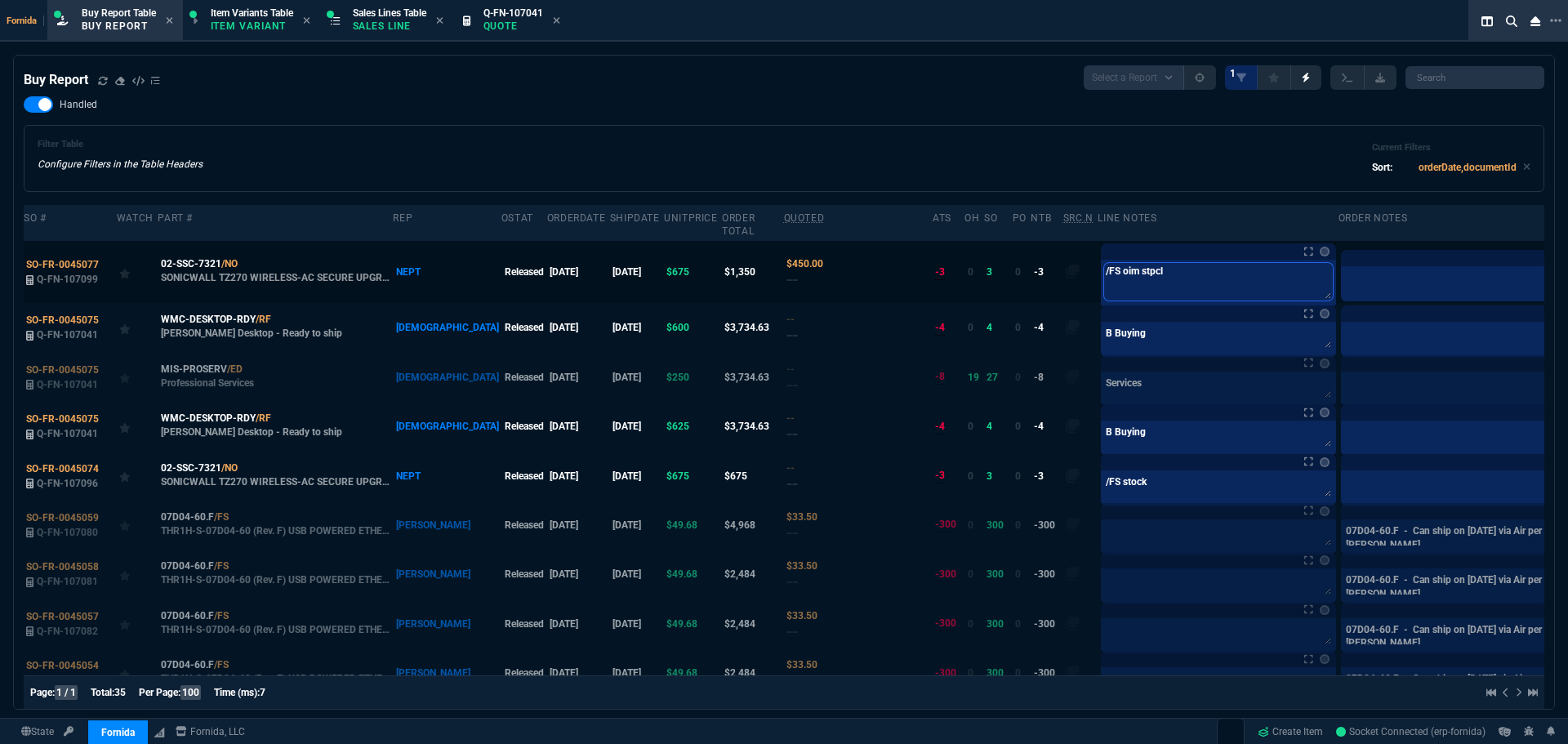
type textarea "/FS i"
type textarea "/FS in"
type textarea "/FS in s"
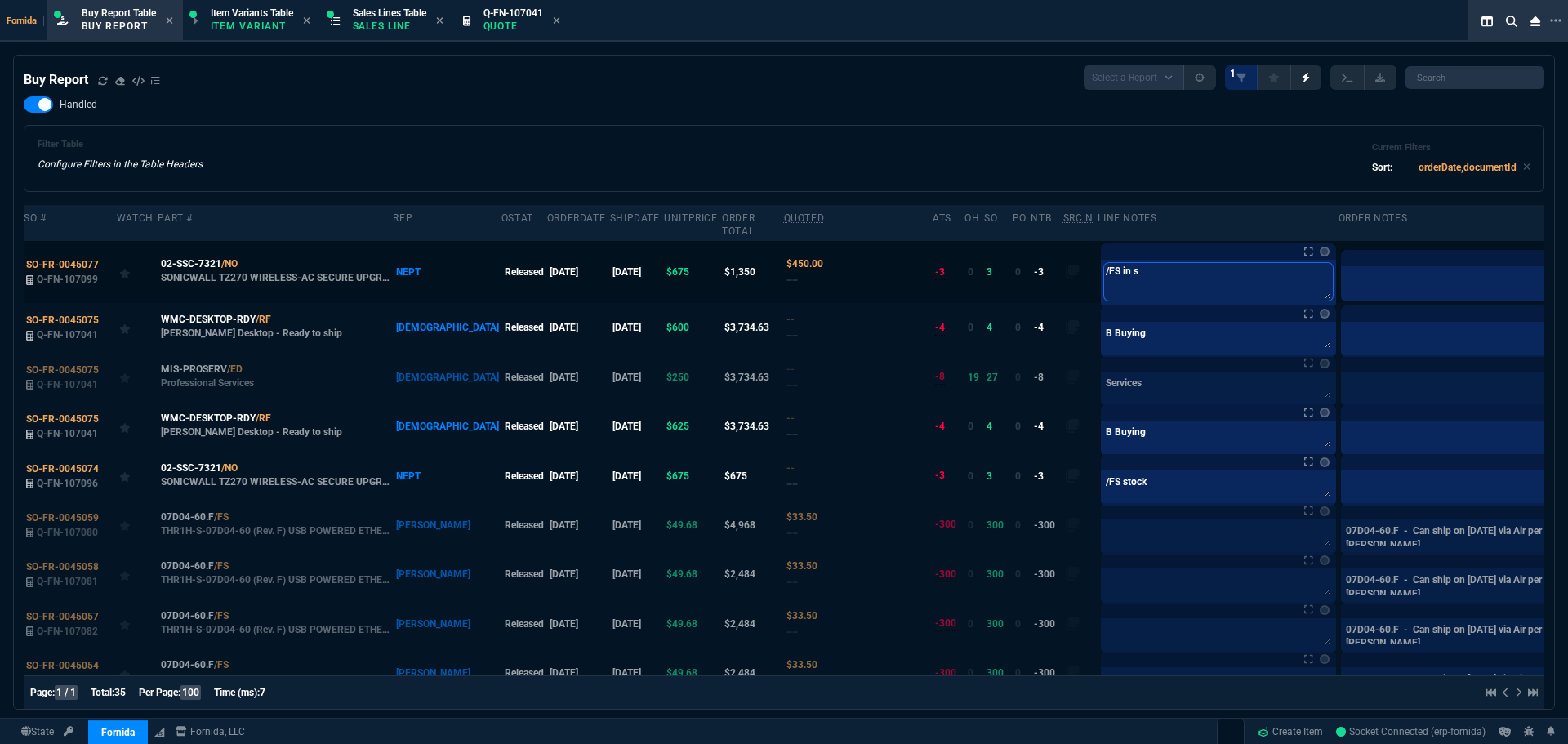
type textarea "/FS in st"
type textarea "/FS in sto"
type textarea "/FS in stoc"
type textarea "/FS in stock"
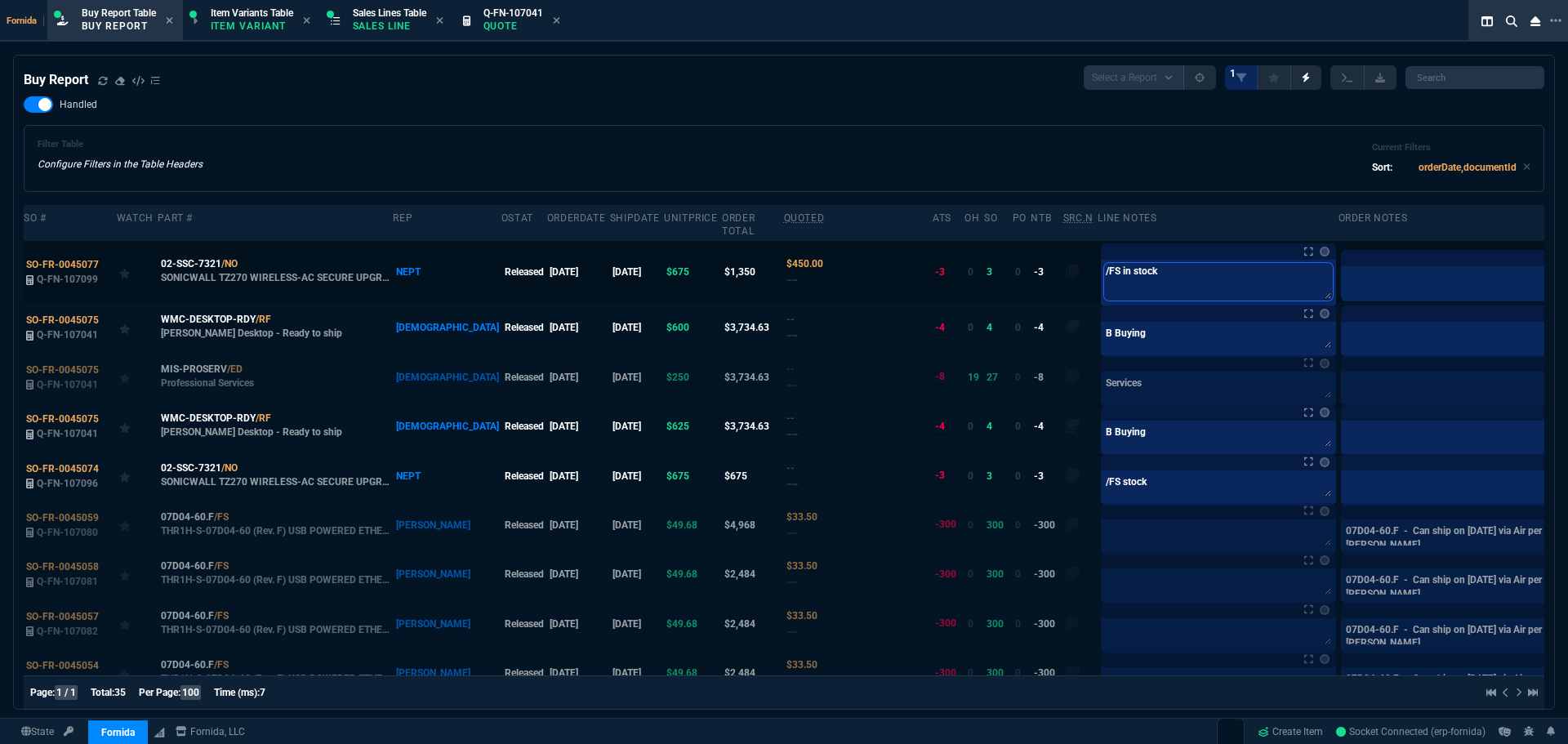
type textarea "/FS in stock"
click at [929, 179] on div "Filter Table Configure Filters in the Table Headers Current Filters Sort: order…" at bounding box center [784, 158] width 1521 height 67
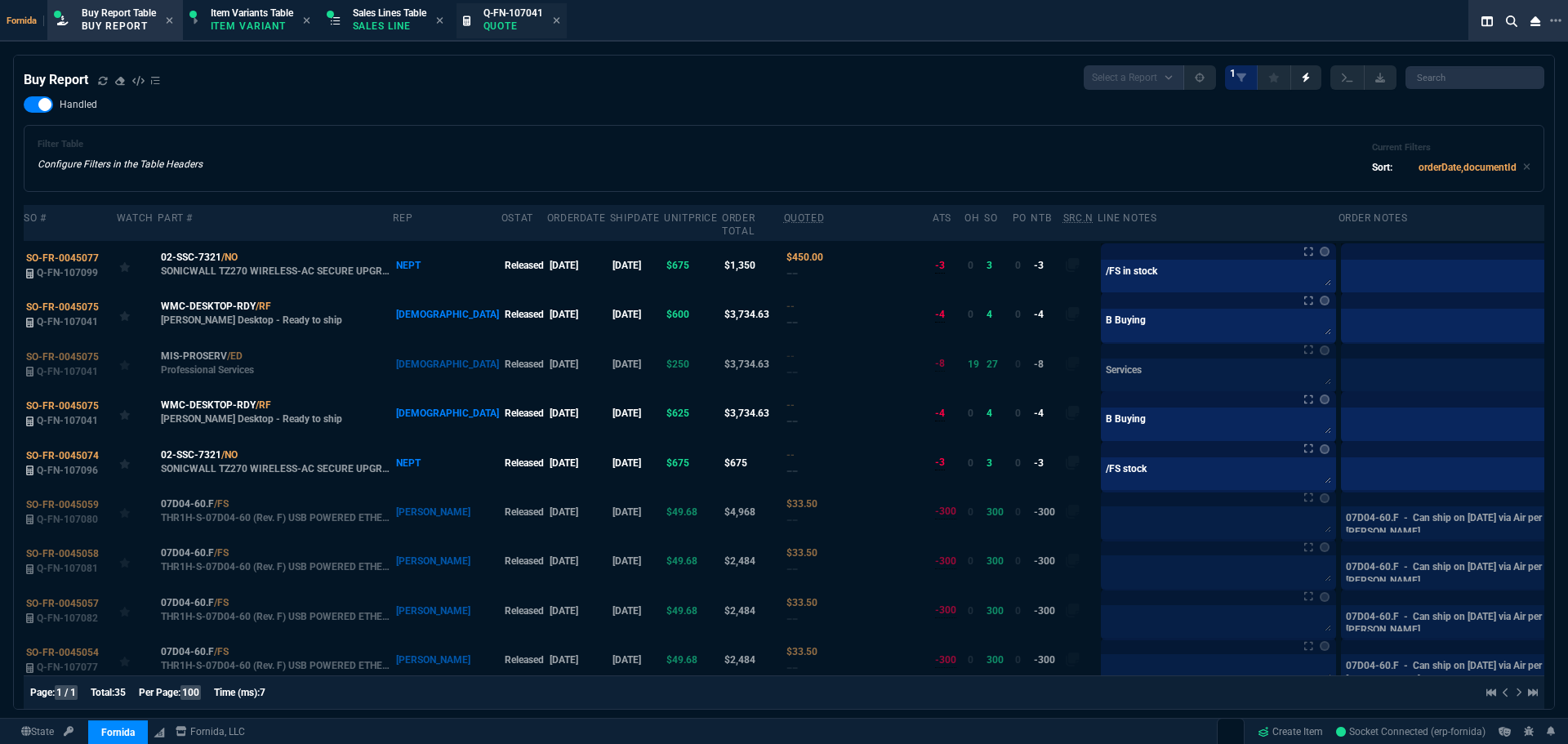
click at [510, 21] on p "Quote" at bounding box center [513, 26] width 60 height 13
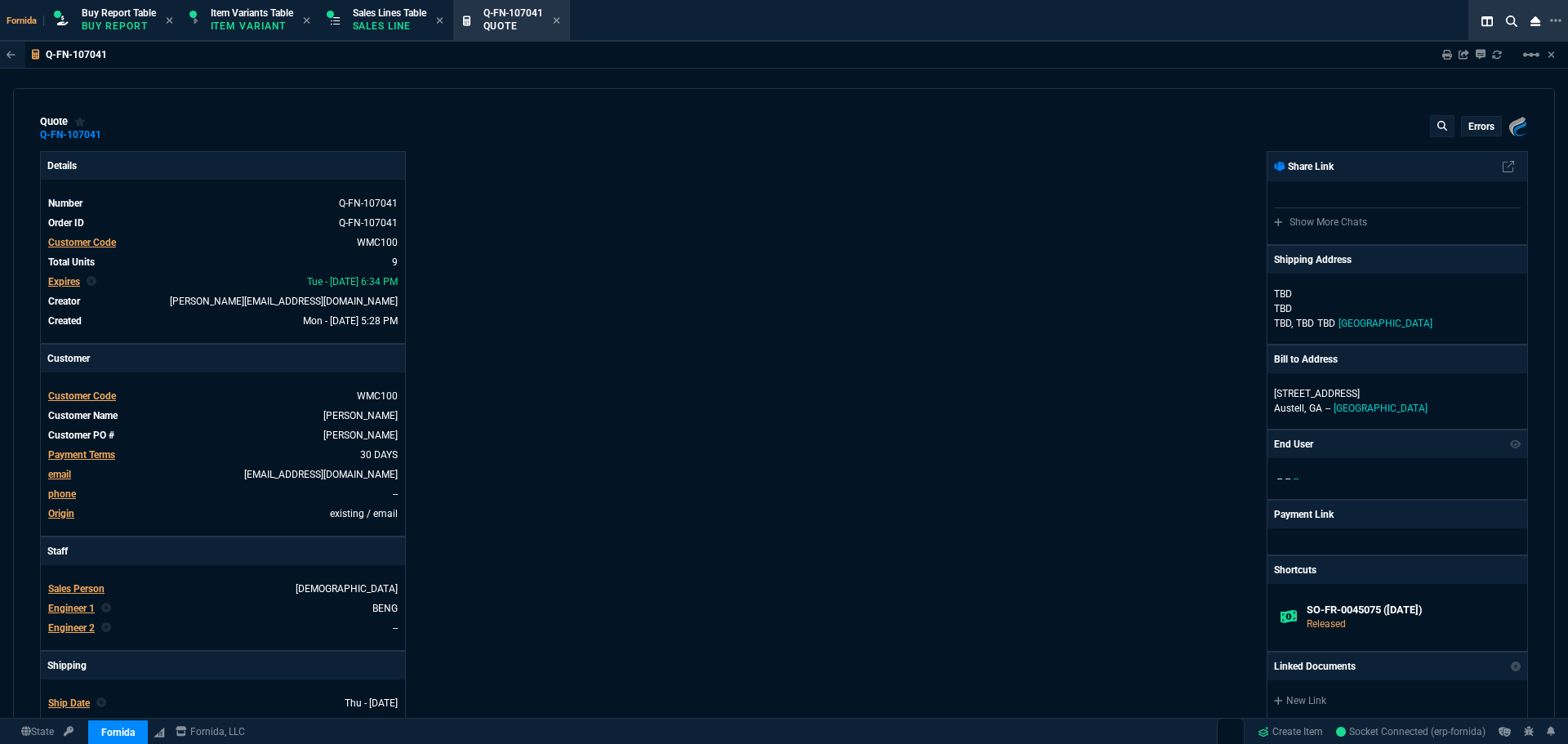
type input "0"
type input "17"
type input "100"
type input "20"
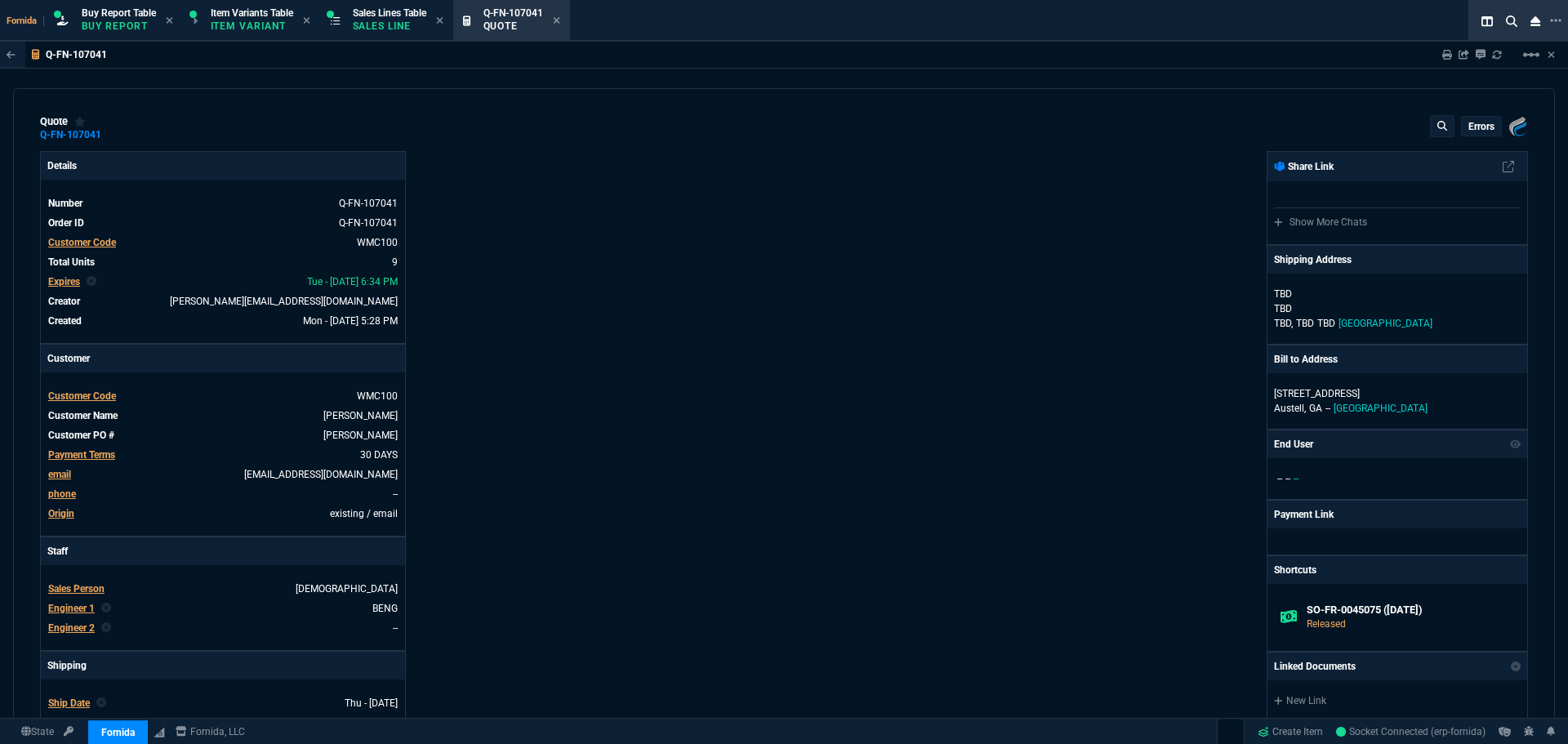
type input "125"
type input "40"
type input "100"
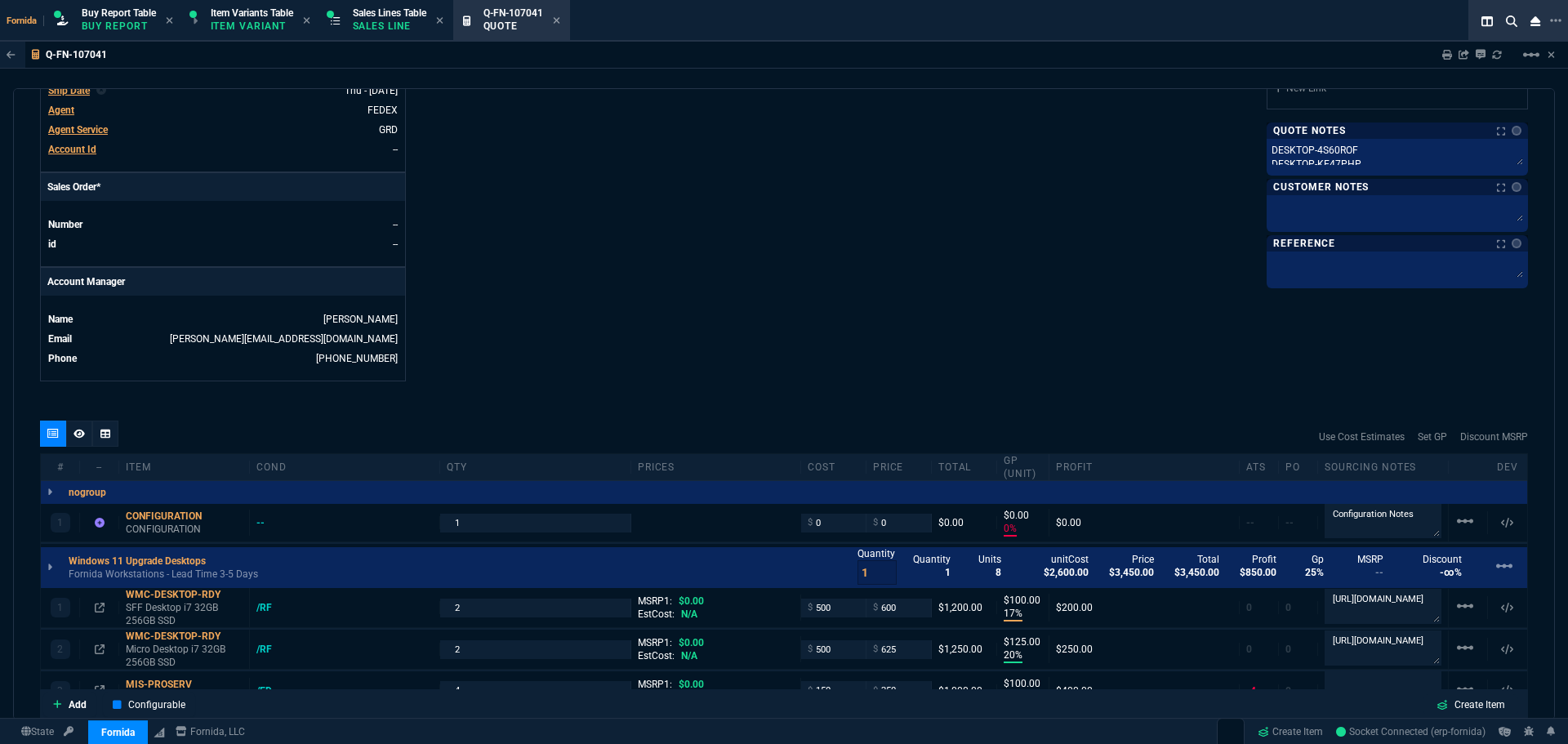
scroll to position [735, 0]
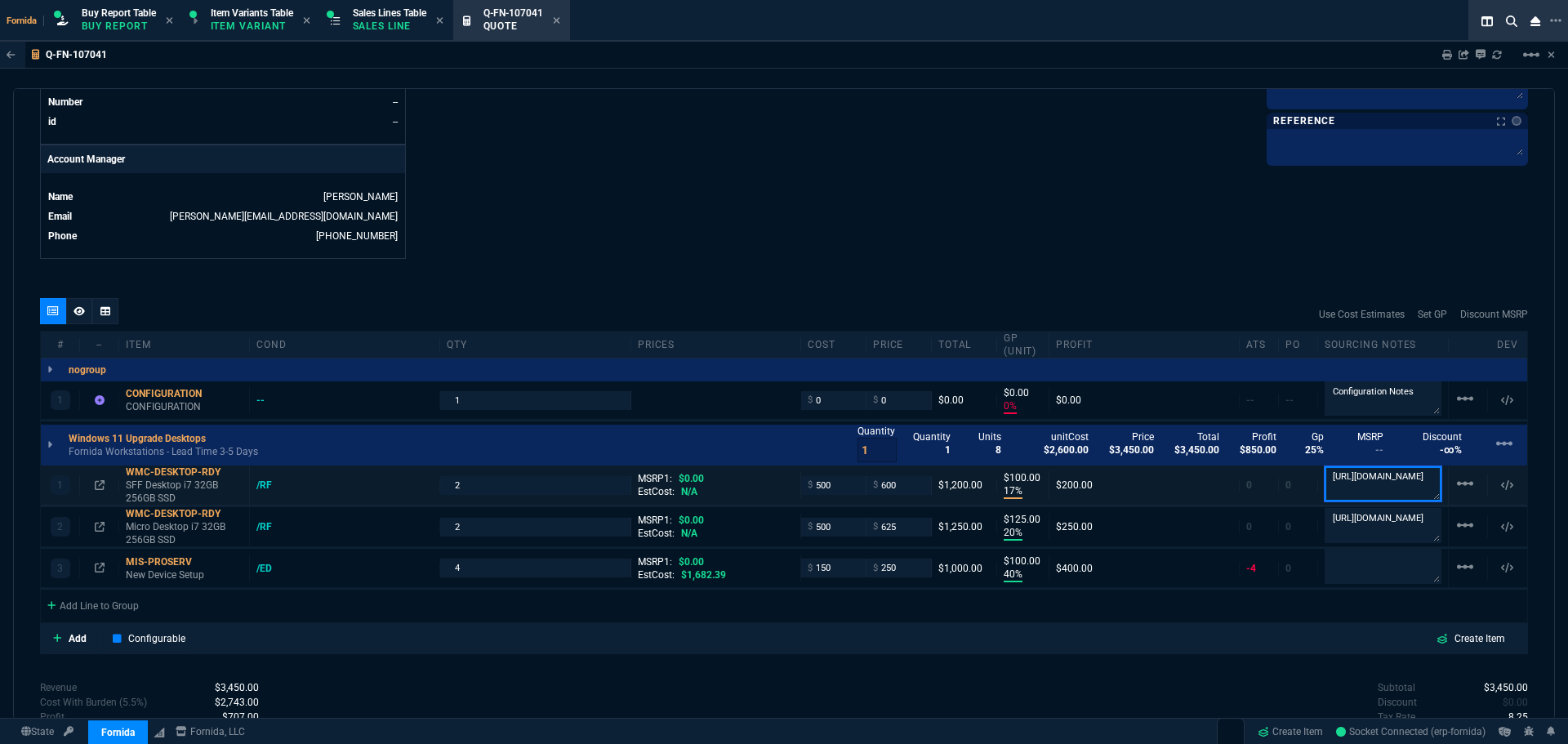
drag, startPoint x: 1404, startPoint y: 489, endPoint x: 1268, endPoint y: 496, distance: 136.2
click at [1402, 489] on textarea "[URL][DOMAIN_NAME]" at bounding box center [1383, 483] width 117 height 34
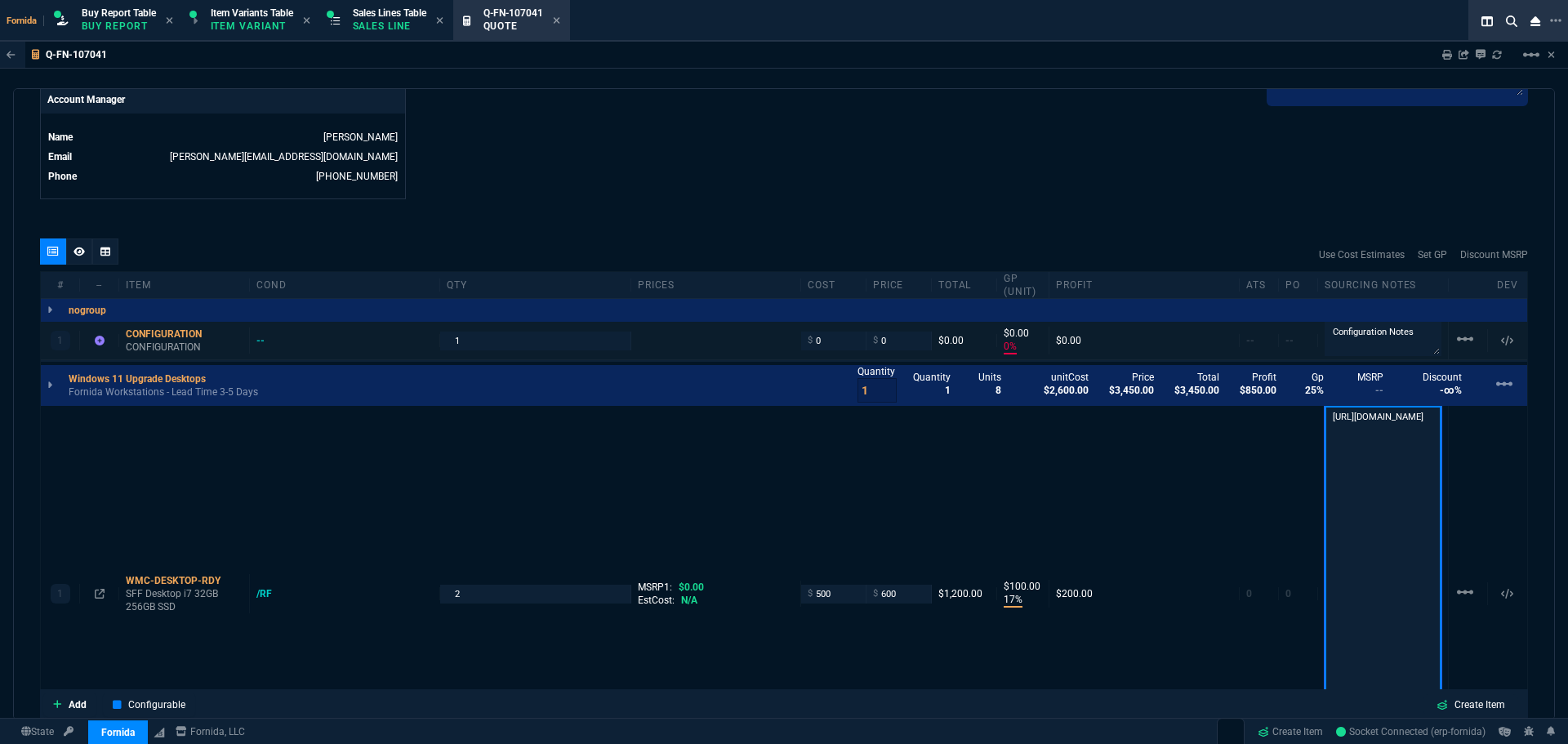
scroll to position [817, 0]
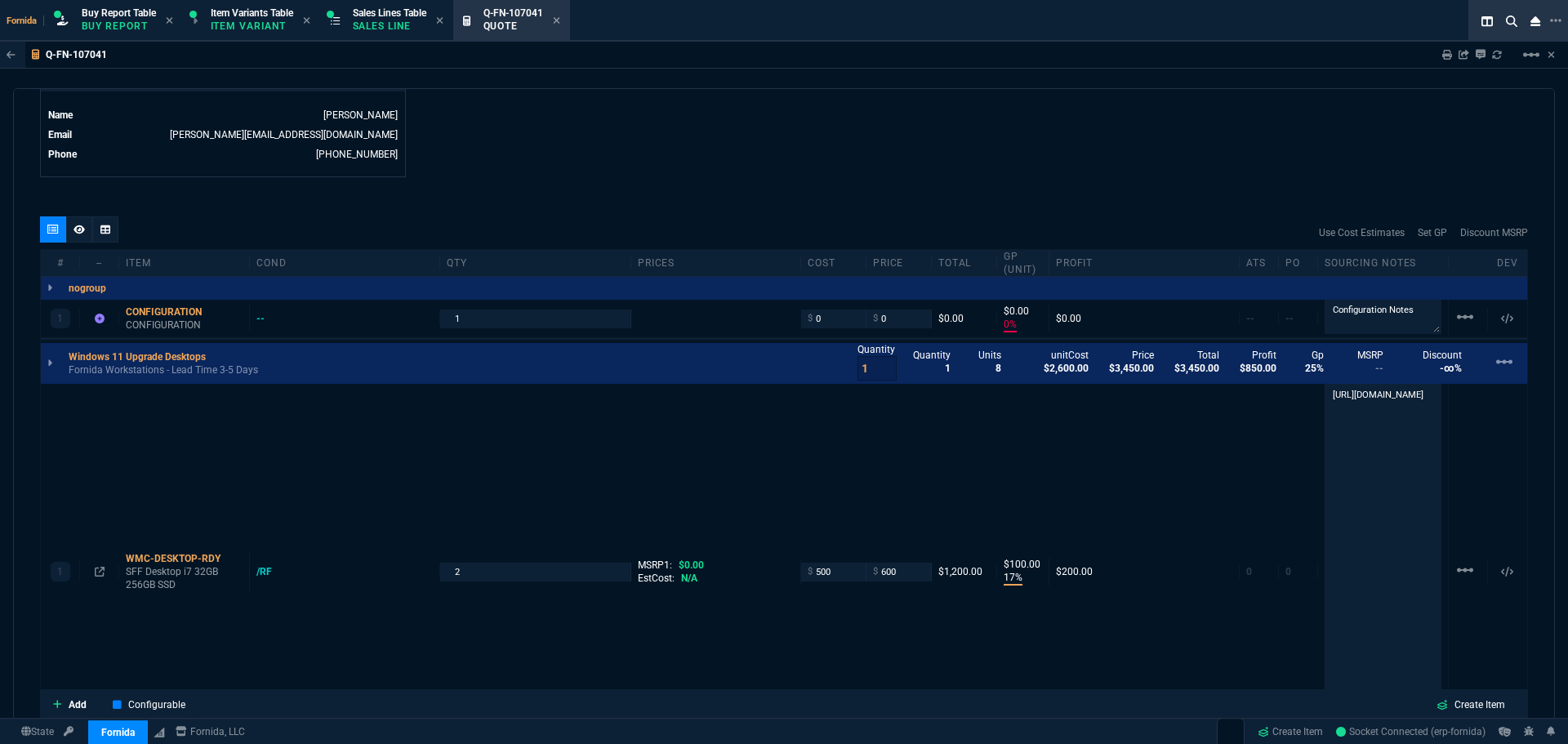
click at [1023, 207] on div "quote Q-FN-107041 [PERSON_NAME] errors Fornida, LLC [STREET_ADDRESS] Details Nu…" at bounding box center [784, 403] width 1542 height 632
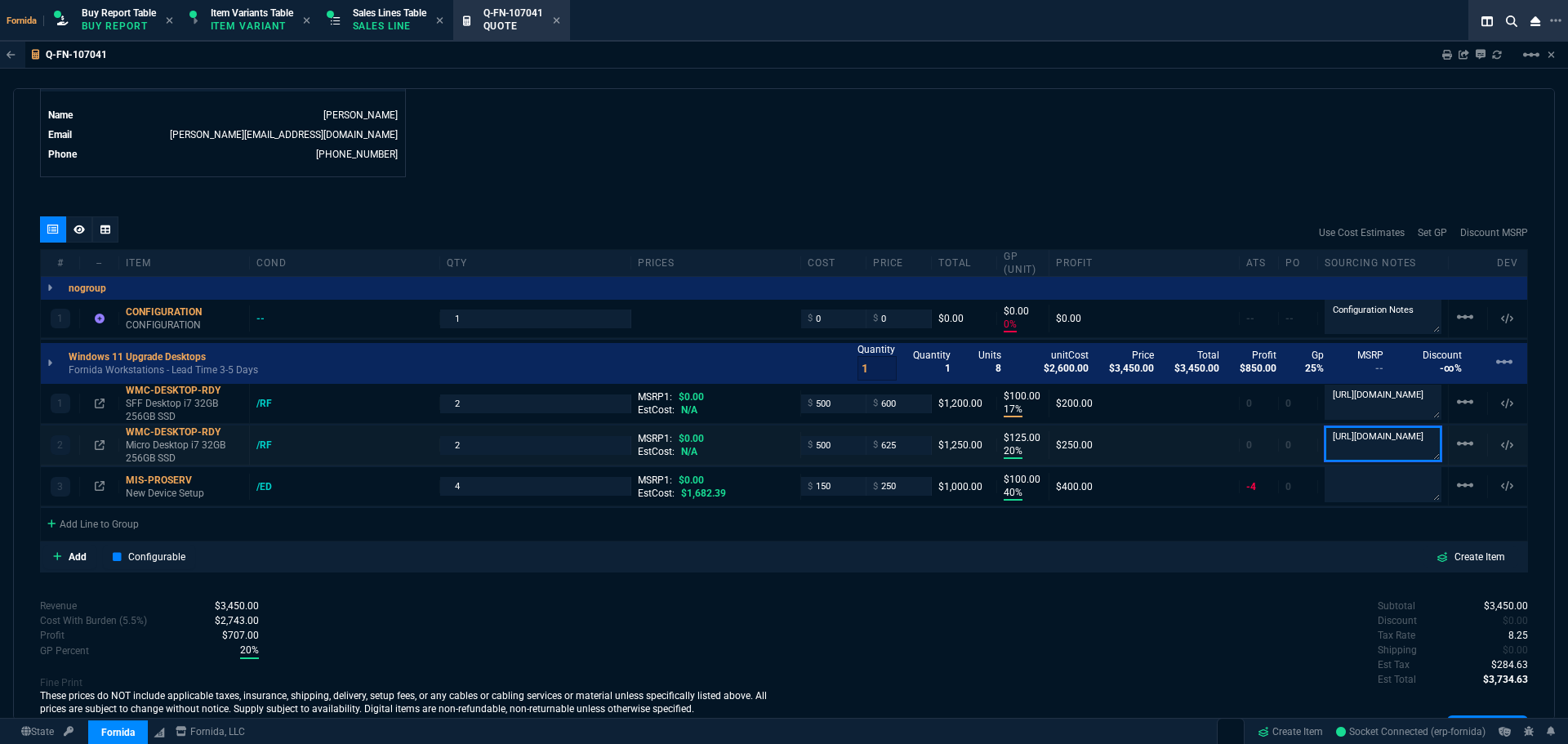
click at [1372, 437] on textarea "[URL][DOMAIN_NAME]" at bounding box center [1383, 443] width 117 height 34
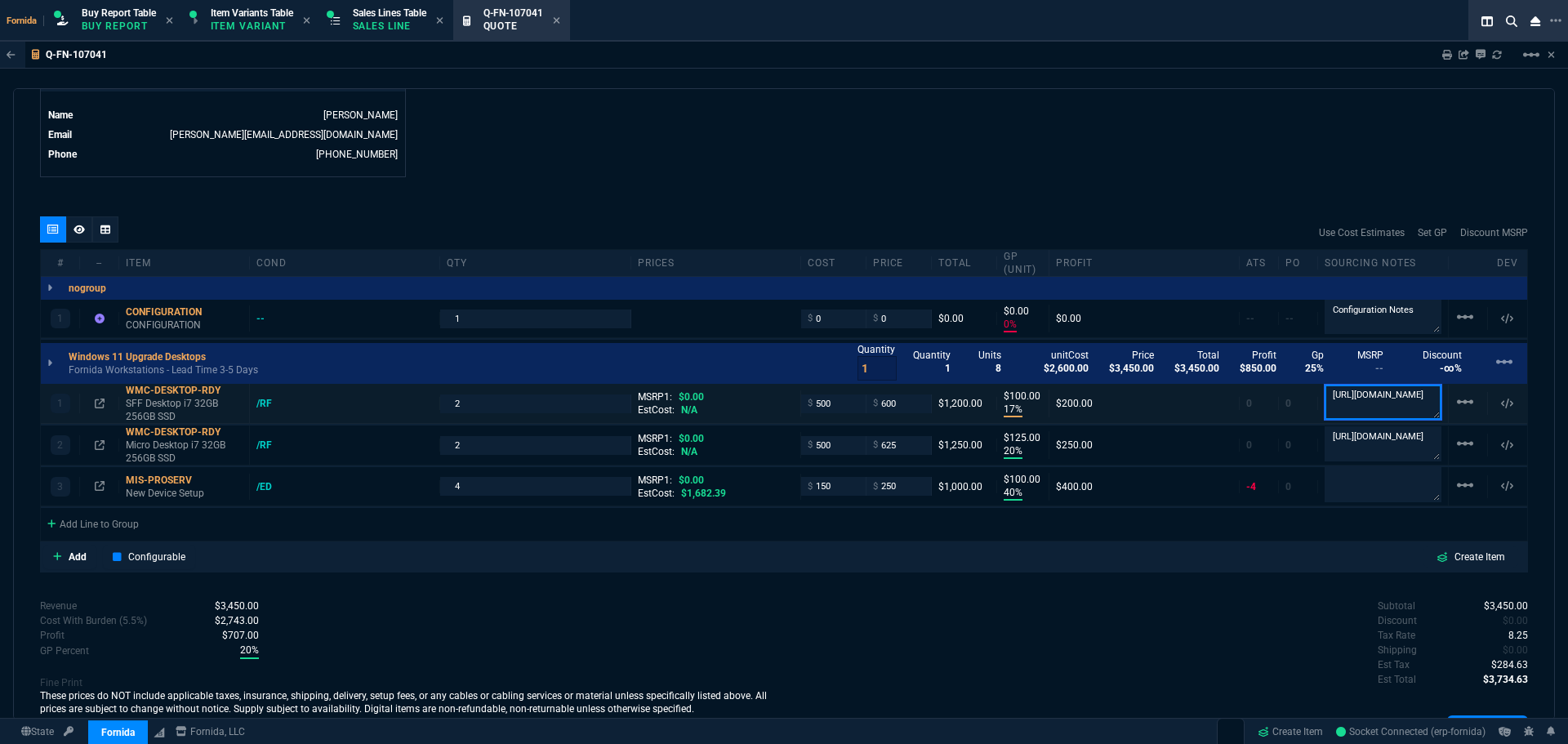
click at [1390, 408] on textarea "[URL][DOMAIN_NAME]" at bounding box center [1383, 401] width 117 height 34
click at [1362, 419] on textarea "[URL][DOMAIN_NAME]" at bounding box center [1383, 401] width 117 height 34
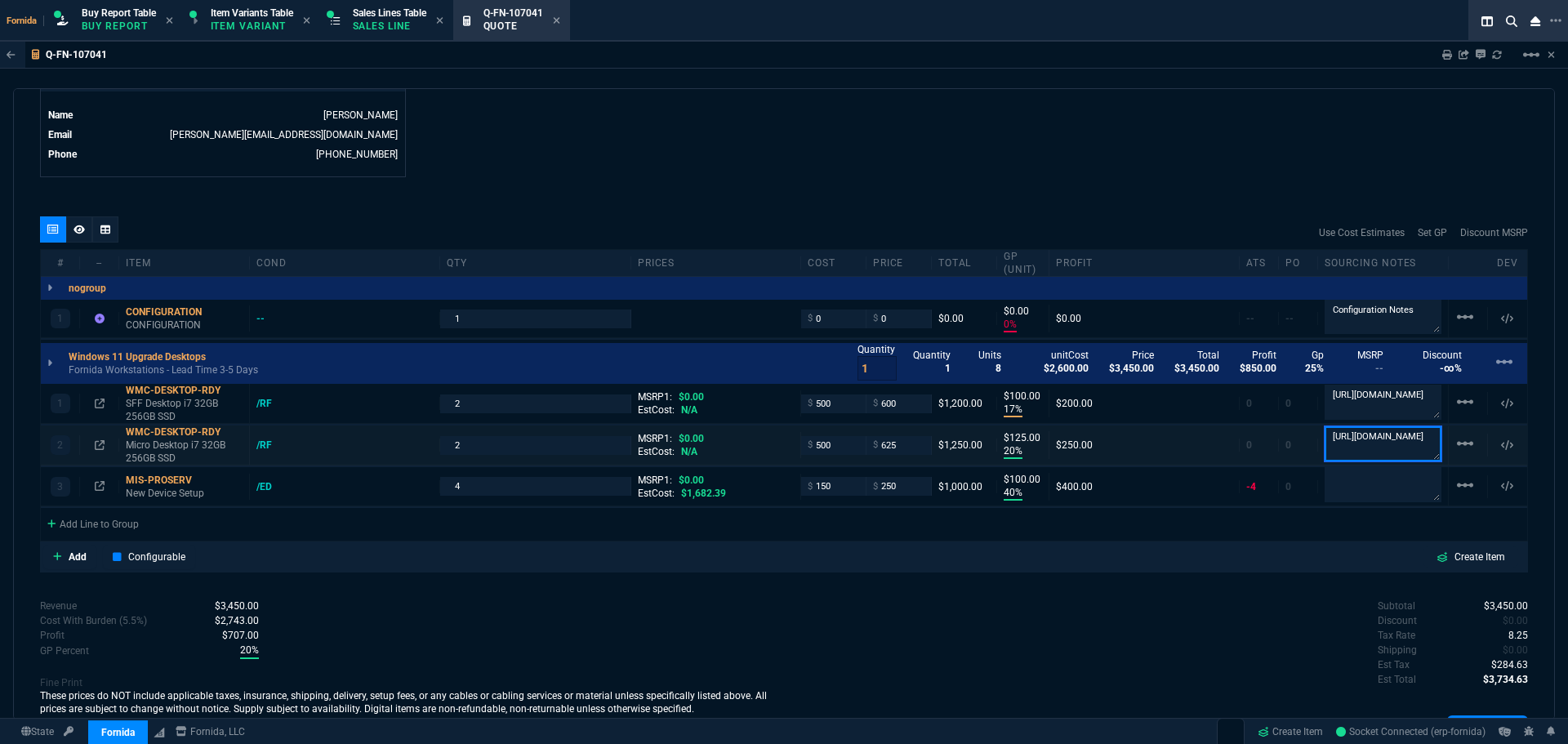
click at [1378, 440] on textarea "[URL][DOMAIN_NAME]" at bounding box center [1383, 443] width 117 height 34
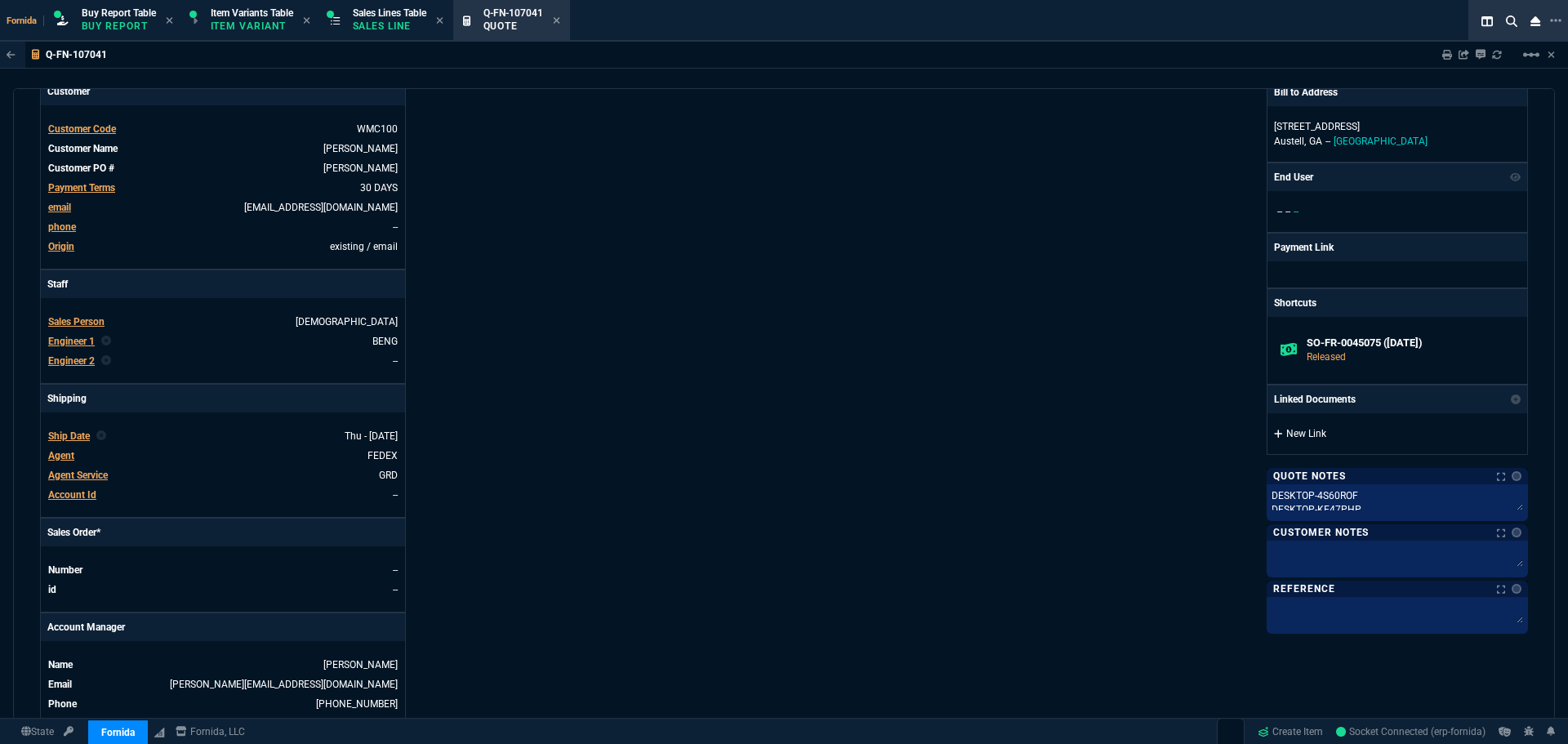
scroll to position [408, 0]
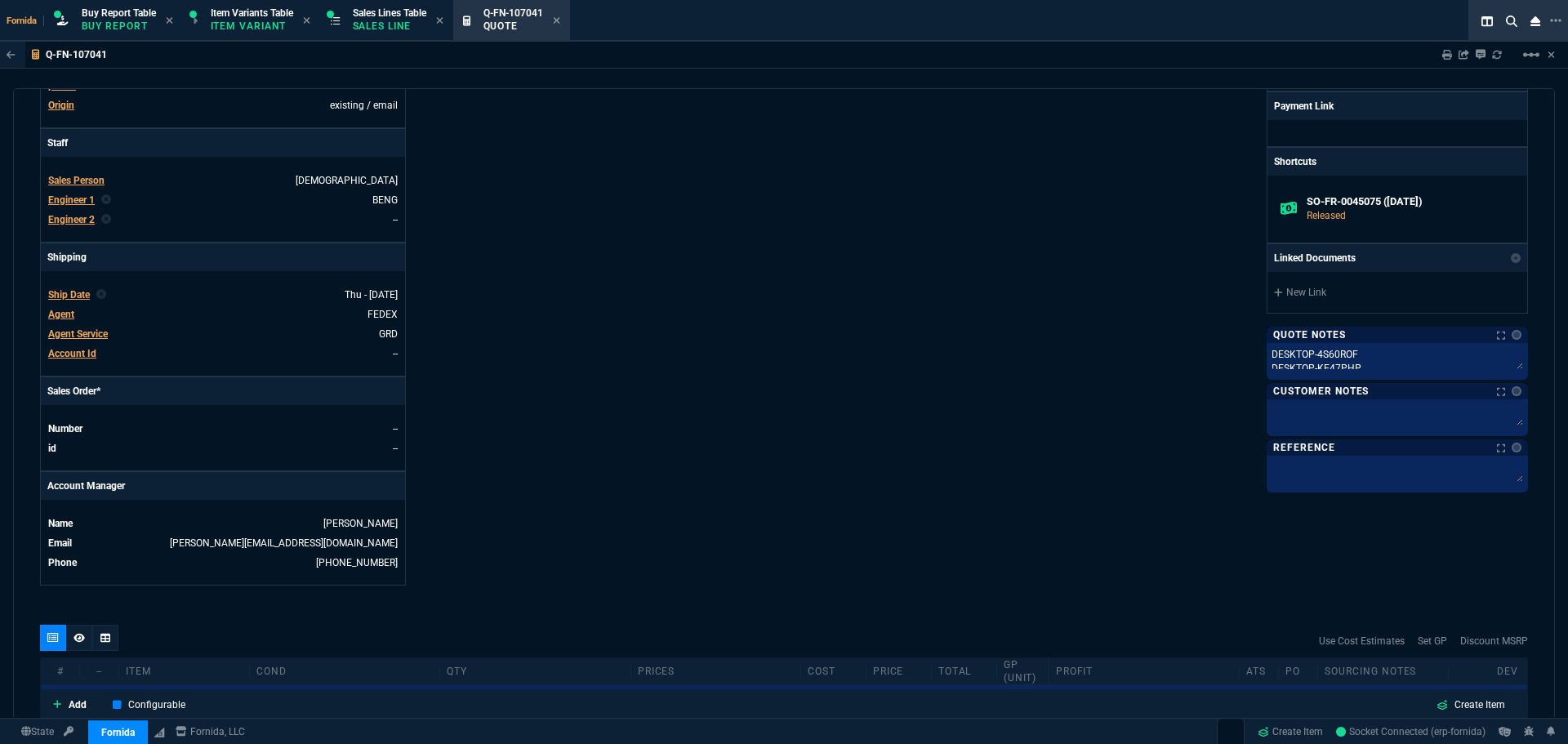
click at [1360, 205] on h6 "SO-FR-0045075 ([DATE])" at bounding box center [1410, 202] width 208 height 13
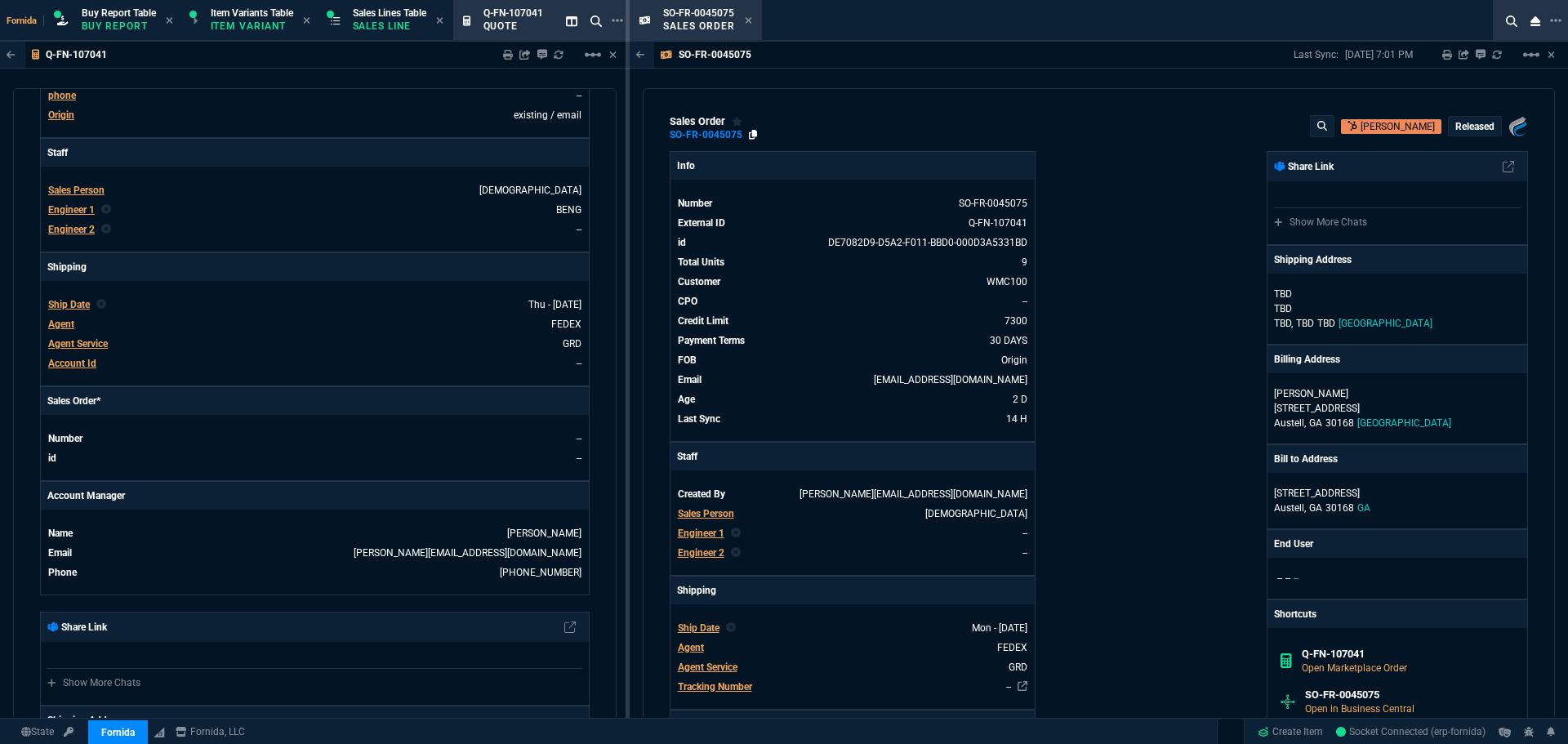
click at [755, 136] on icon at bounding box center [754, 134] width 9 height 9
click at [747, 26] on fa-icon at bounding box center [748, 21] width 8 height 11
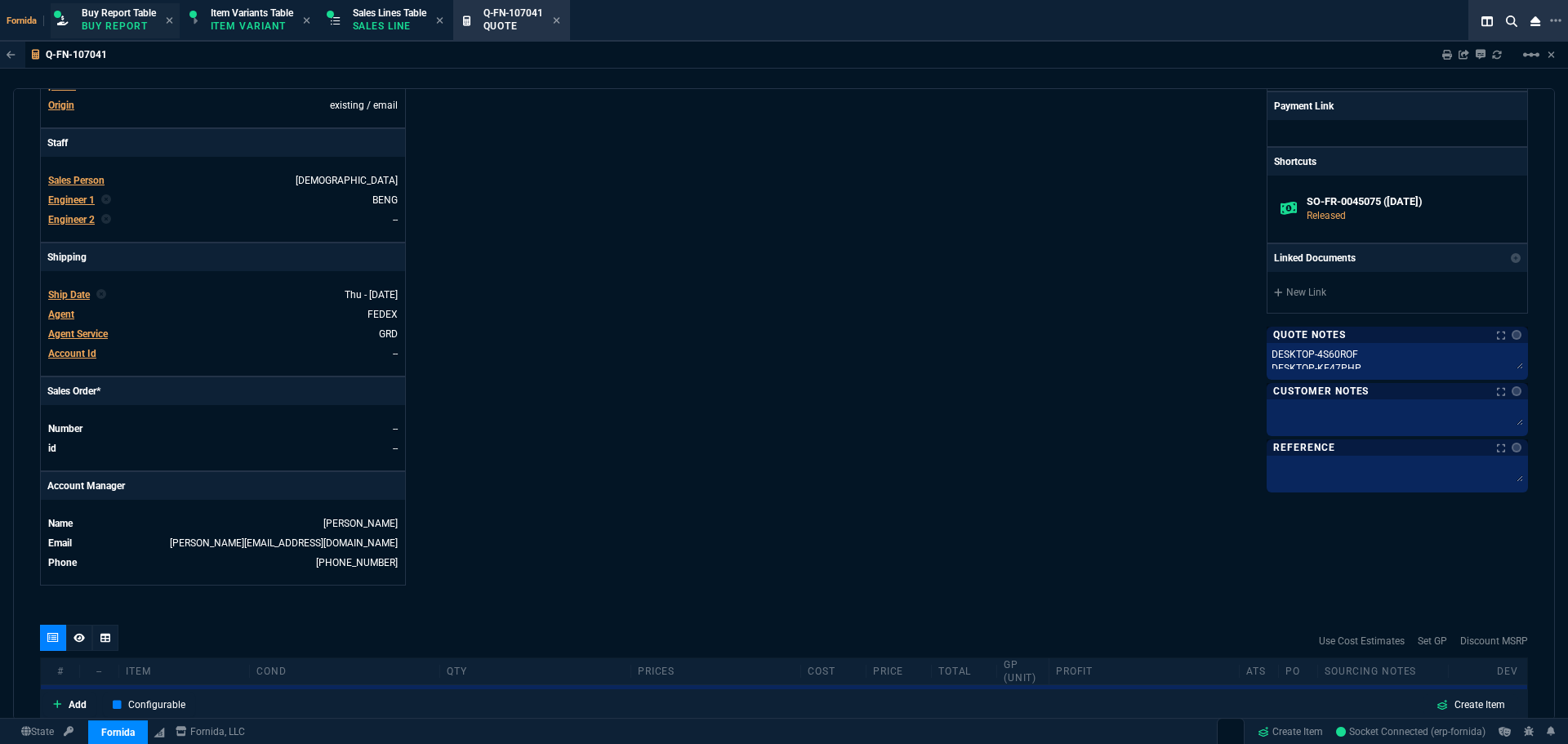
click at [115, 27] on p "Buy Report" at bounding box center [118, 26] width 75 height 13
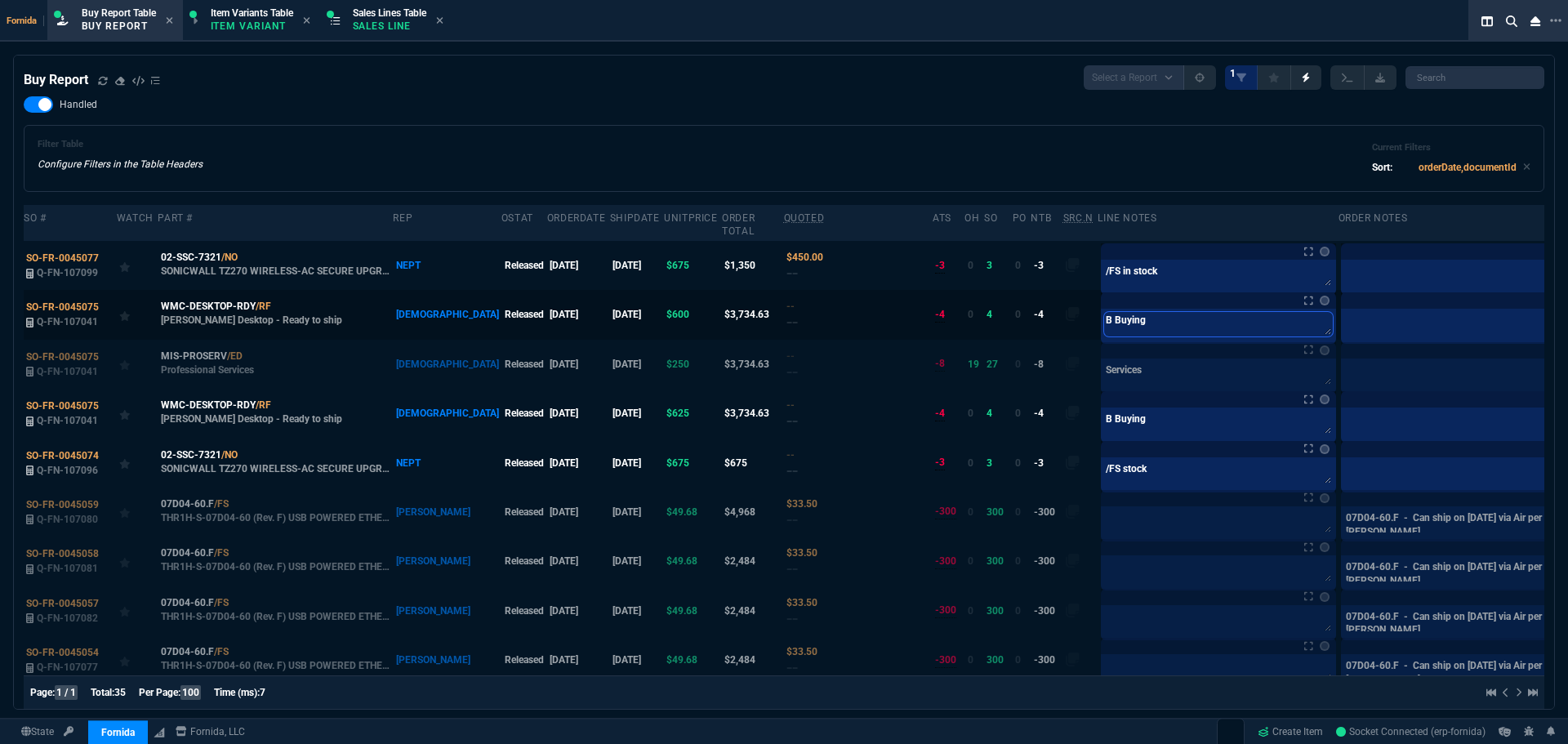
drag, startPoint x: 1082, startPoint y: 332, endPoint x: 1090, endPoint y: 329, distance: 8.5
click at [1104, 332] on textarea "B Buying" at bounding box center [1219, 324] width 229 height 25
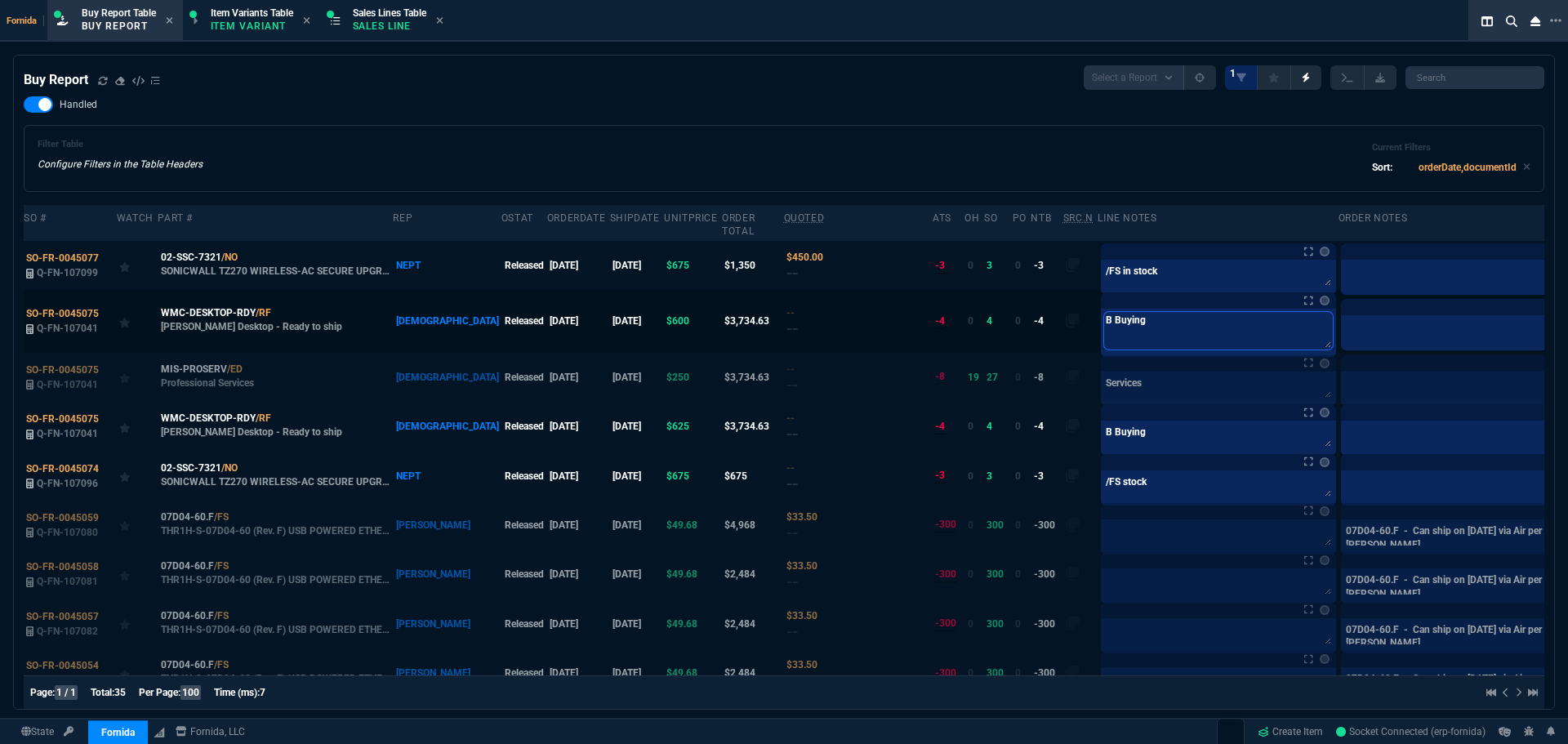
type textarea "B Buying"
type textarea "B Buying -"
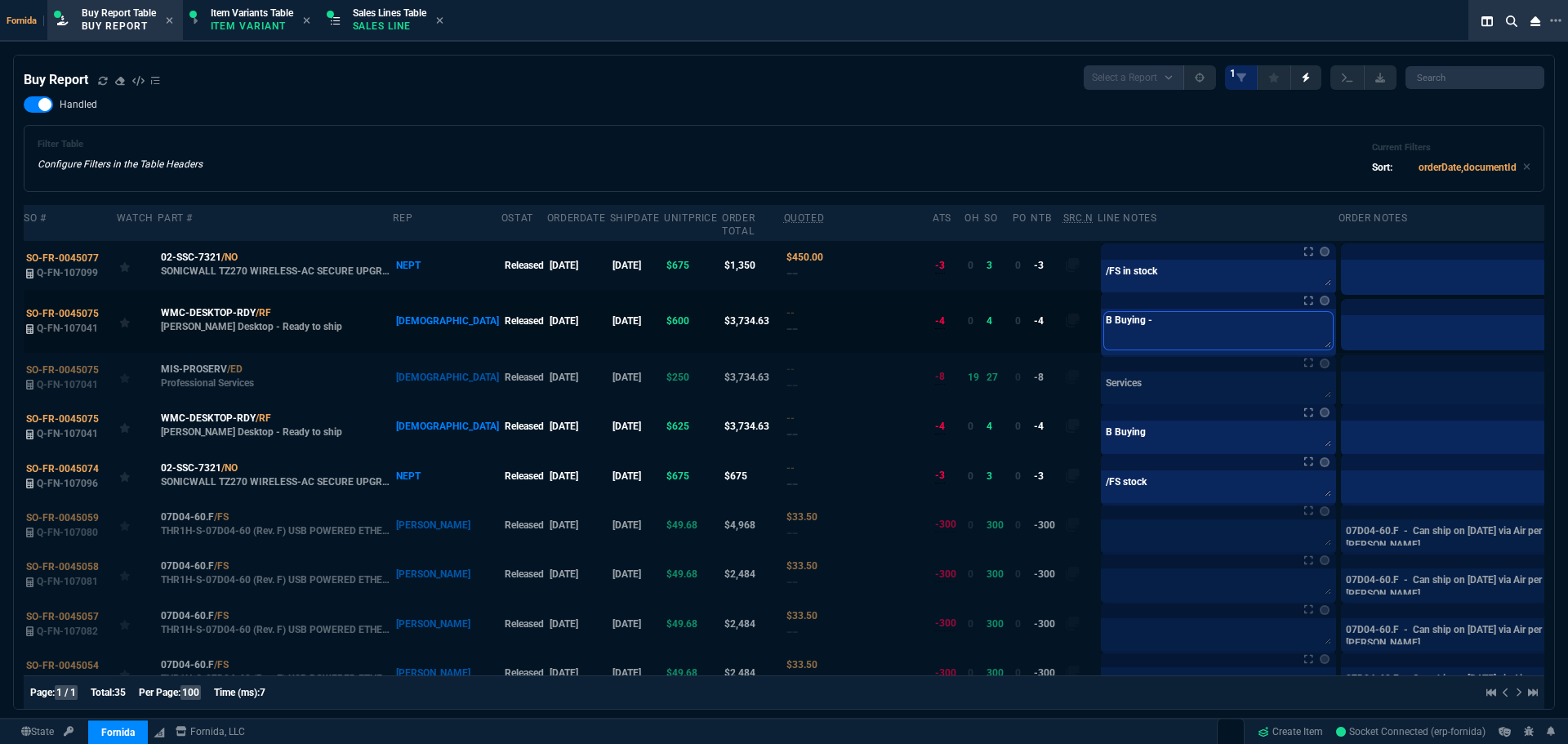
type textarea "B Buying -"
type textarea "B Buying - s"
type textarea "B Buying - se"
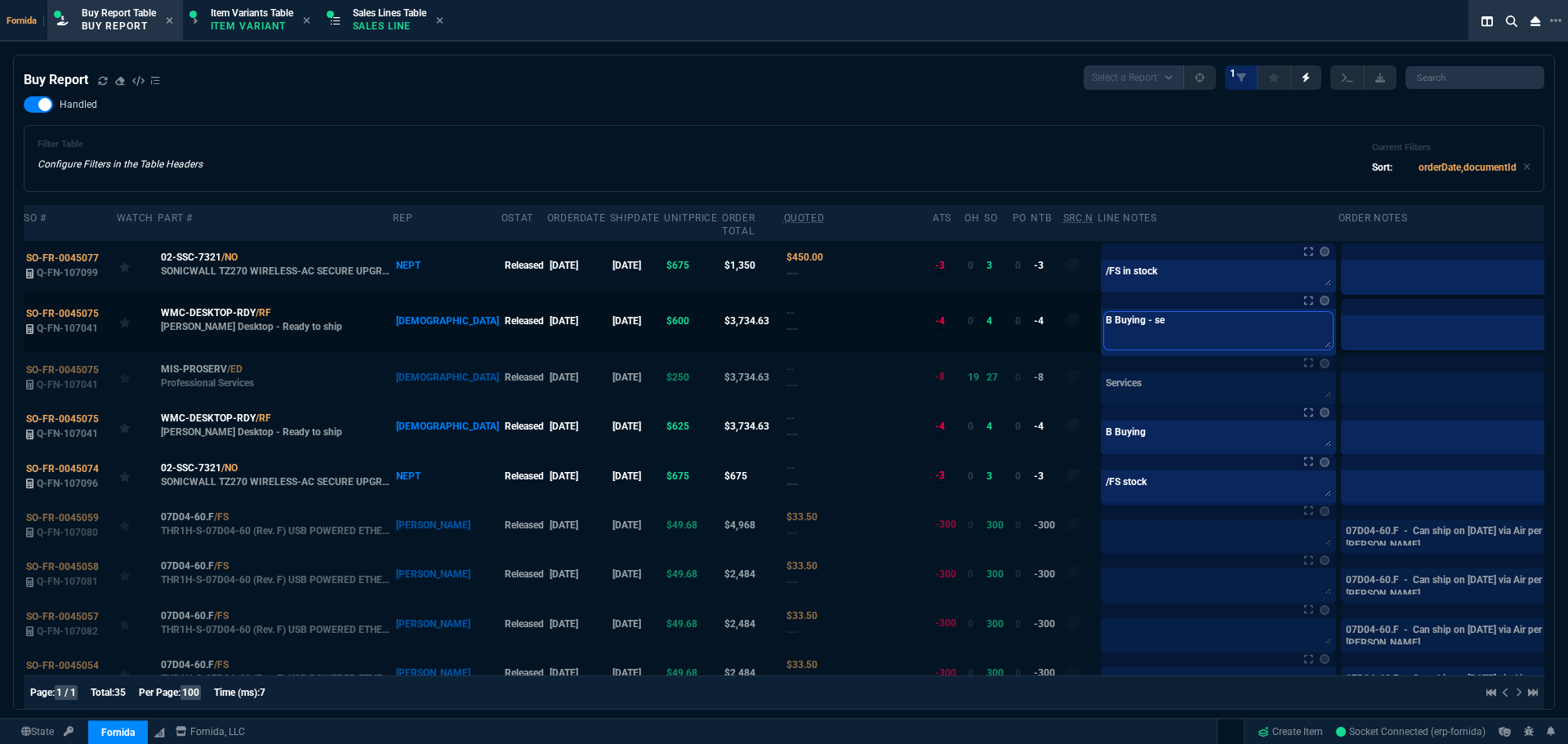
type textarea "B Buying - sen"
type textarea "B Buying - sent"
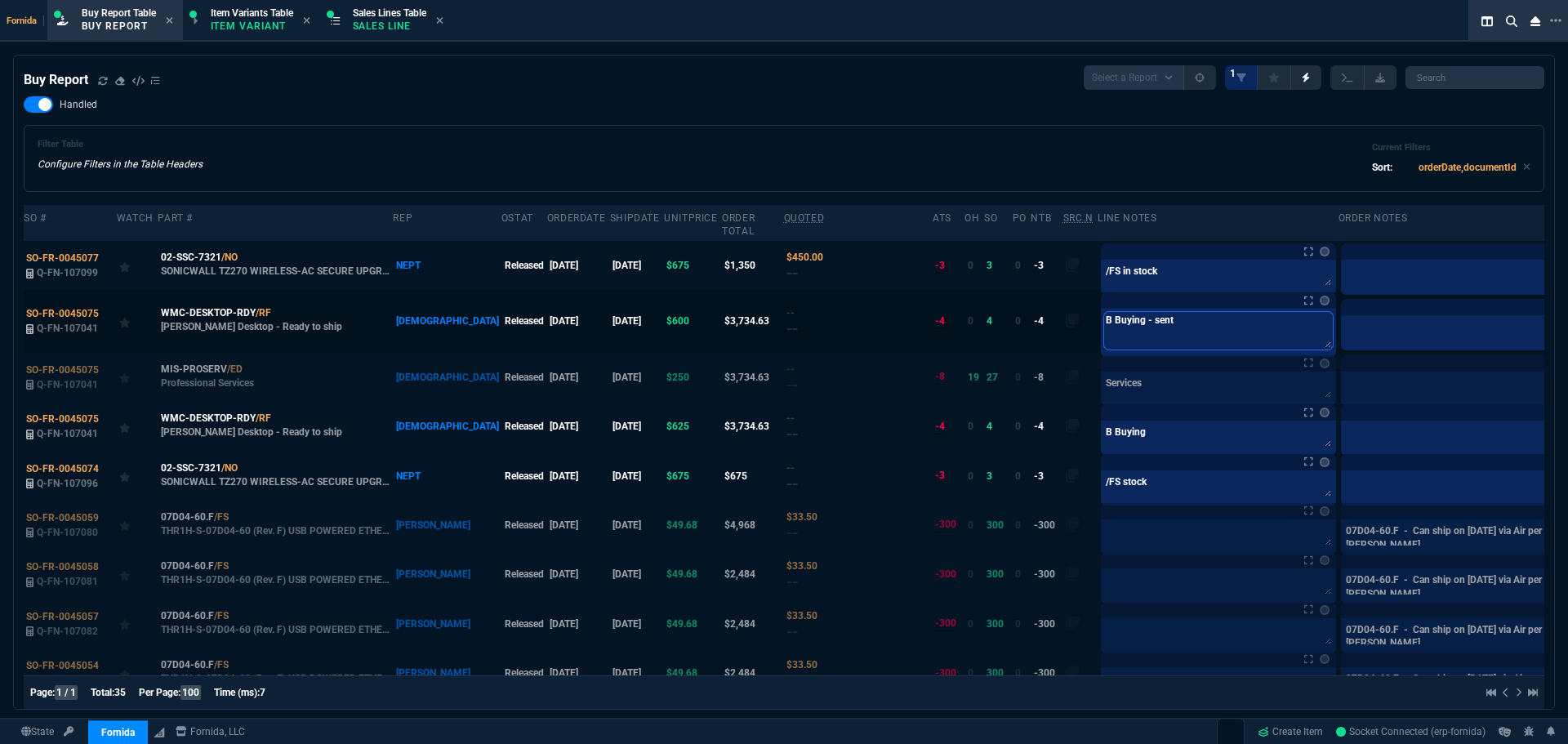
type textarea "B Buying - sent"
type textarea "B Buying - sent o"
type textarea "B Buying - sent of"
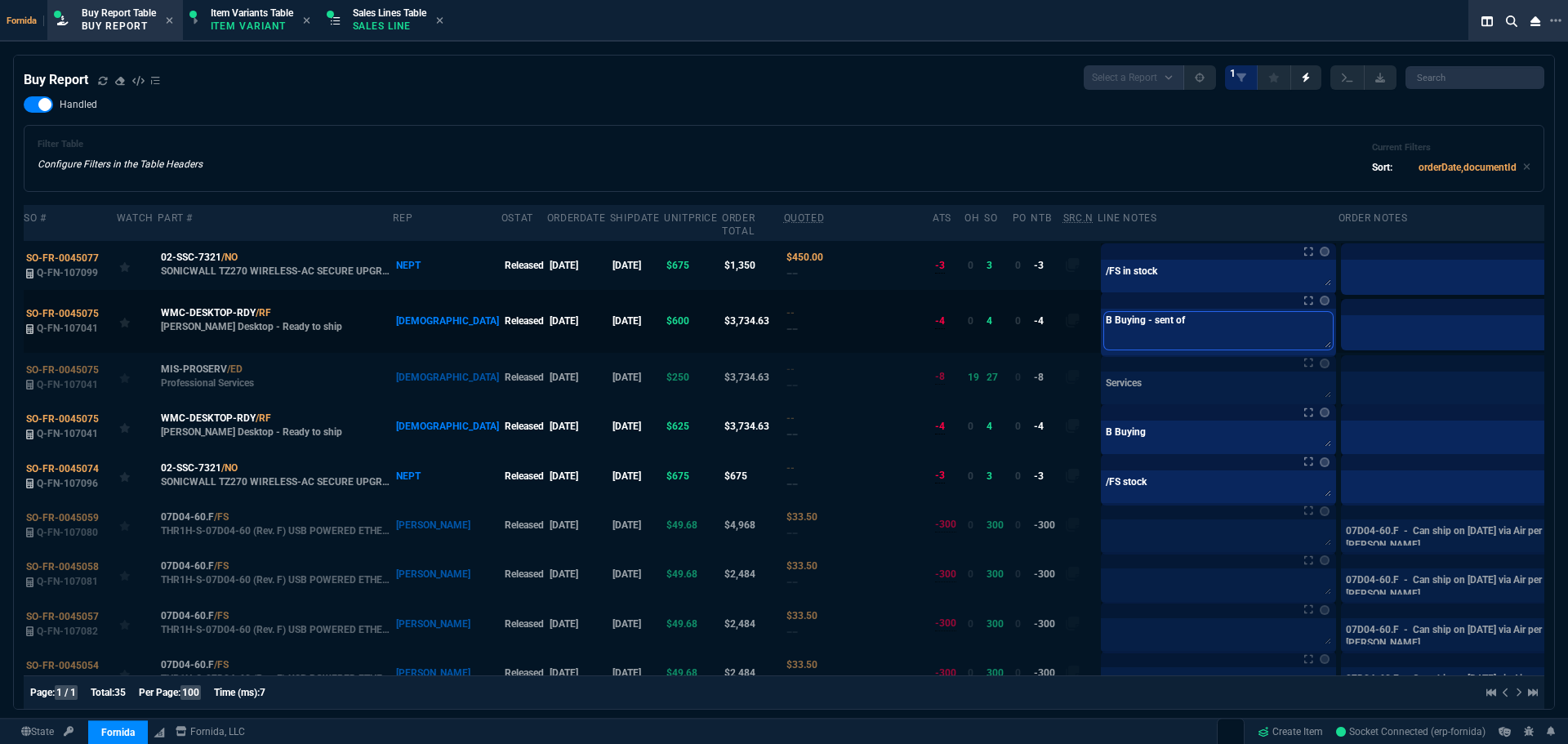
type textarea "B Buying - sent off"
type textarea "B Buying - sent offe"
type textarea "B Buying - sent offer"
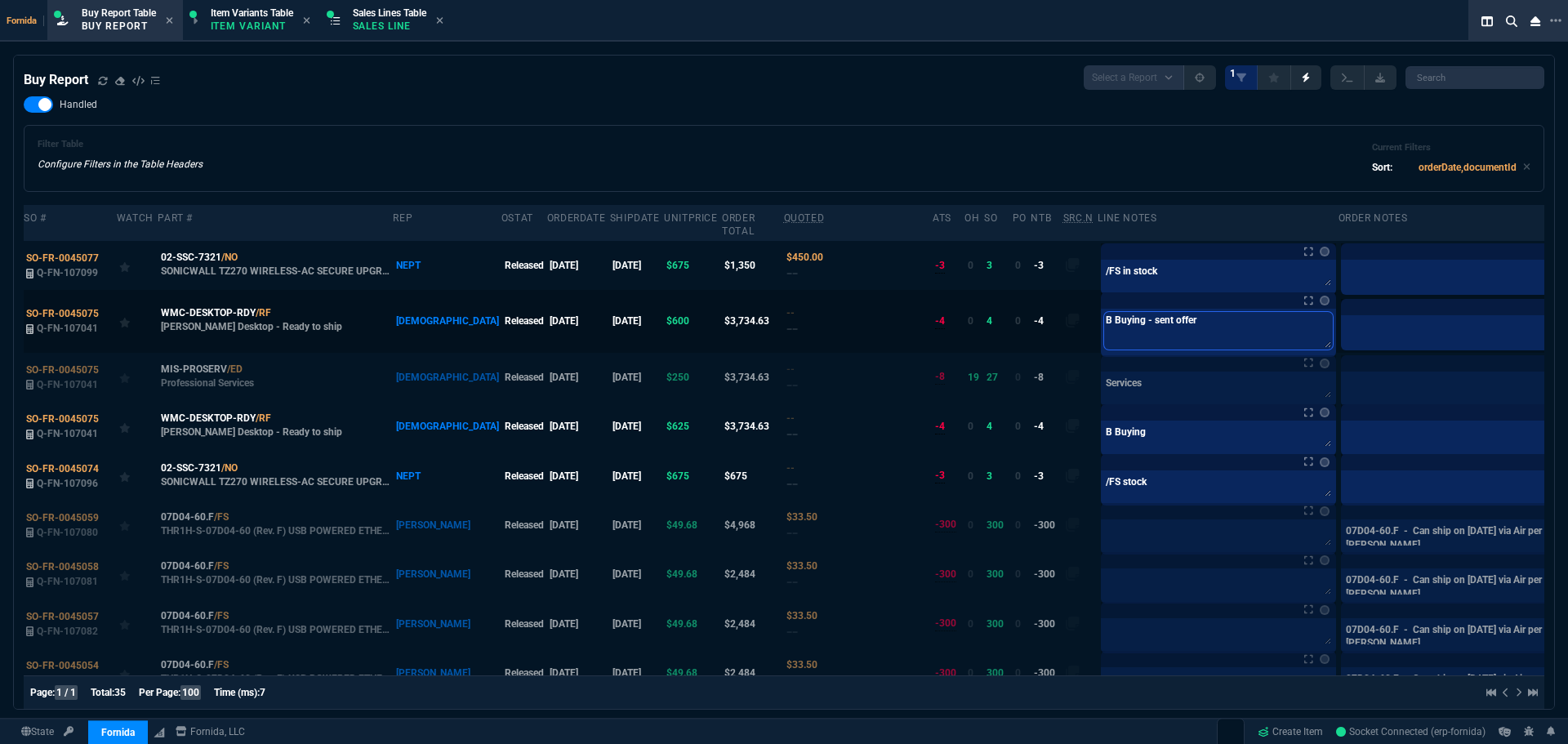
type textarea "B Buying - sent offer"
type textarea "B Buying - sent offer o"
type textarea "B Buying - sent offer on"
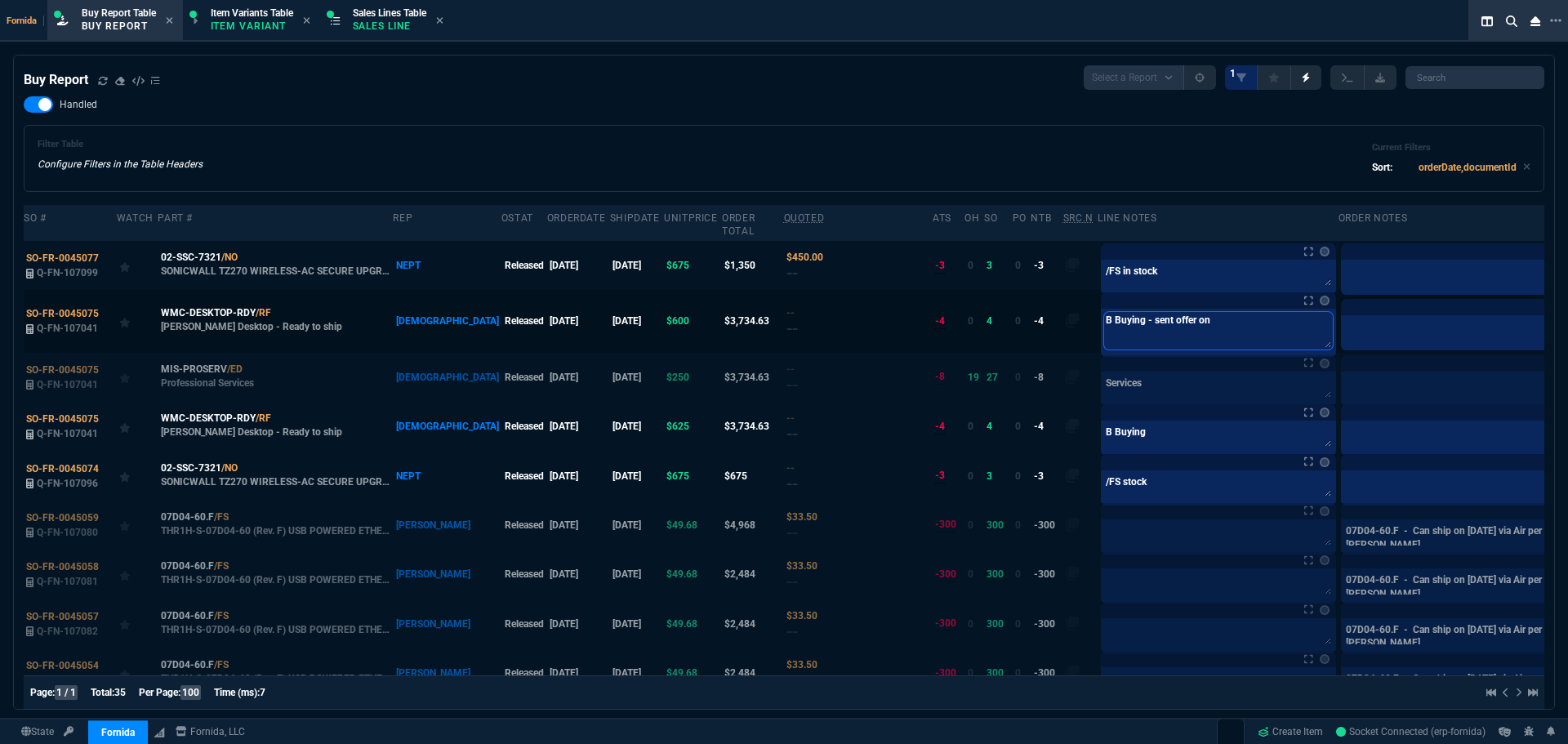
type textarea "B Buying - sent offer on e"
type textarea "B Buying - sent offer on eb"
type textarea "B Buying - sent offer on eba"
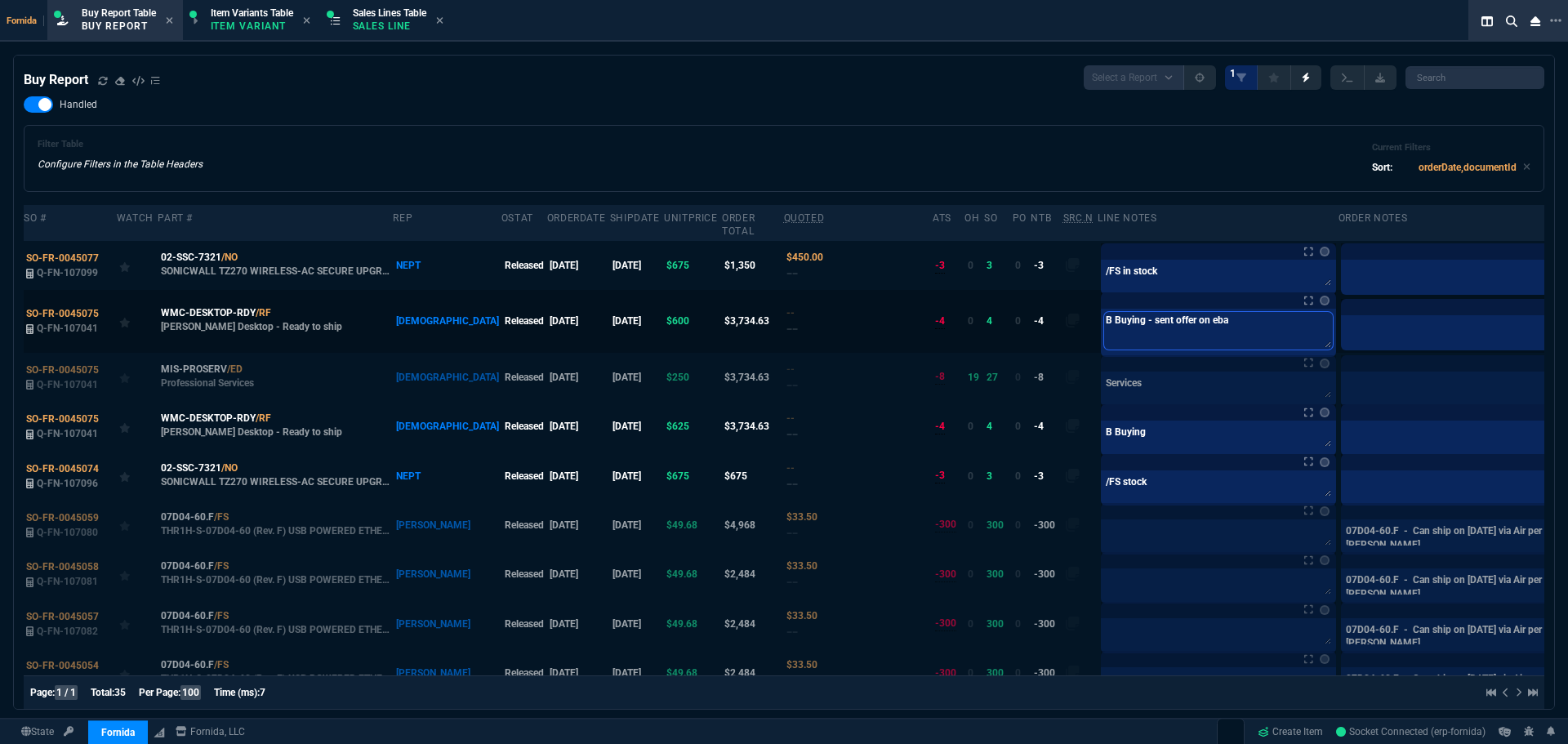
type textarea "B Buying - sent offer on ebay"
type textarea "B Buying - sent offer on ebay f"
type textarea "B Buying - sent offer on ebay fo"
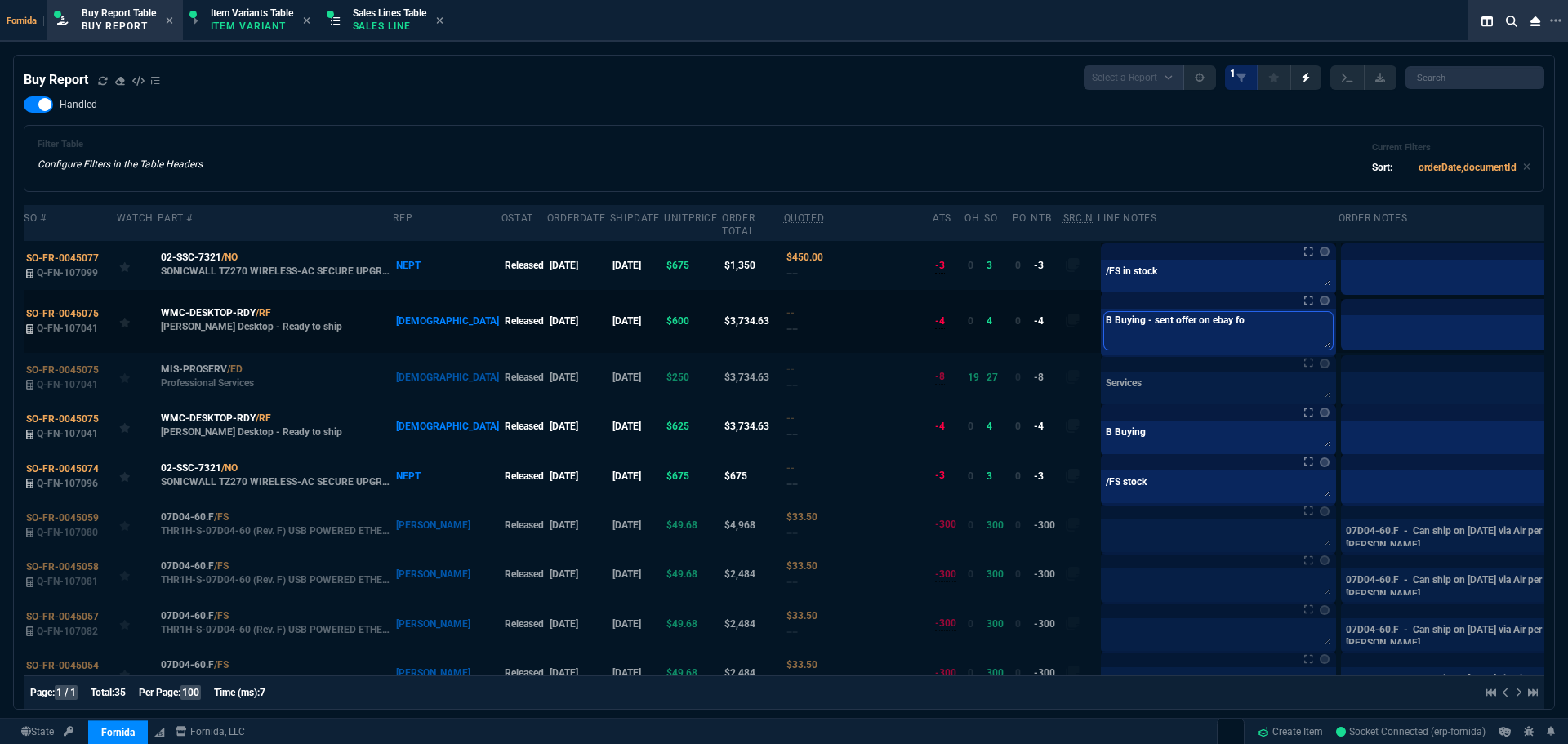
type textarea "B Buying - sent offer on ebay for"
type textarea "B Buying - sent offer on ebay for d"
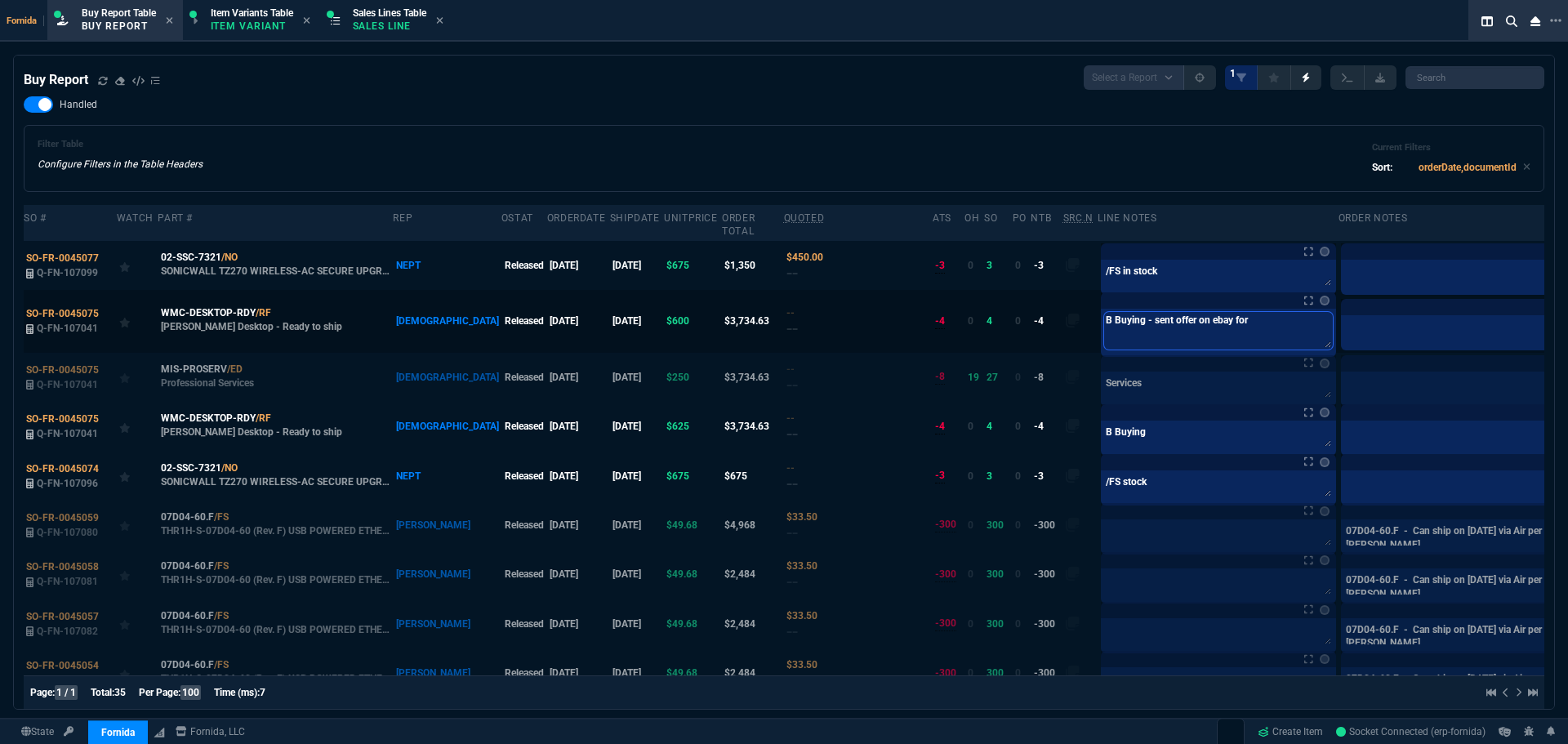
type textarea "B Buying - sent offer on ebay for d"
type textarea "B Buying - sent offer on ebay for di"
type textarea "B Buying - sent offer on ebay for dis"
type textarea "B Buying - sent offer on ebay for disc"
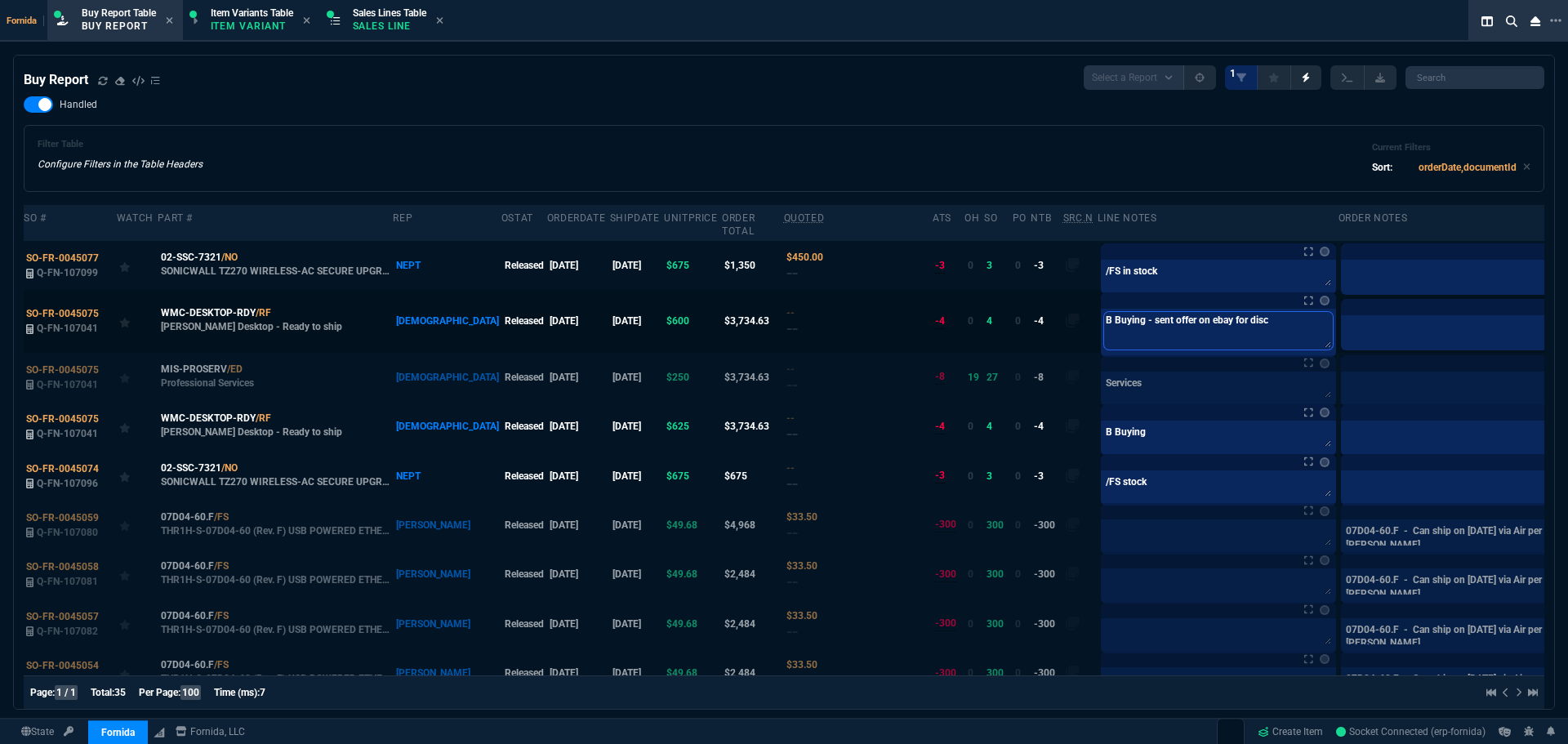
type textarea "B Buying - sent offer on ebay for disc"
type textarea "B Buying - sent offer on ebay for disco"
type textarea "B Buying - sent offer on ebay for discou"
type textarea "B Buying - sent offer on ebay for discoun"
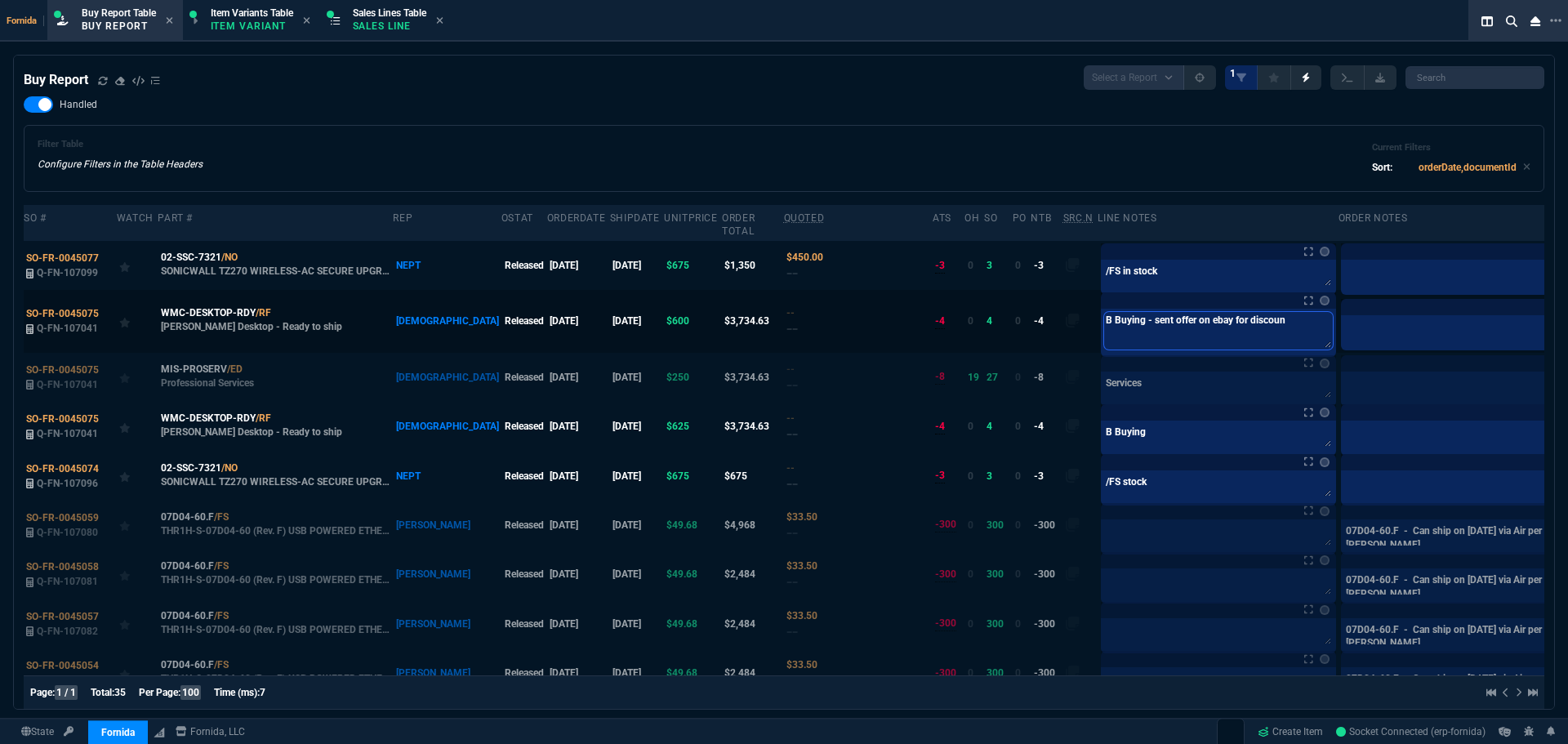
type textarea "B Buying - sent offer on ebay for discount"
click at [1104, 436] on textarea "B Buying" at bounding box center [1219, 436] width 229 height 25
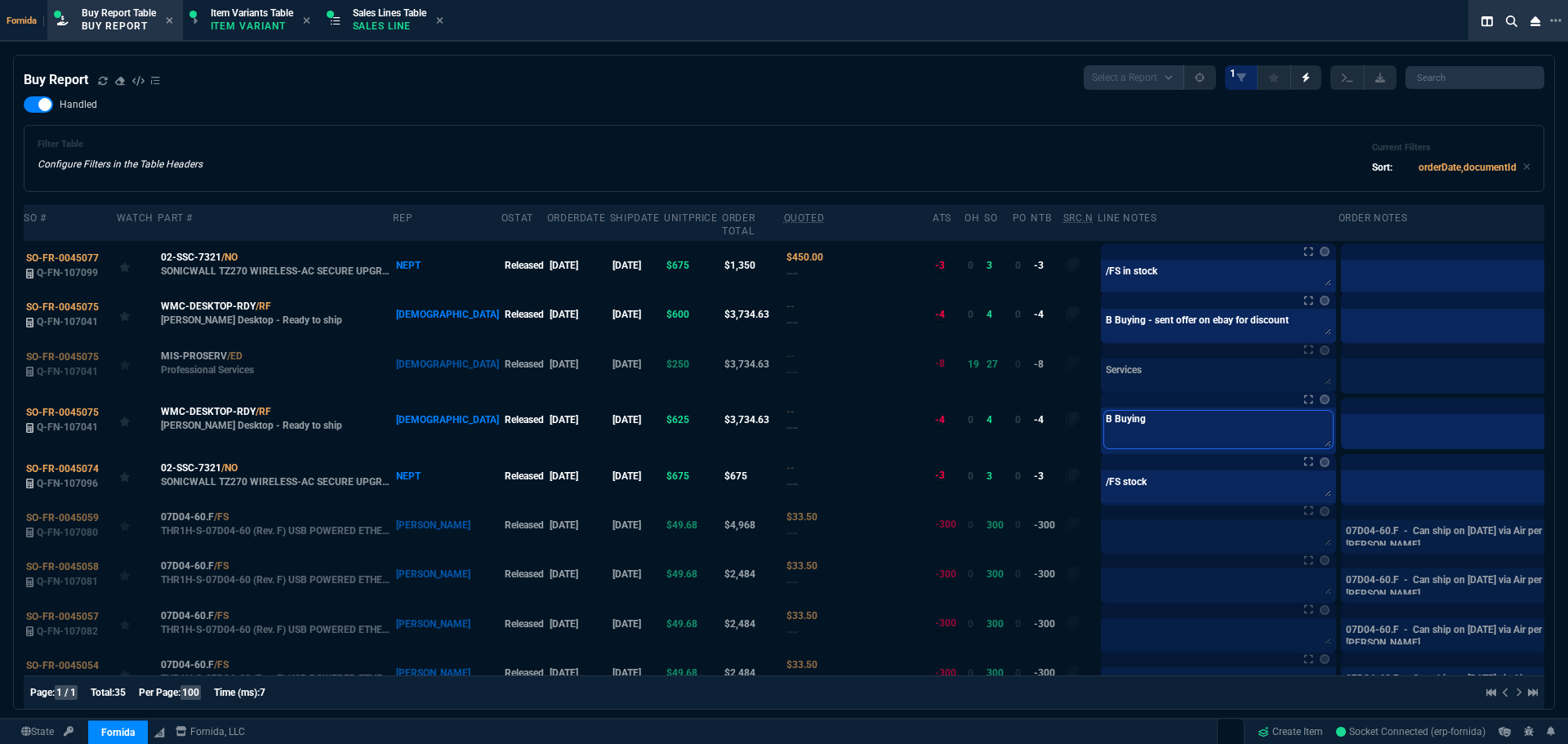
paste textarea "- sent offer on ebay for discount"
type textarea "B Buying - sent offer on ebay for discount"
click at [1055, 129] on div "Filter Table Configure Filters in the Table Headers Current Filters Sort: order…" at bounding box center [784, 158] width 1521 height 67
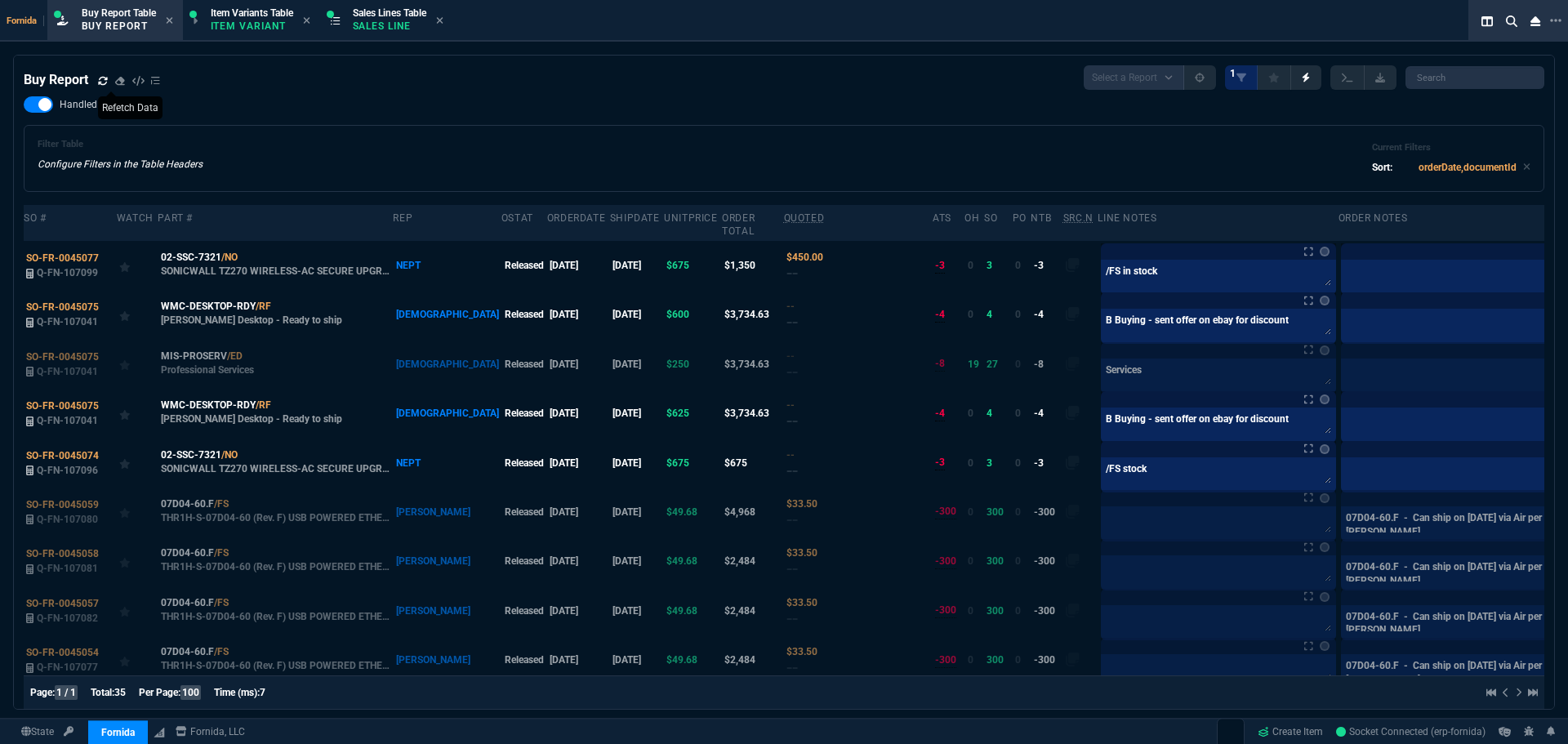
click at [99, 83] on icon at bounding box center [103, 79] width 9 height 8
